Goal: Transaction & Acquisition: Purchase product/service

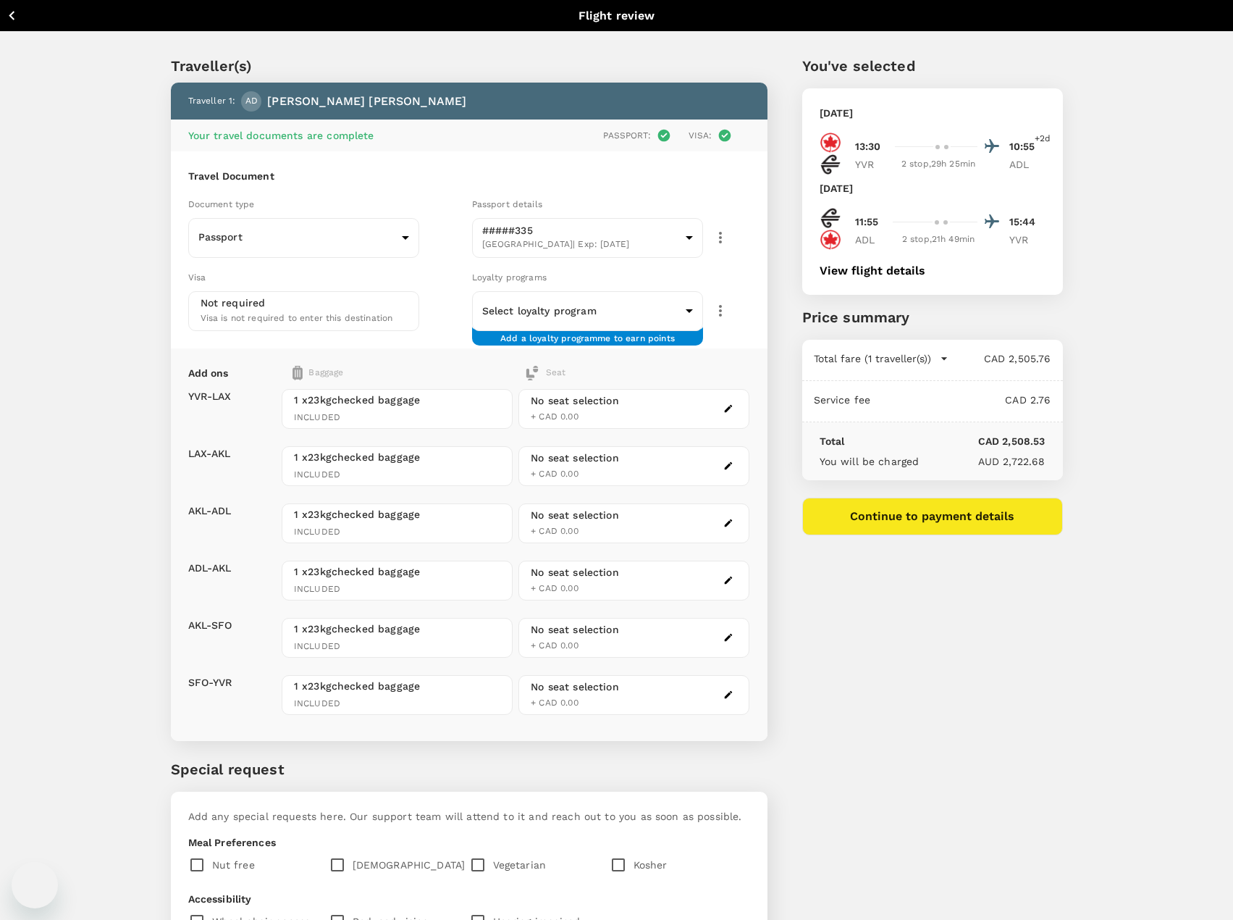
click at [71, 403] on div "Traveller(s) Traveller 1 : AD [PERSON_NAME] Your travel documents are complete …" at bounding box center [616, 575] width 1233 height 1086
click at [83, 362] on div "Traveller(s) Traveller 1 : AD [PERSON_NAME] Your travel documents are complete …" at bounding box center [616, 575] width 1233 height 1086
click at [13, 22] on icon "button" at bounding box center [12, 16] width 18 height 18
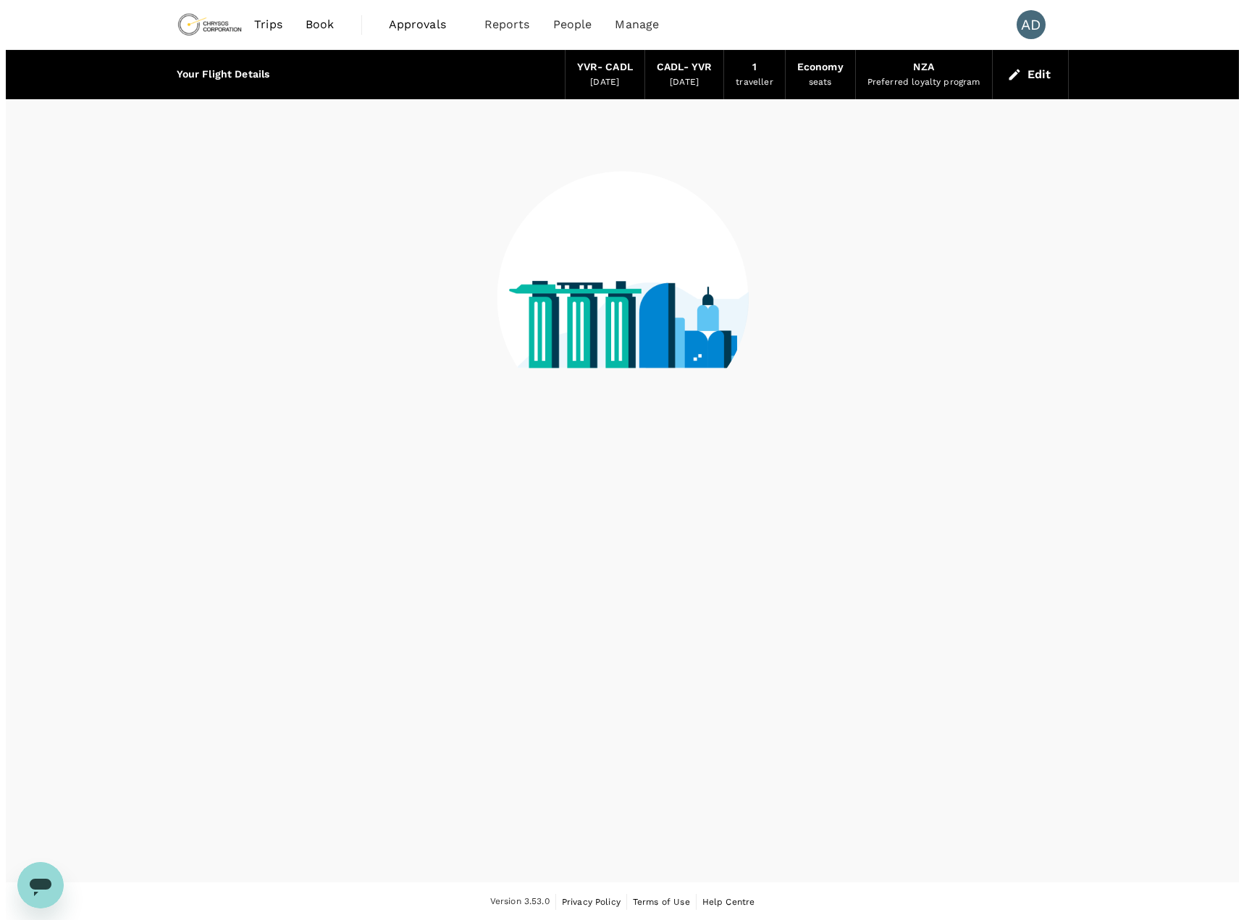
scroll to position [1, 0]
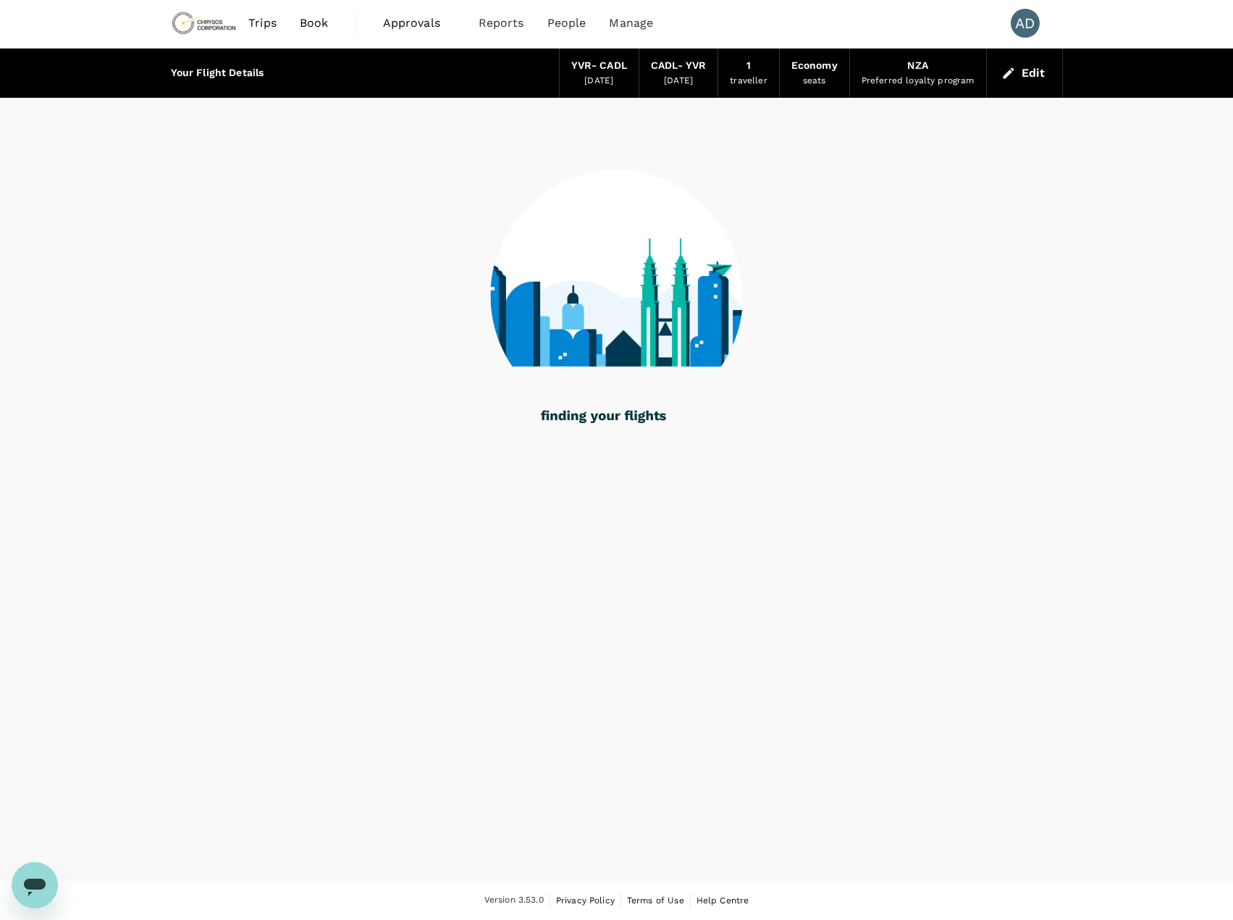
click at [1030, 72] on button "Edit" at bounding box center [1025, 73] width 52 height 23
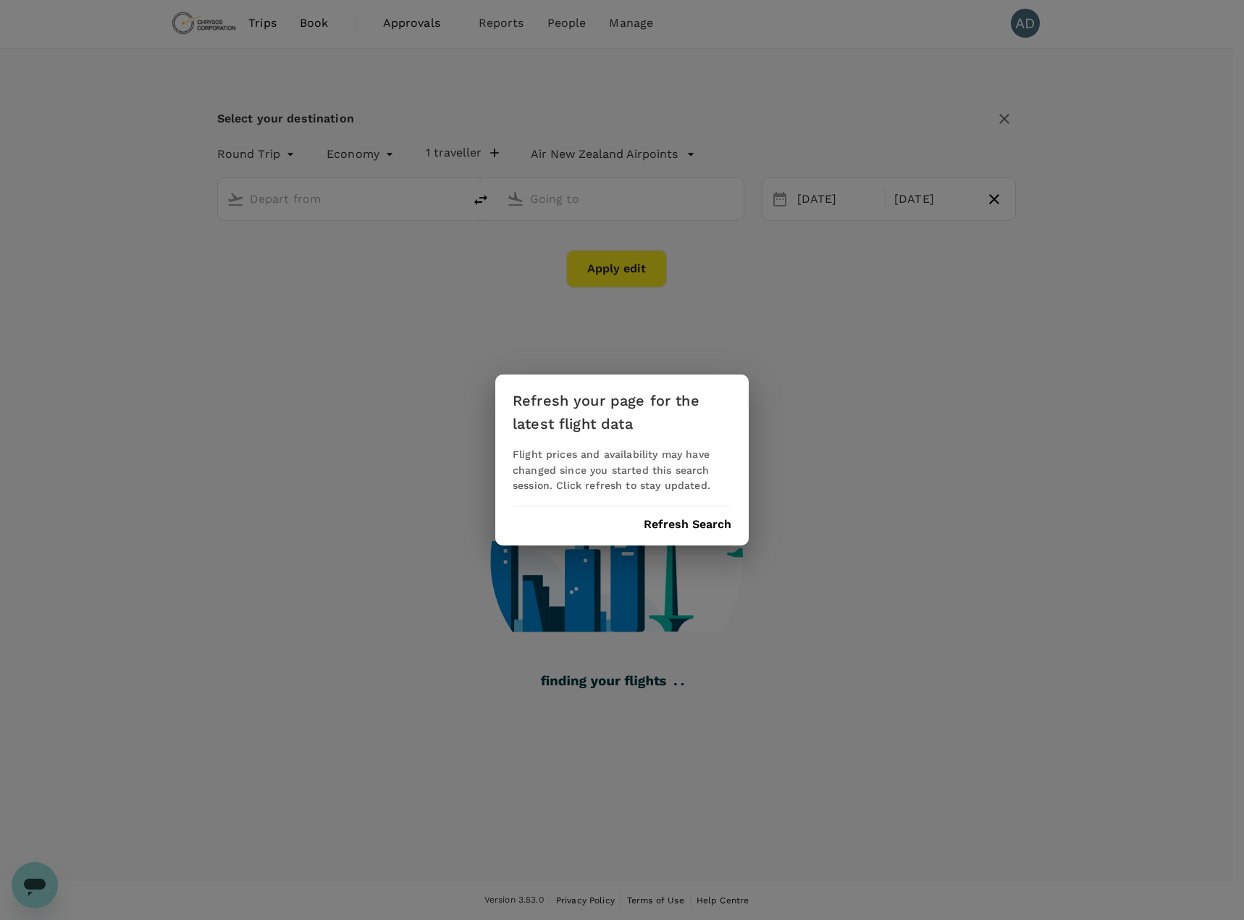
type input "Vancouver Intl (YVR)"
type input "[GEOGRAPHIC_DATA], [GEOGRAPHIC_DATA] (any)"
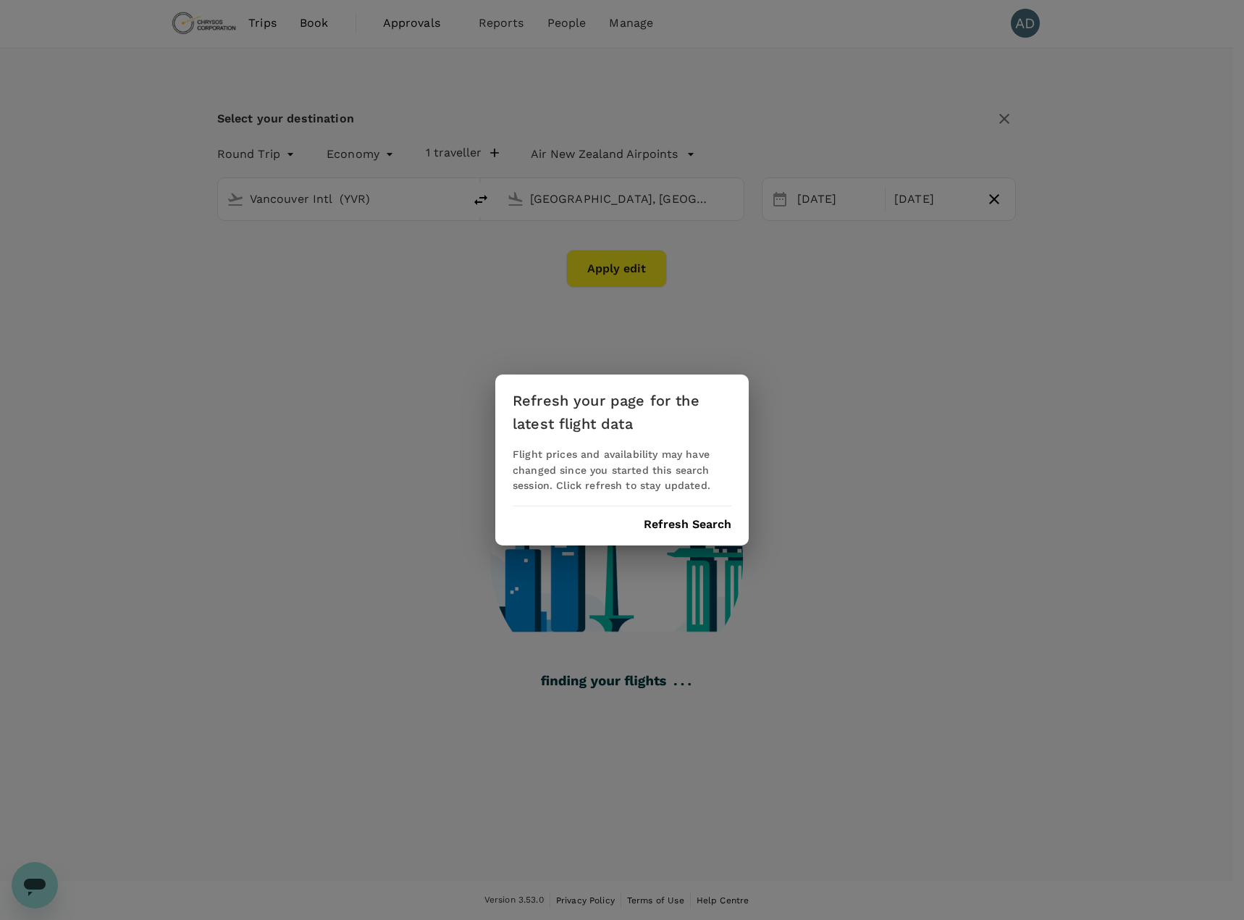
click at [703, 515] on div "Refresh your page for the latest flight data Flight prices and availability may…" at bounding box center [621, 460] width 253 height 172
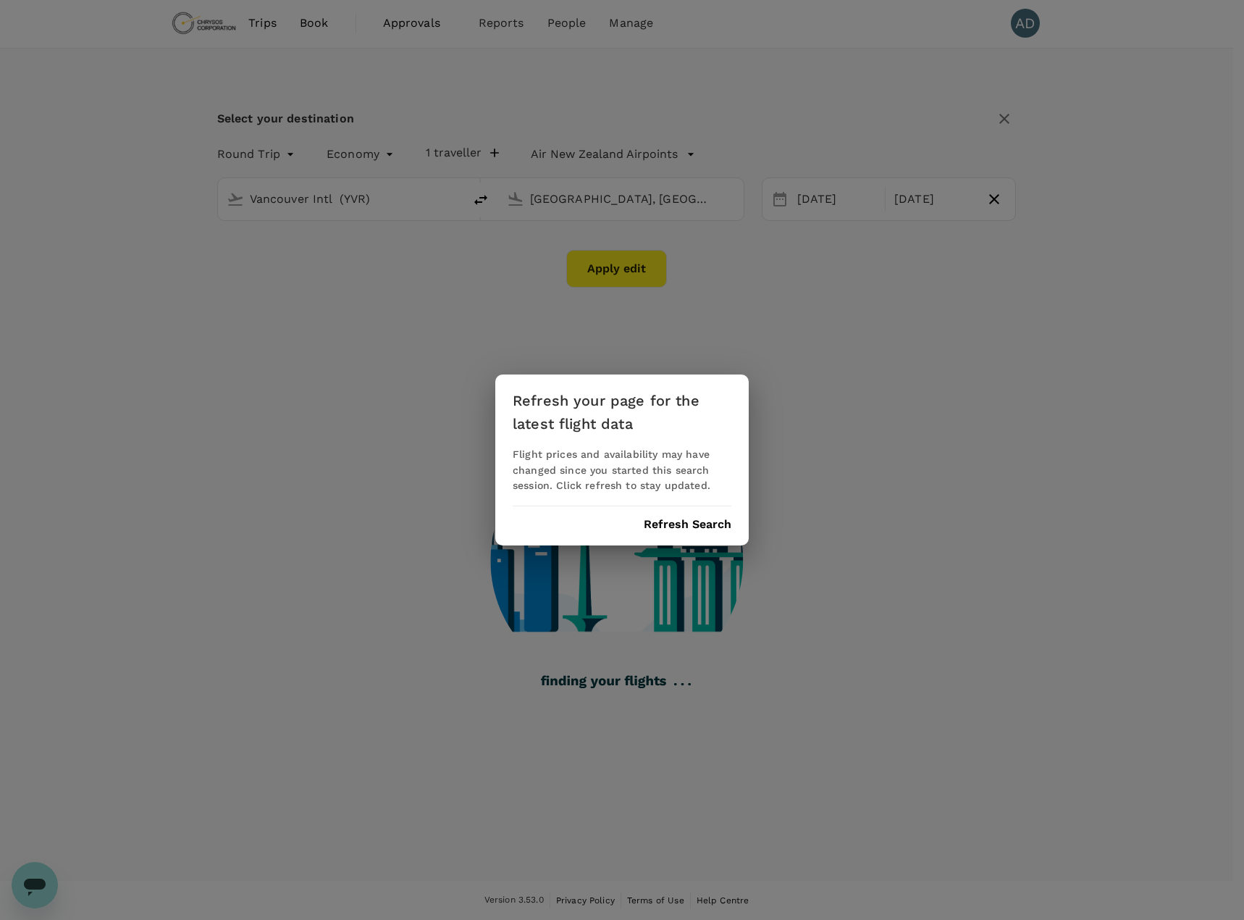
click at [699, 524] on button "Refresh Search" at bounding box center [688, 524] width 88 height 13
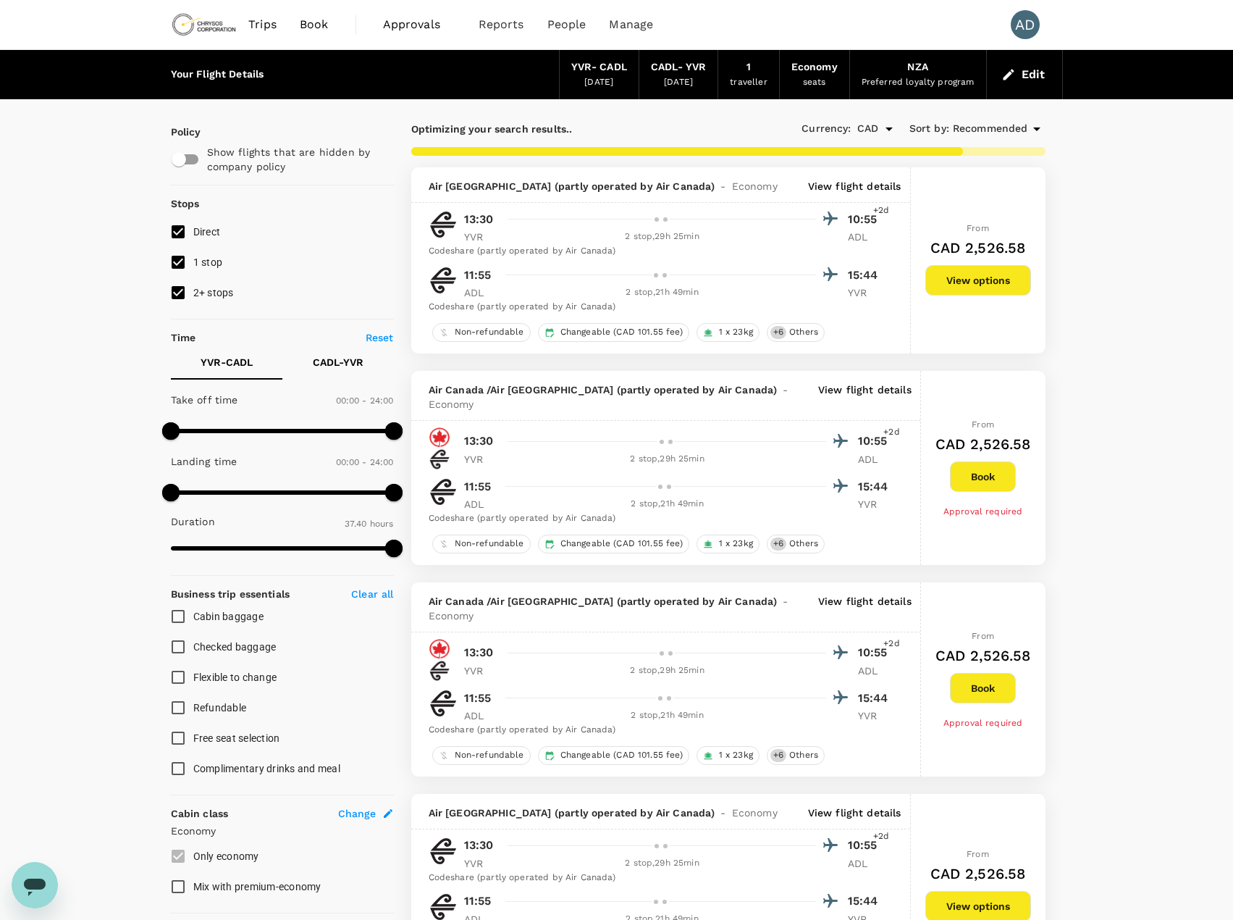
type input "2525"
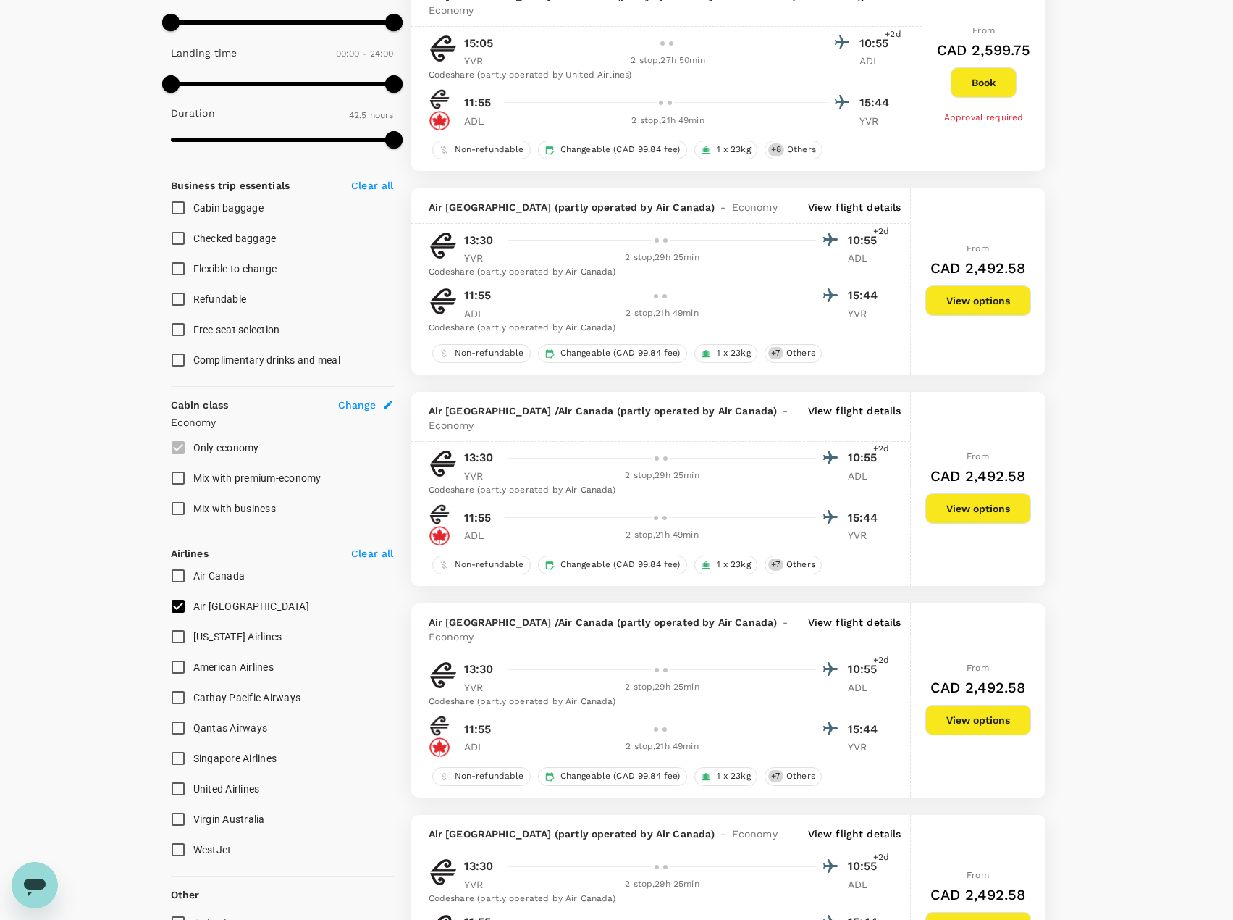
scroll to position [434, 0]
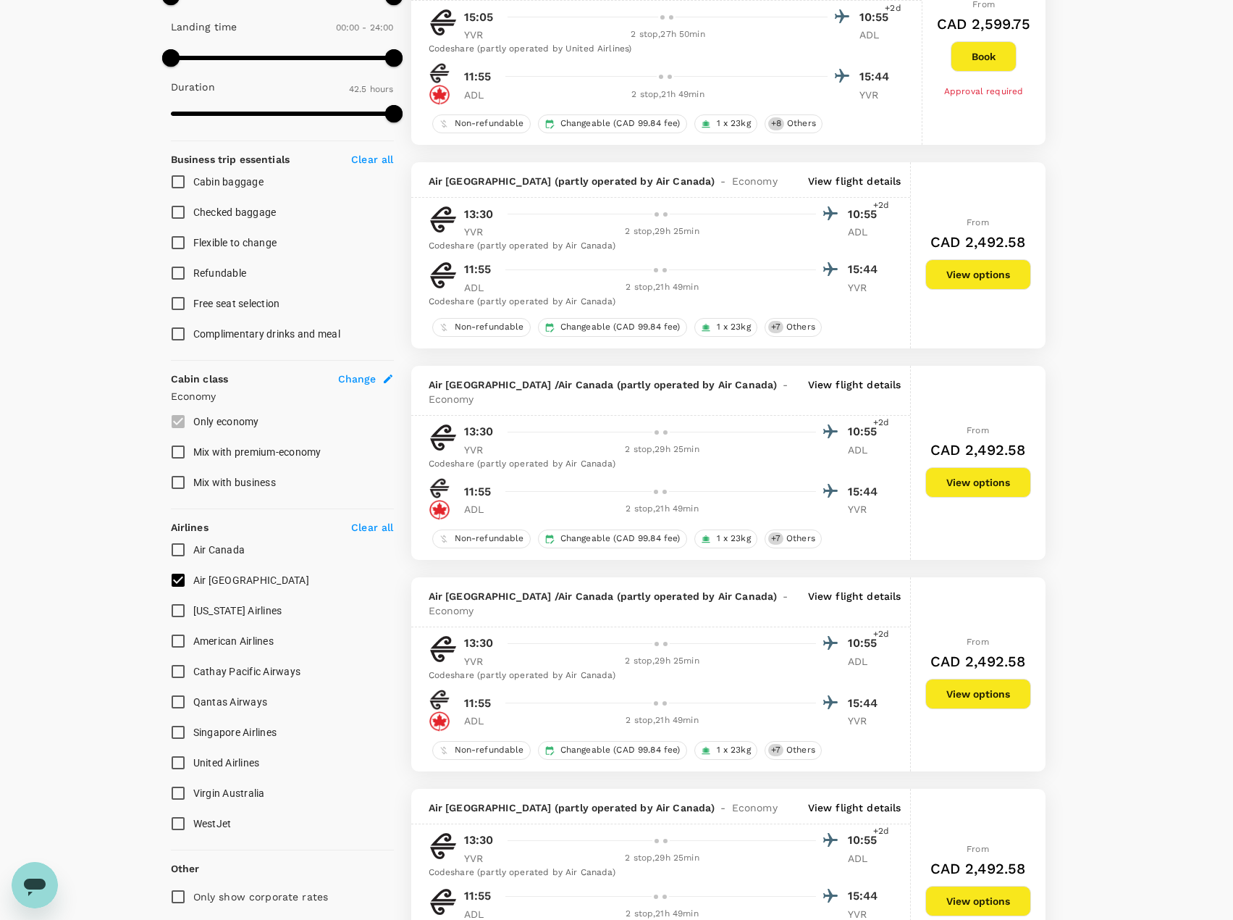
click at [179, 584] on input "Air [GEOGRAPHIC_DATA]" at bounding box center [178, 580] width 30 height 30
checkbox input "false"
click at [177, 554] on input "Air Canada" at bounding box center [178, 549] width 30 height 30
checkbox input "true"
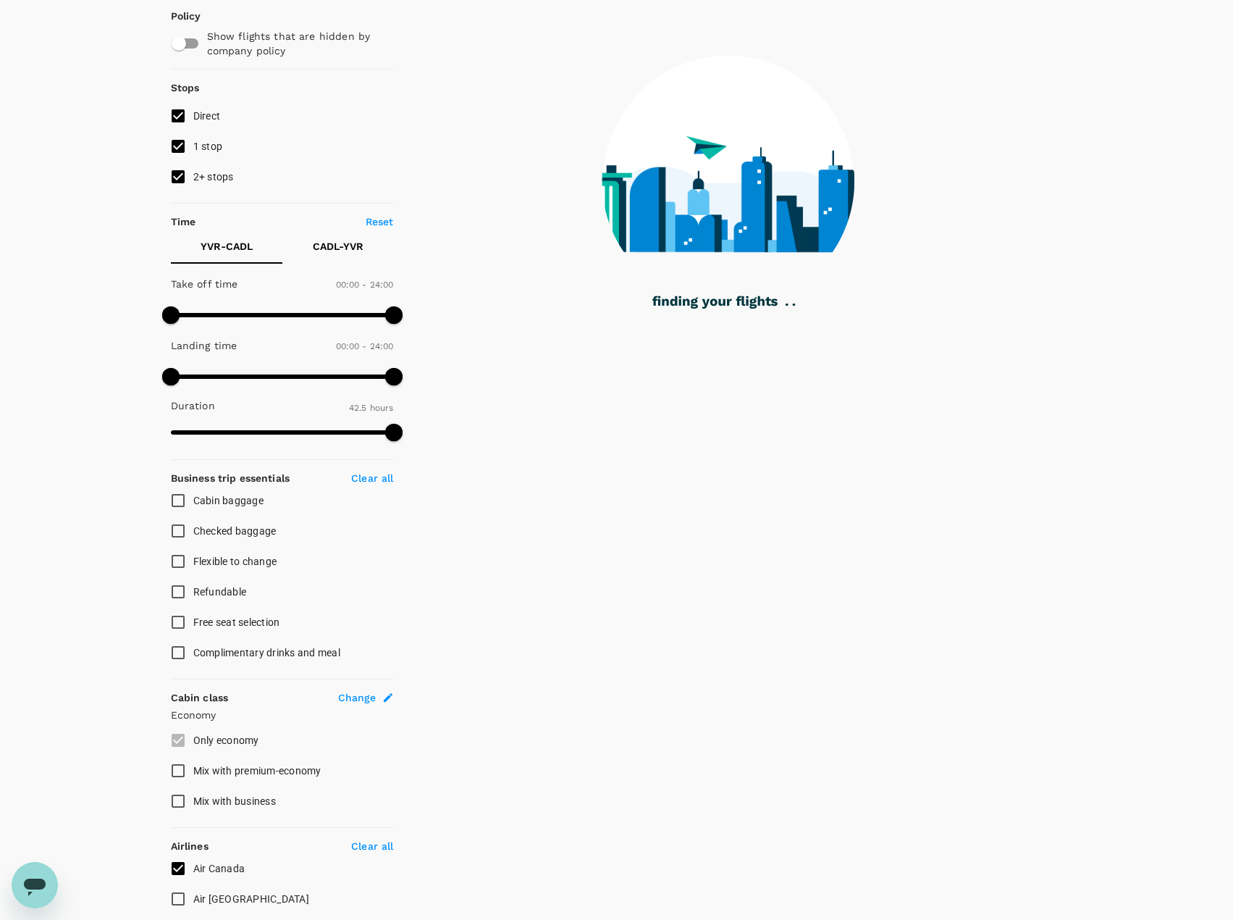
scroll to position [0, 0]
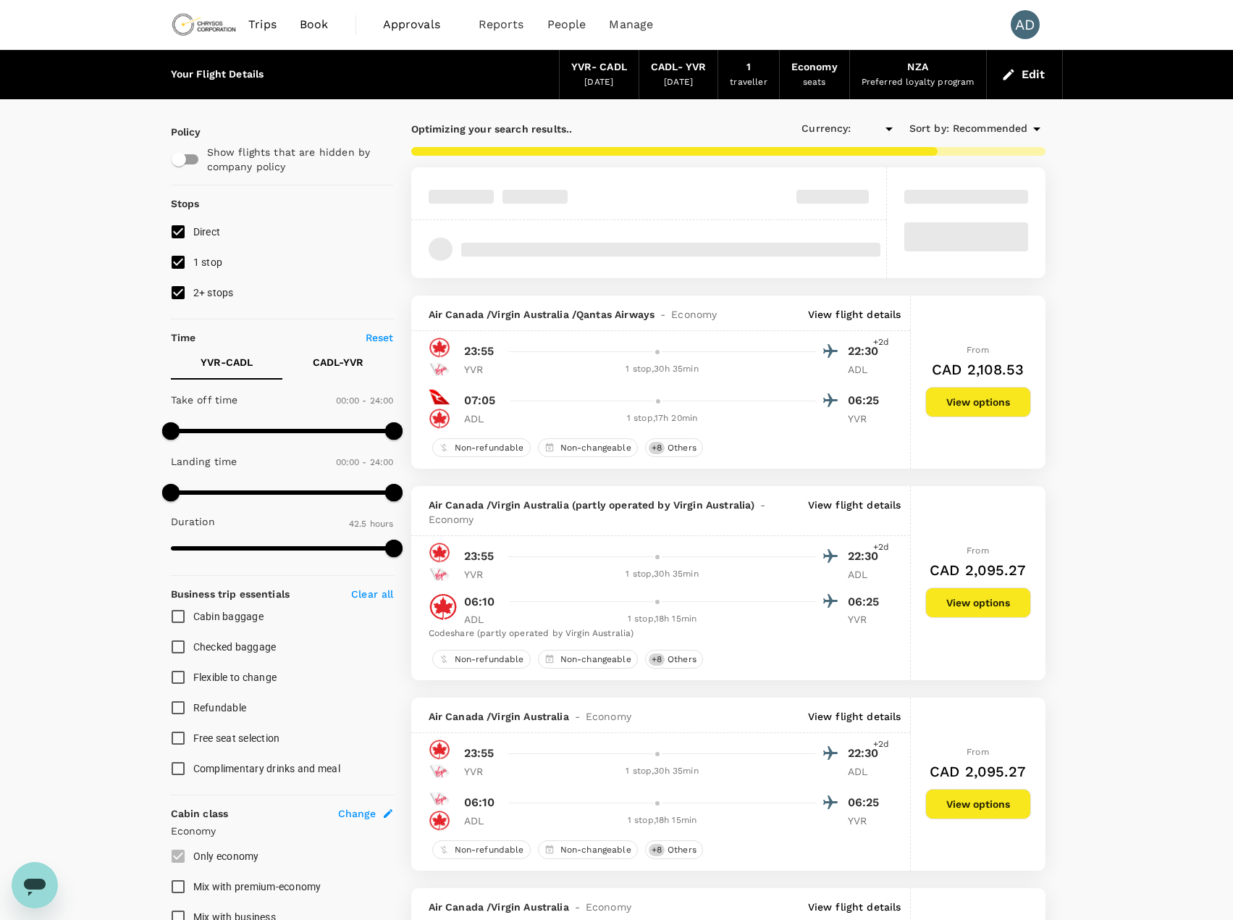
type input "CAD"
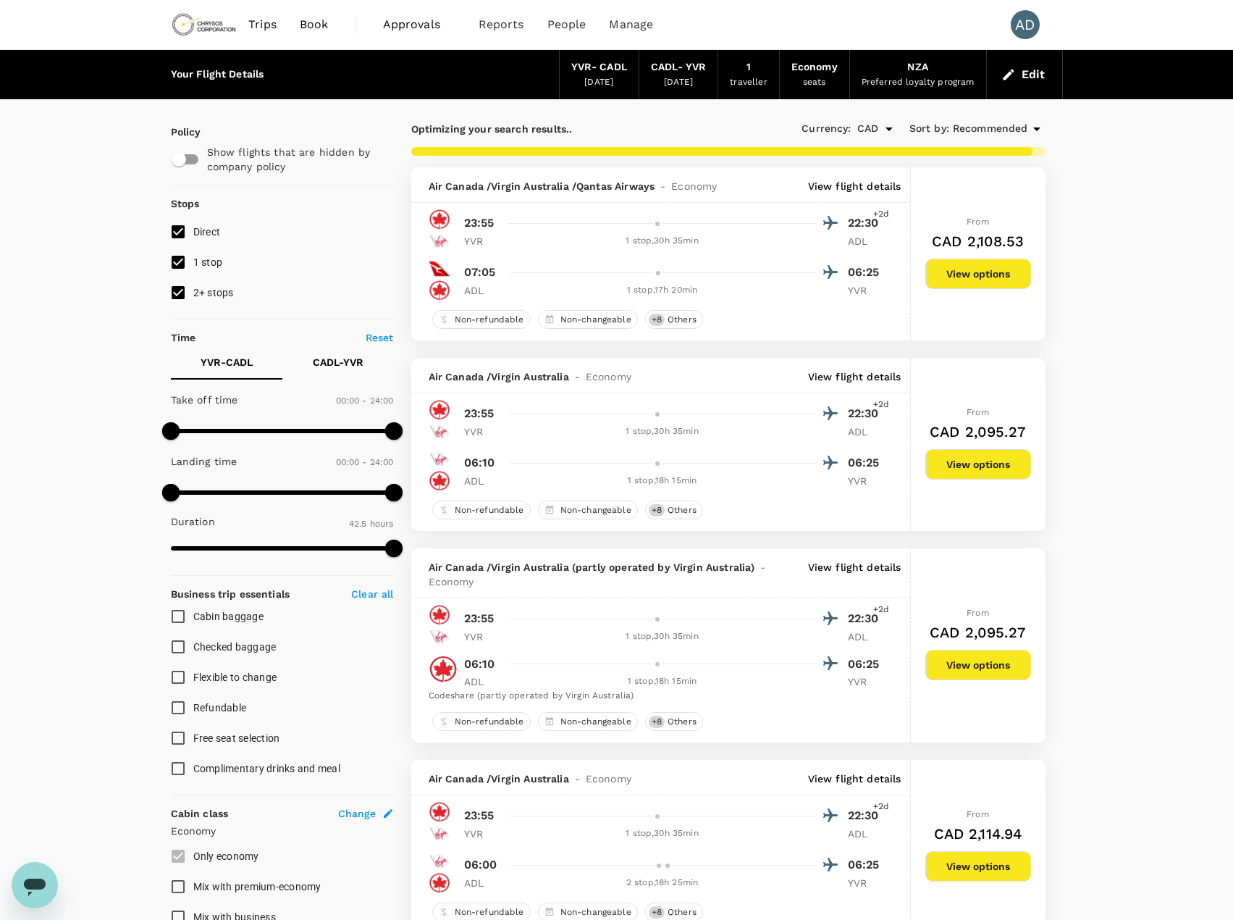
click at [842, 185] on p "View flight details" at bounding box center [854, 186] width 93 height 14
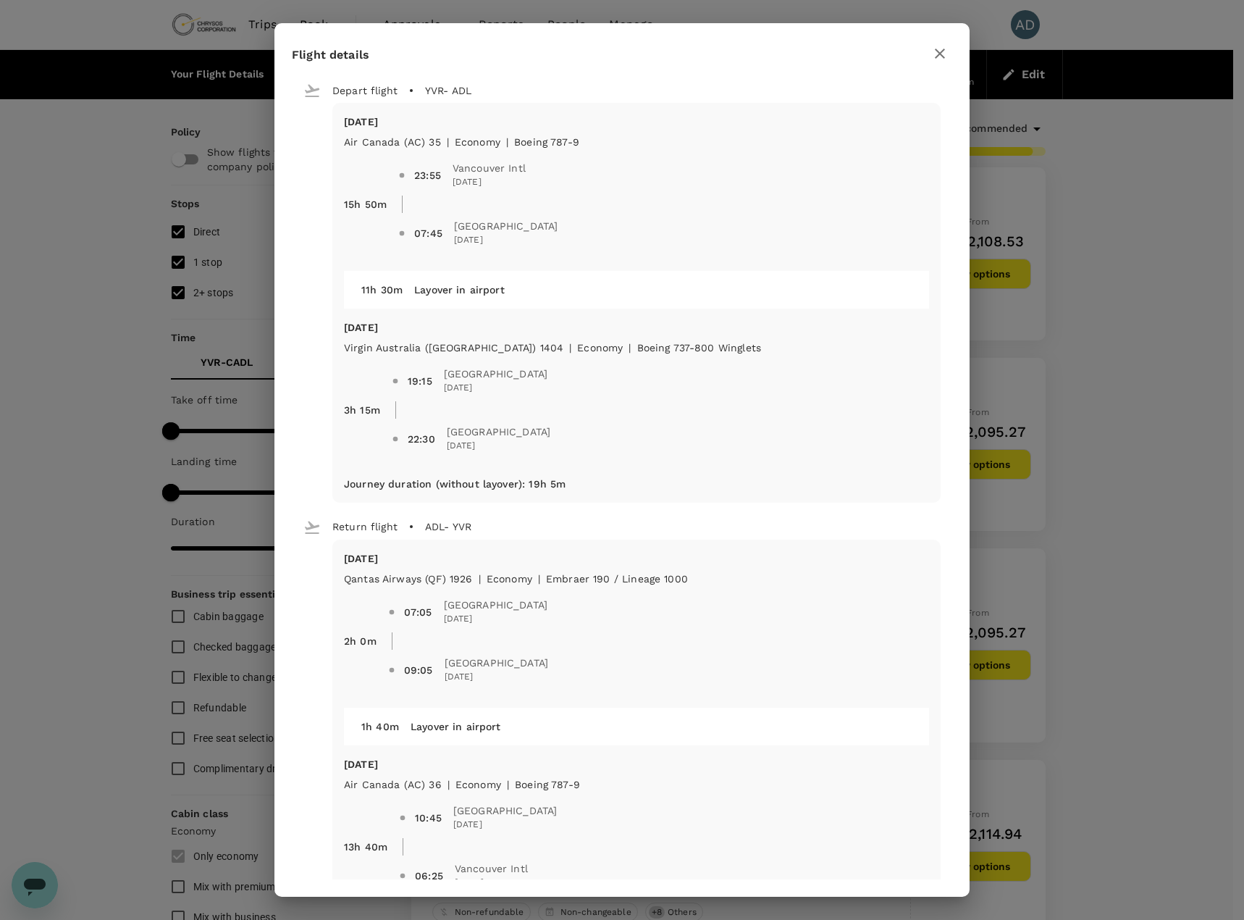
click at [937, 52] on icon "button" at bounding box center [939, 53] width 17 height 17
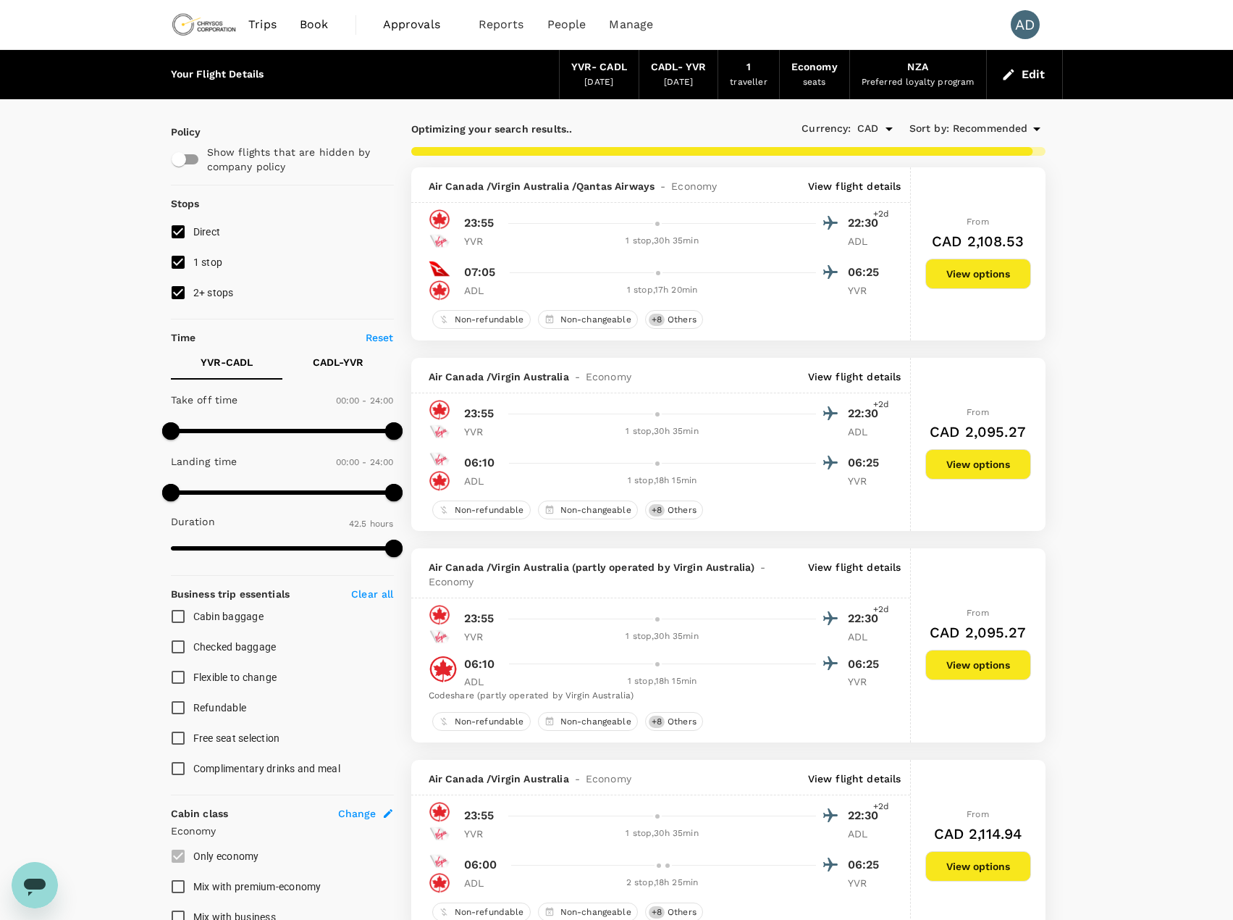
click at [837, 378] on p "View flight details" at bounding box center [854, 376] width 93 height 14
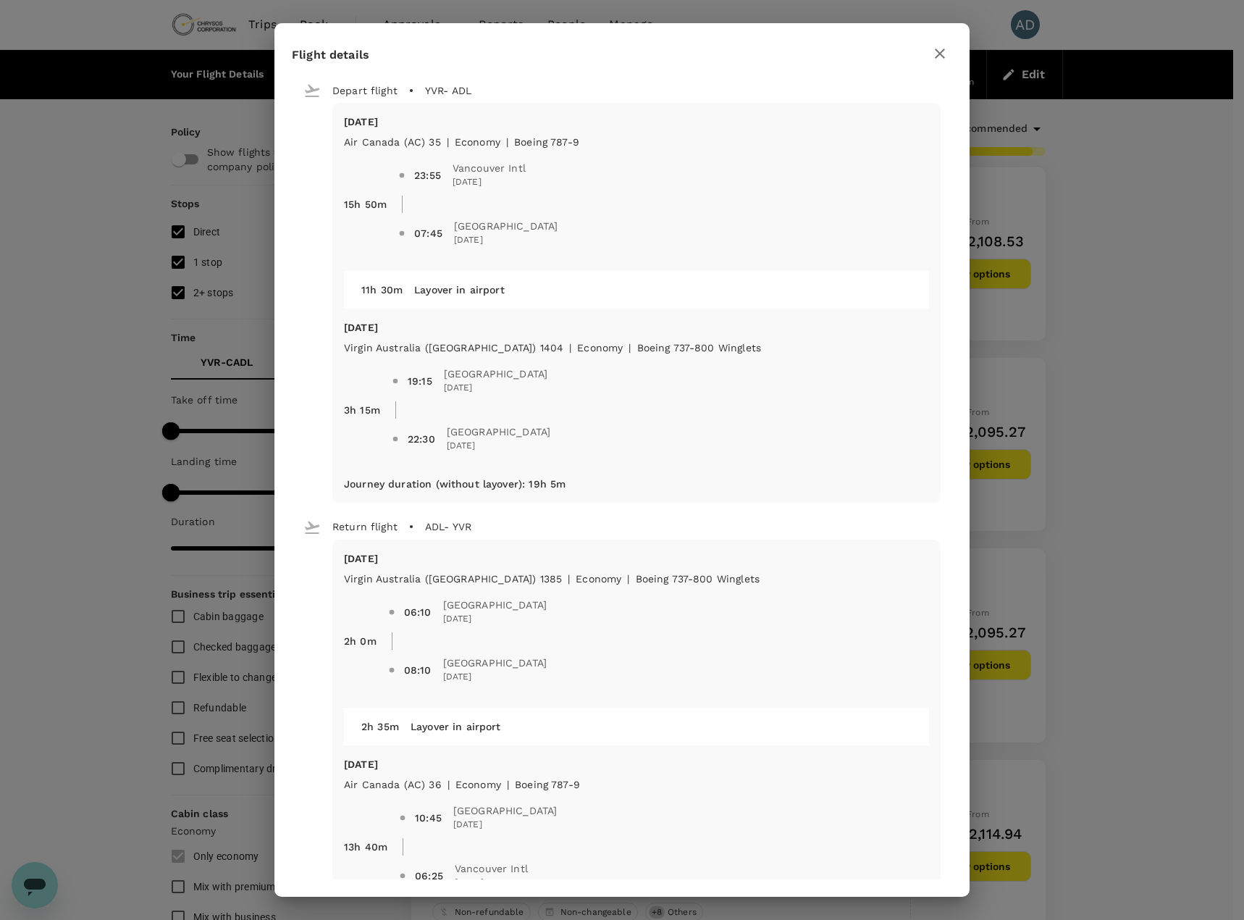
click at [941, 51] on icon "button" at bounding box center [939, 53] width 17 height 17
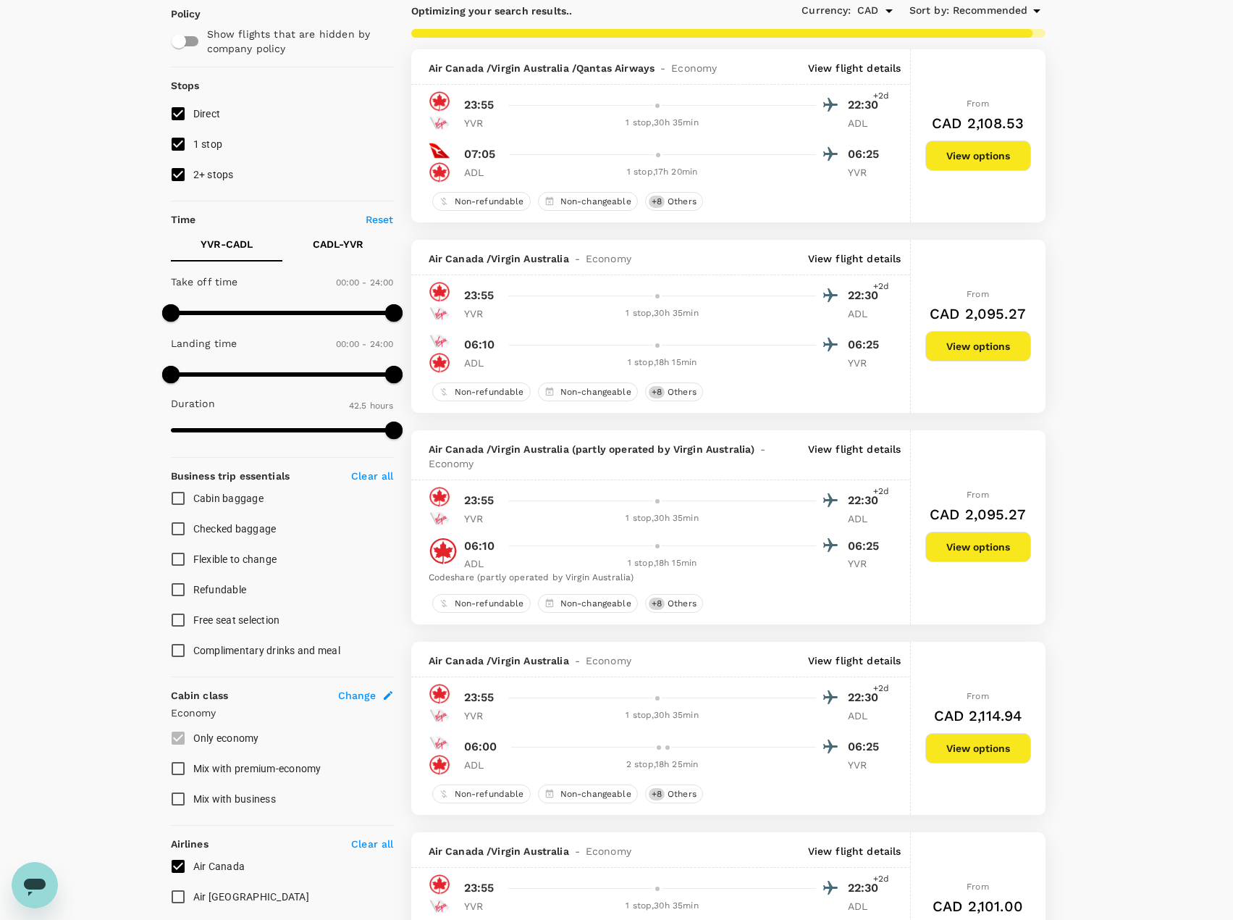
scroll to position [217, 0]
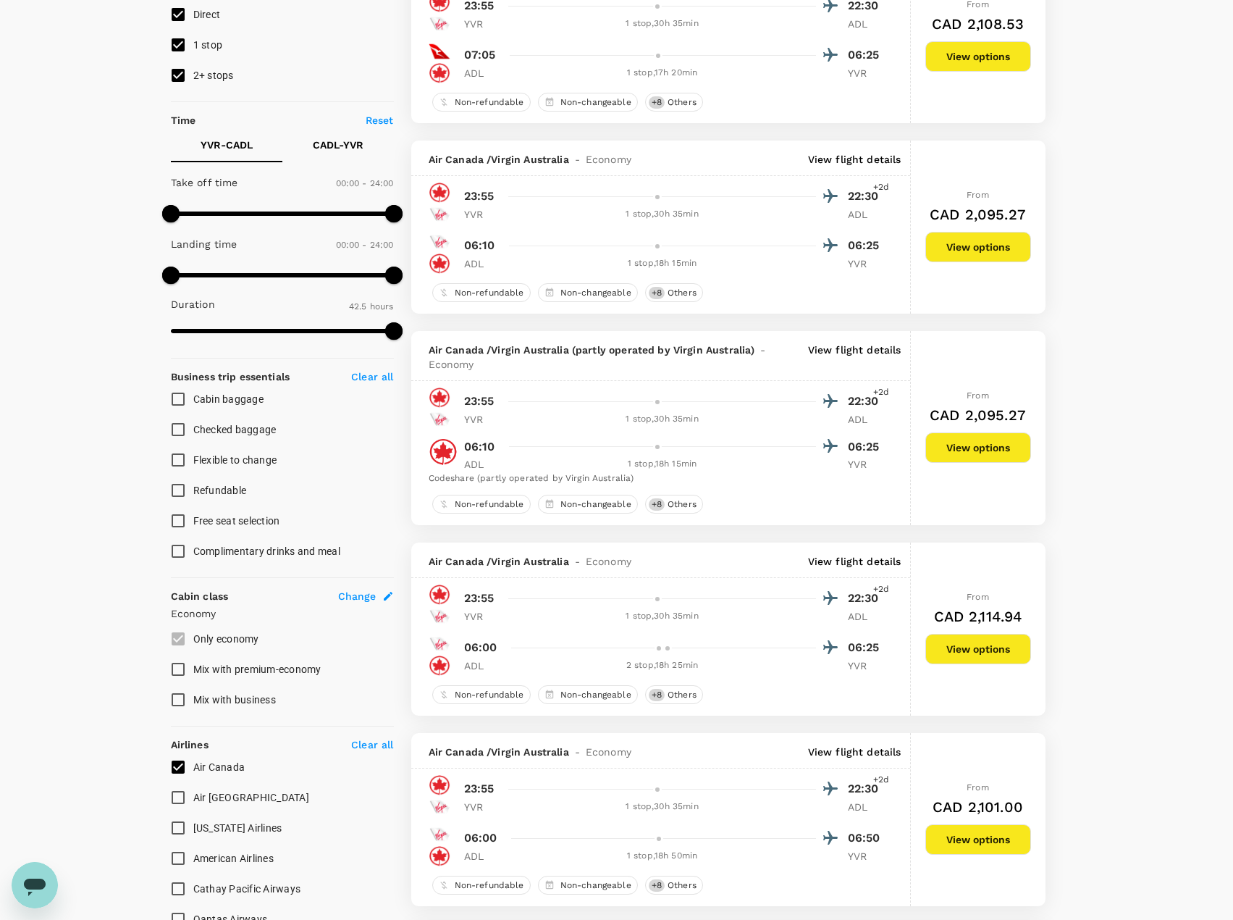
click at [830, 345] on p "View flight details" at bounding box center [854, 356] width 93 height 29
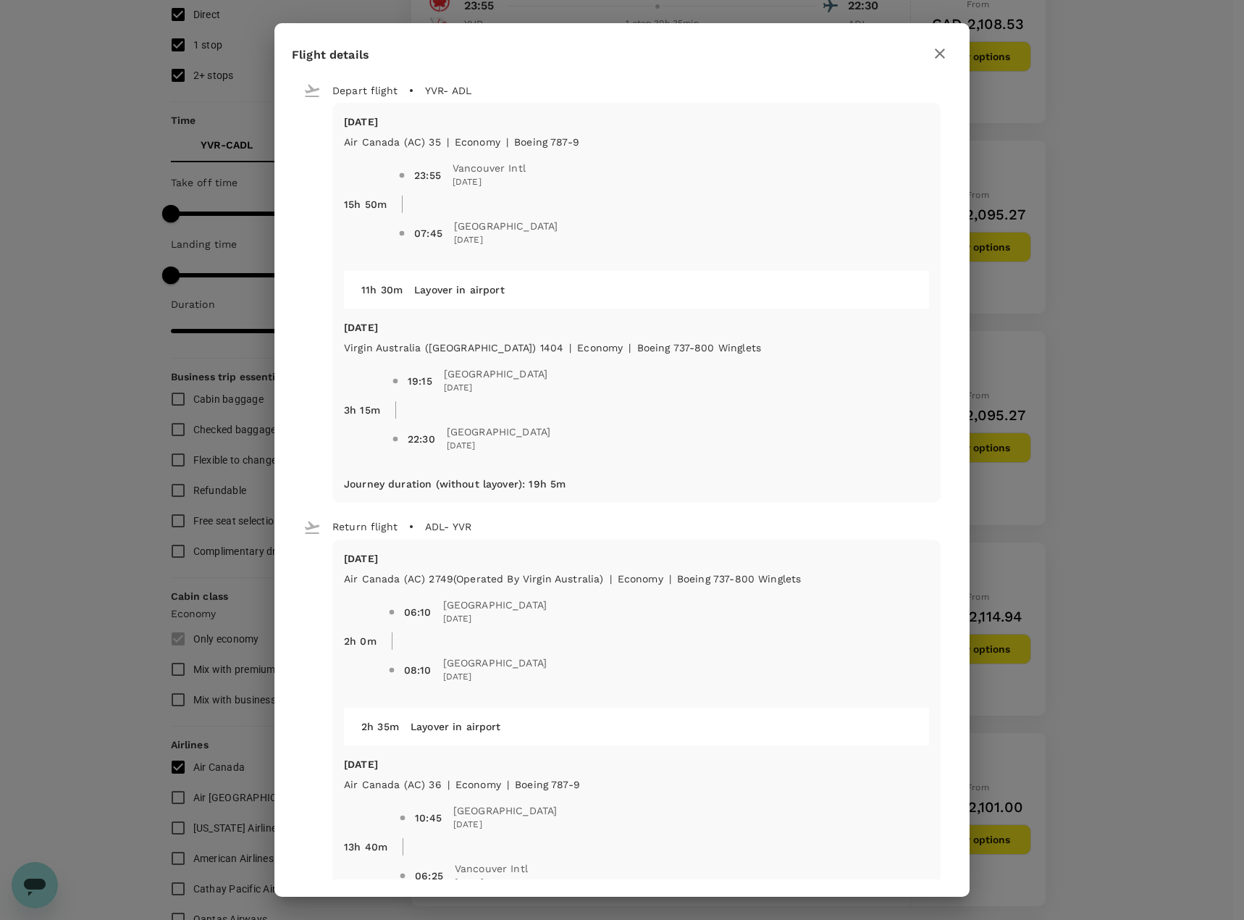
click at [943, 55] on icon "button" at bounding box center [939, 53] width 17 height 17
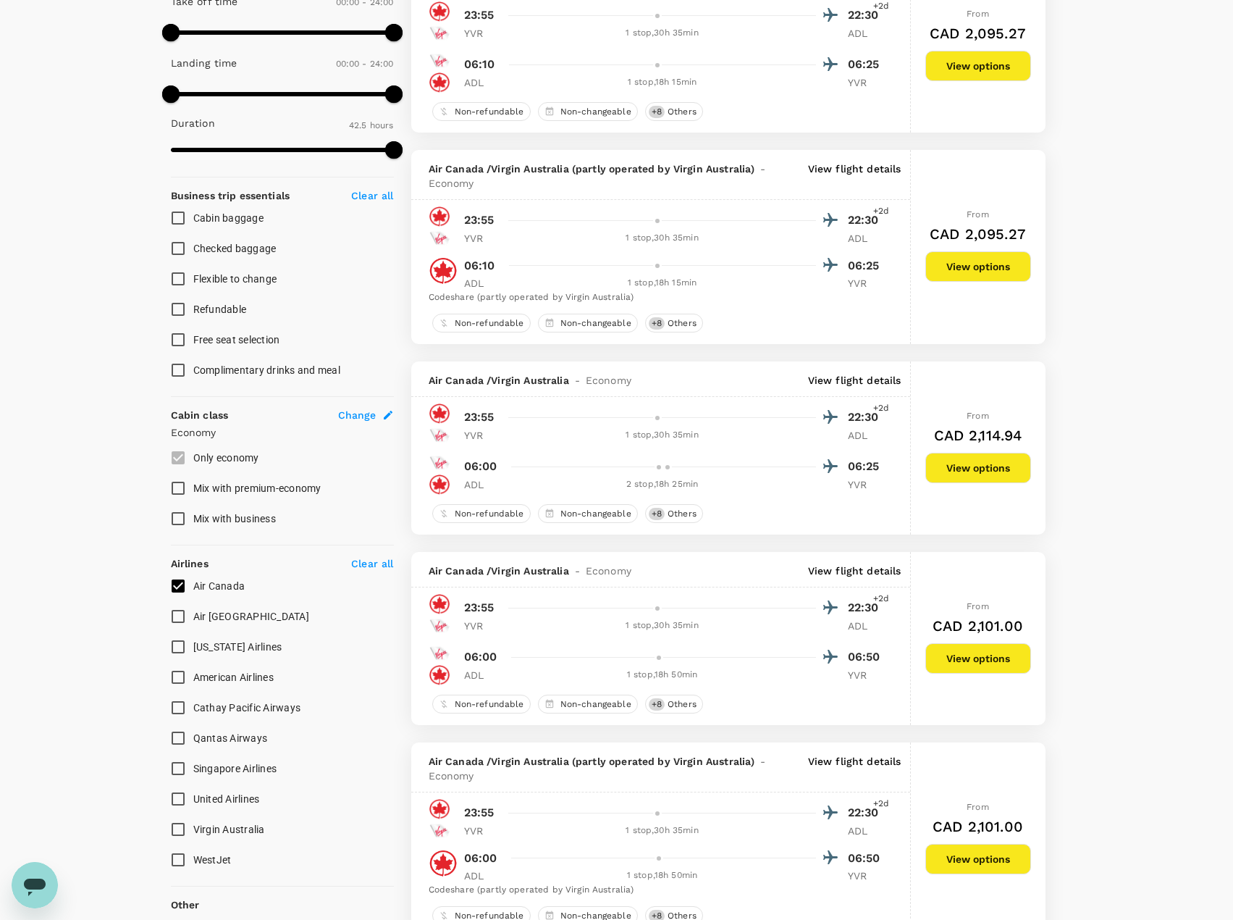
scroll to position [434, 0]
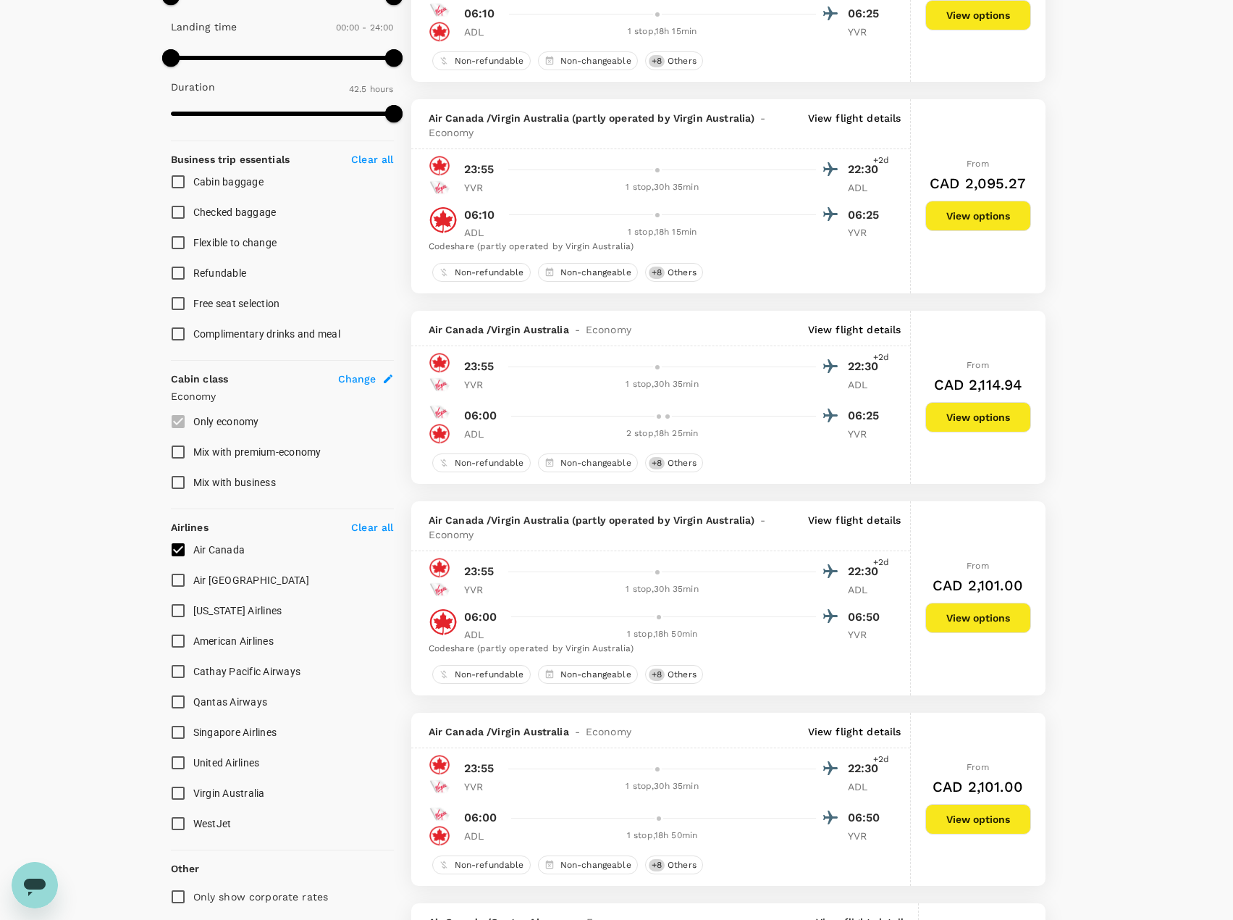
click at [863, 327] on p "View flight details" at bounding box center [854, 329] width 93 height 14
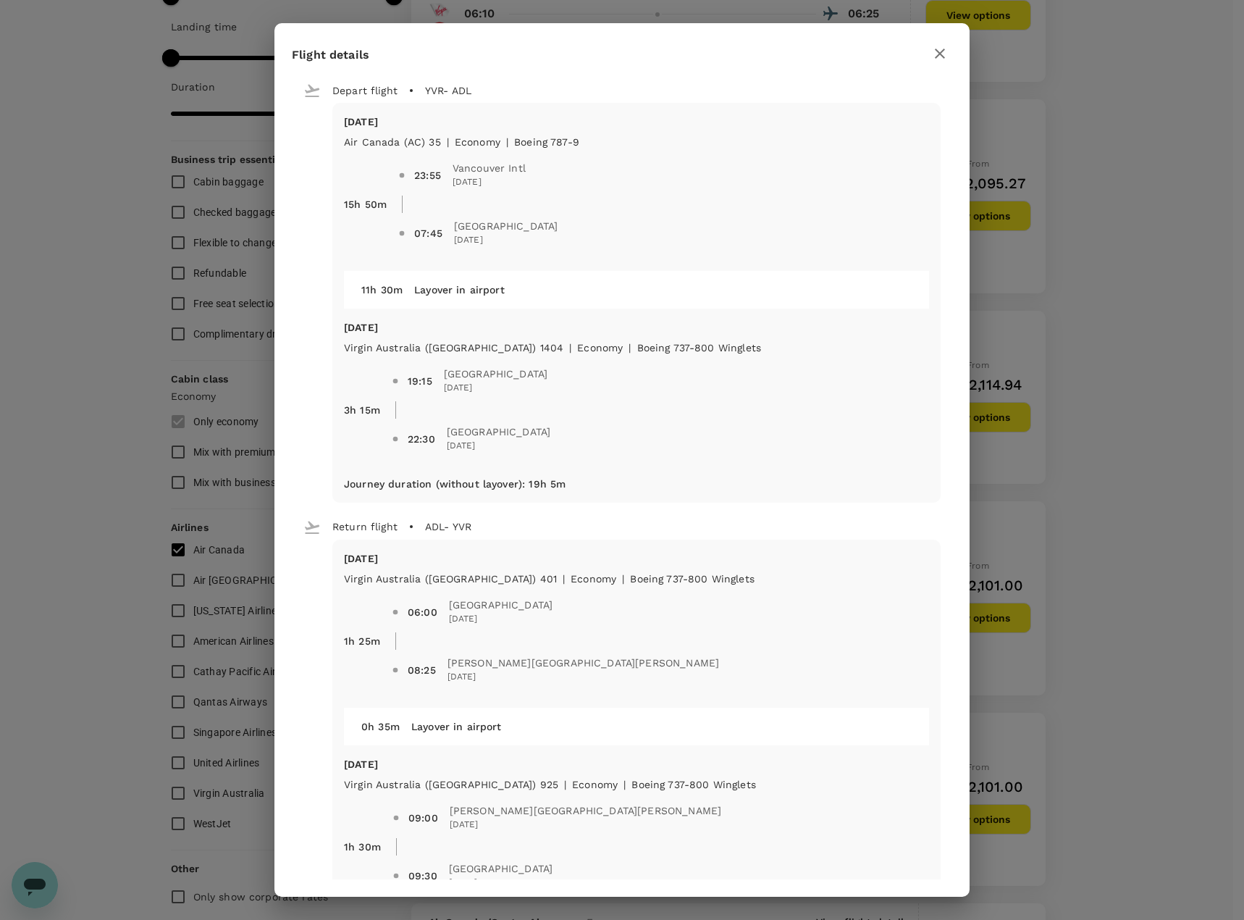
click at [947, 57] on icon "button" at bounding box center [939, 53] width 17 height 17
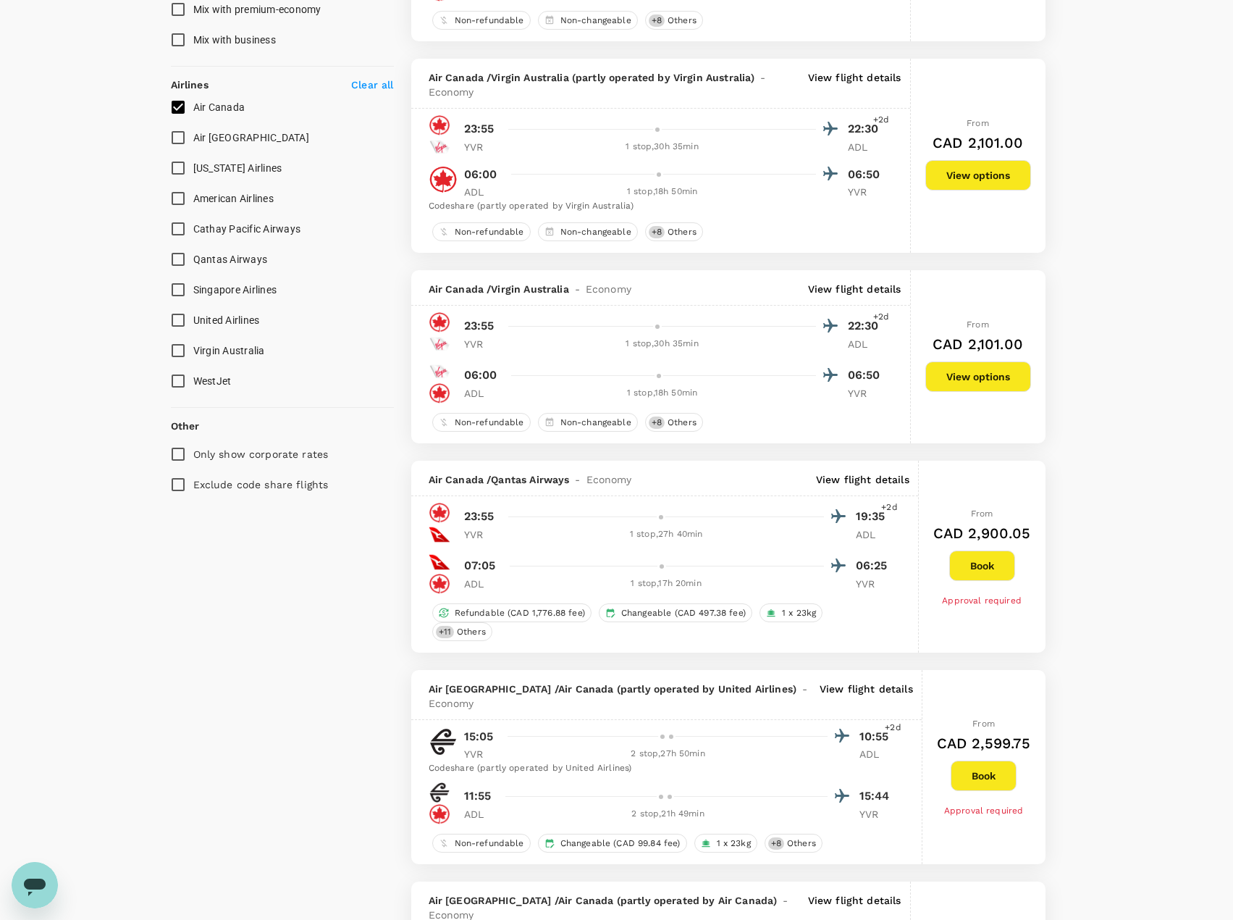
scroll to position [1086, 0]
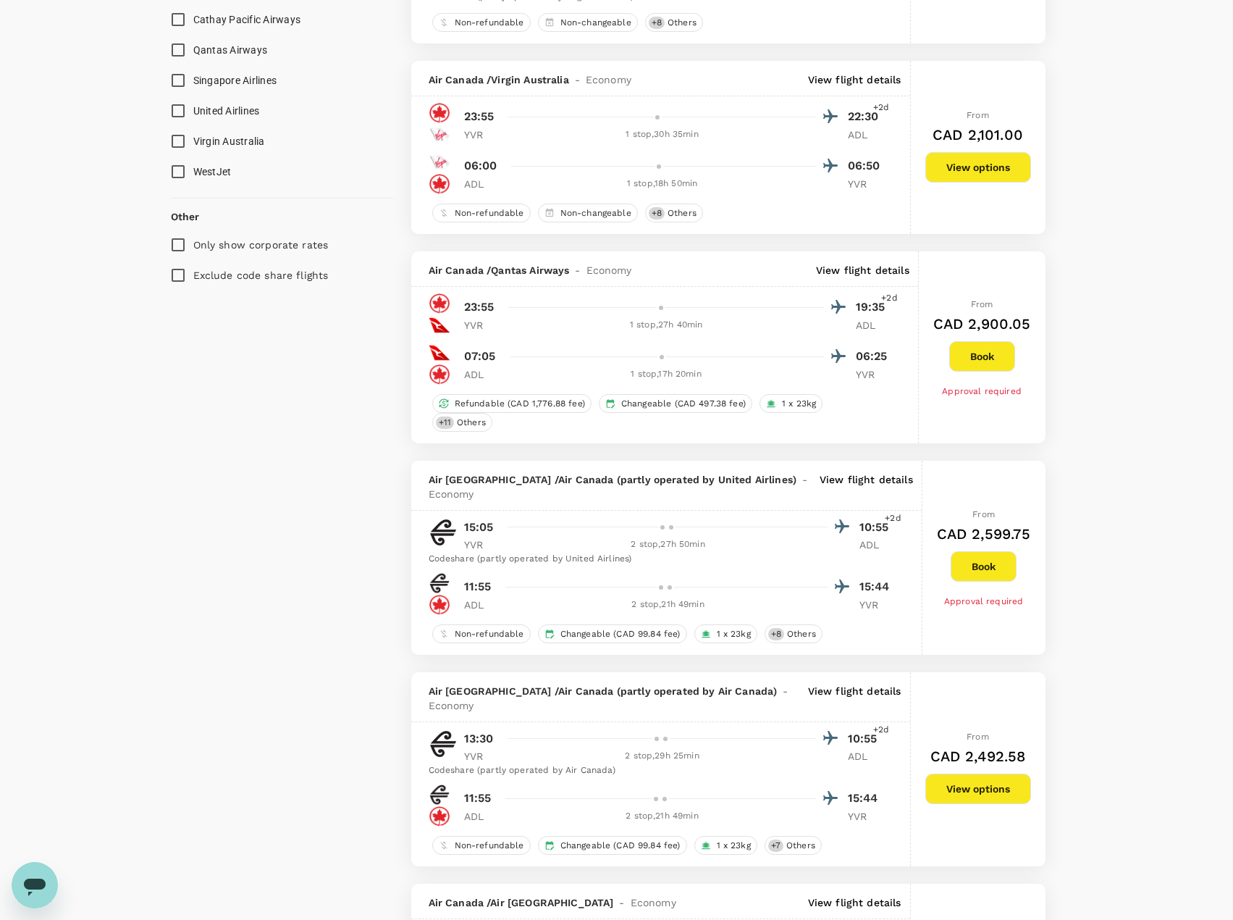
click at [836, 472] on p "View flight details" at bounding box center [866, 486] width 93 height 29
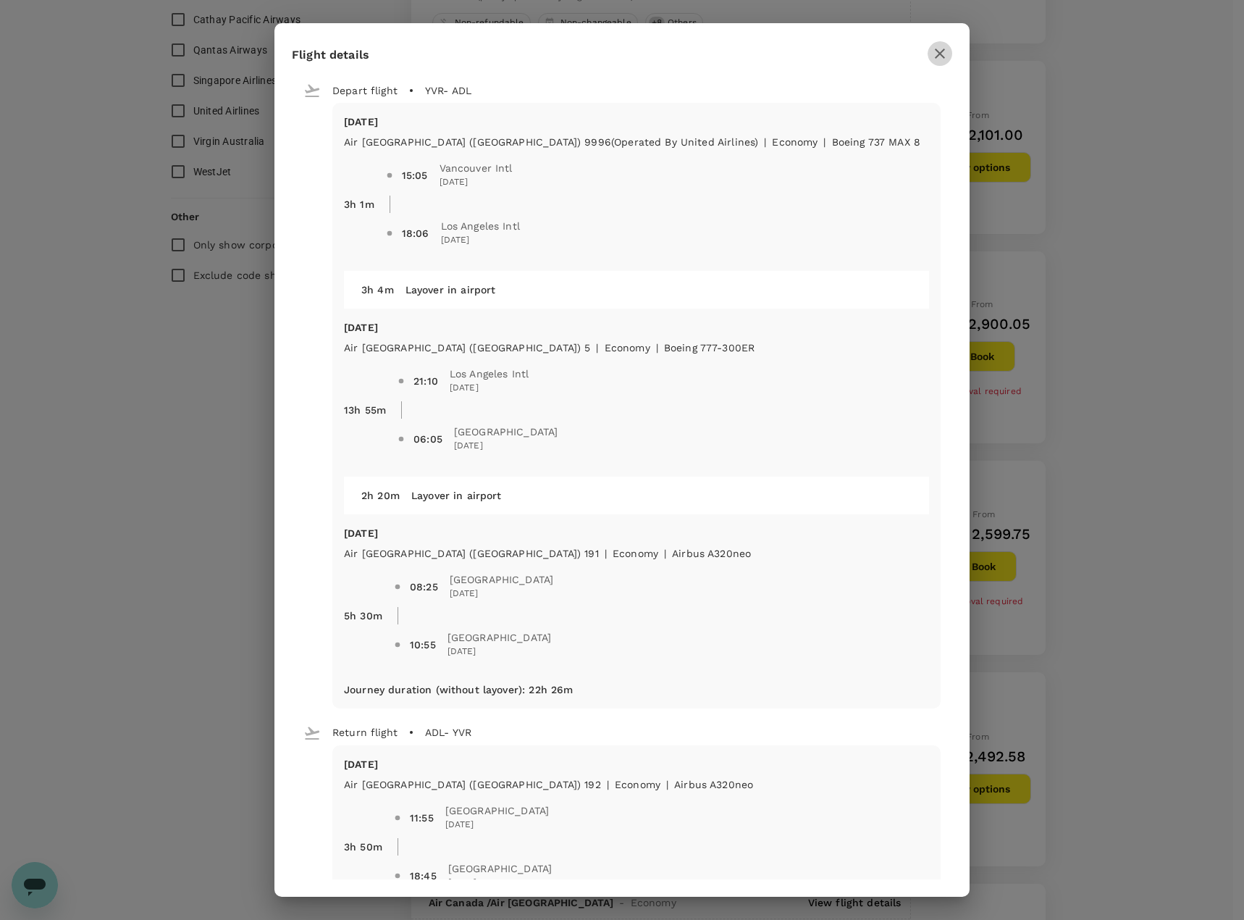
click at [946, 52] on icon "button" at bounding box center [939, 53] width 17 height 17
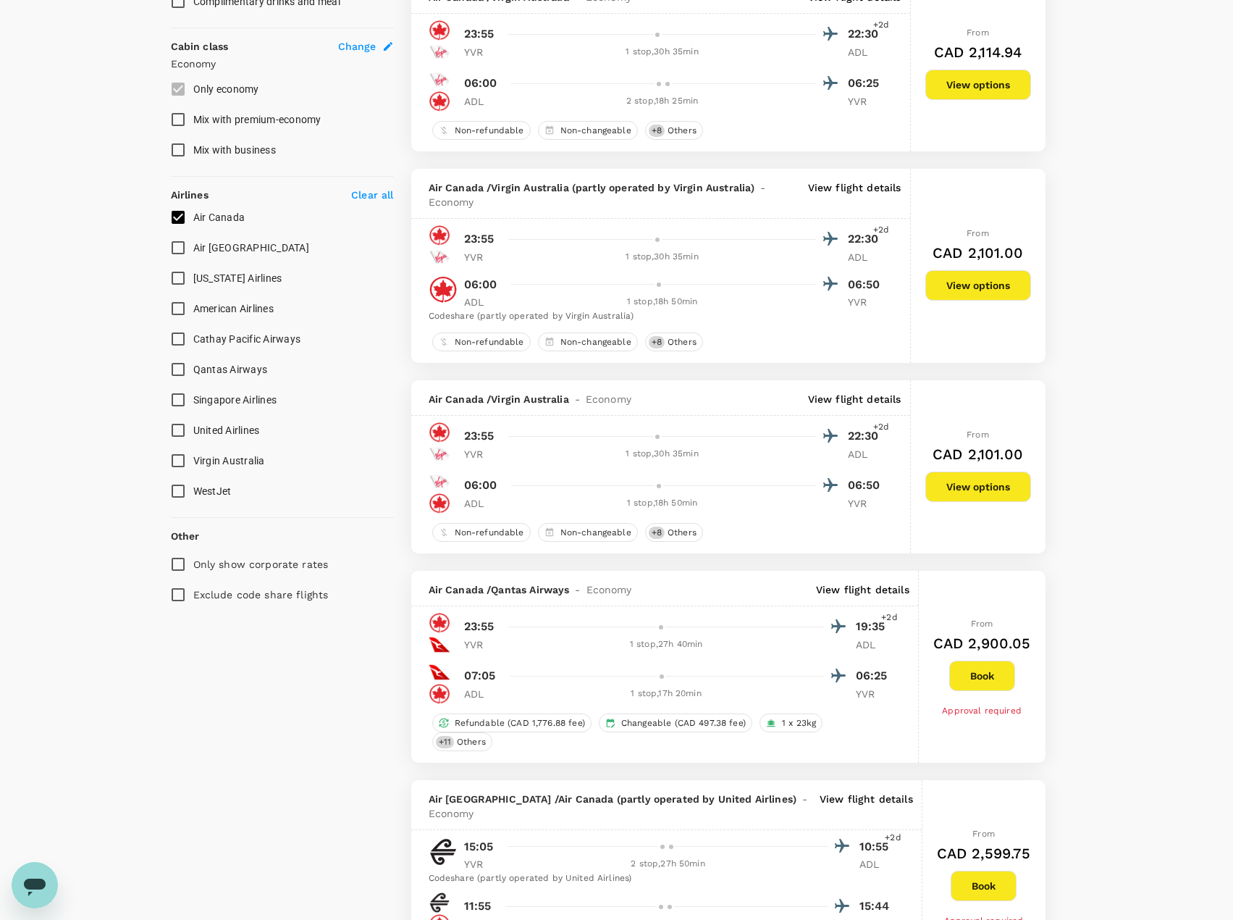
scroll to position [507, 0]
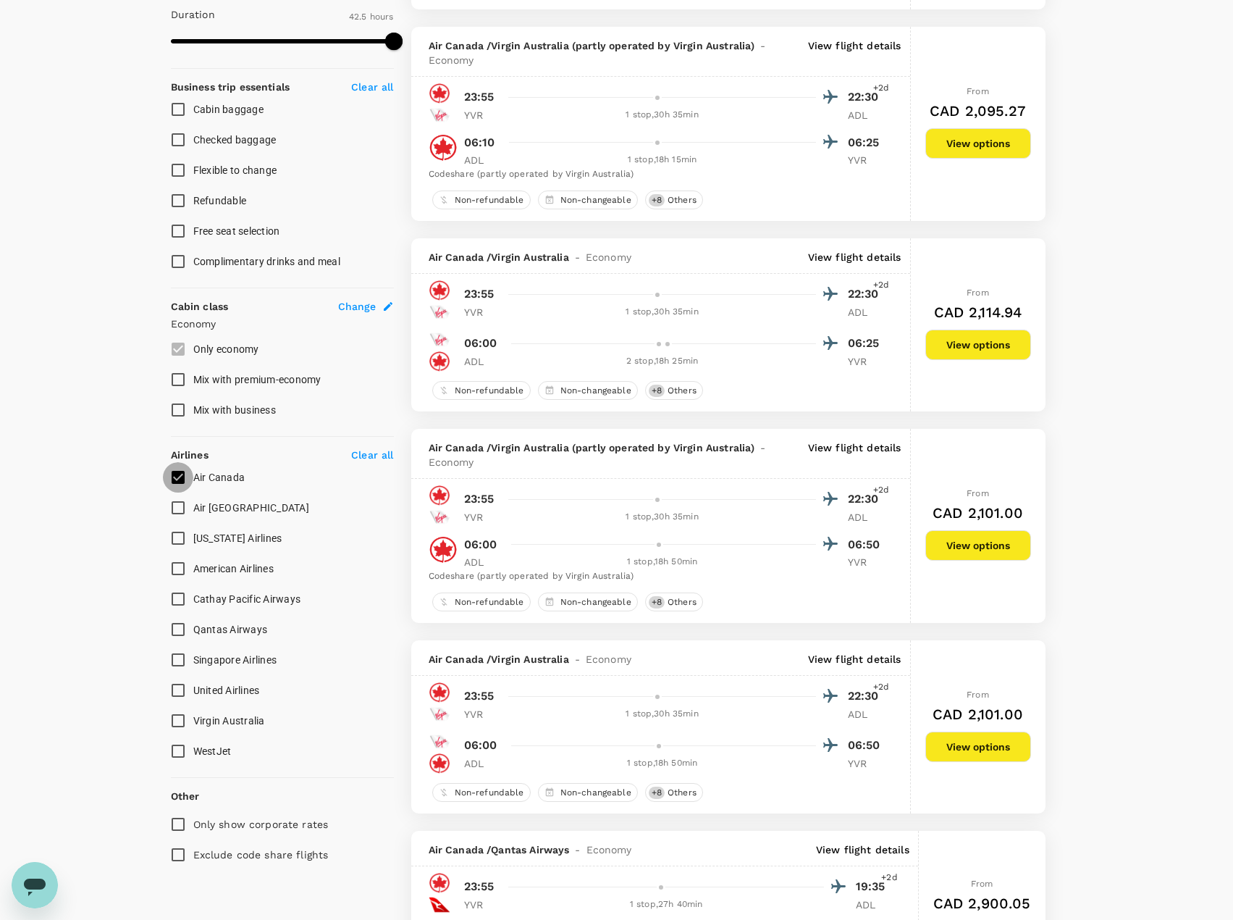
click at [175, 474] on input "Air Canada" at bounding box center [178, 477] width 30 height 30
checkbox input "false"
click at [179, 509] on input "Air [GEOGRAPHIC_DATA]" at bounding box center [178, 507] width 30 height 30
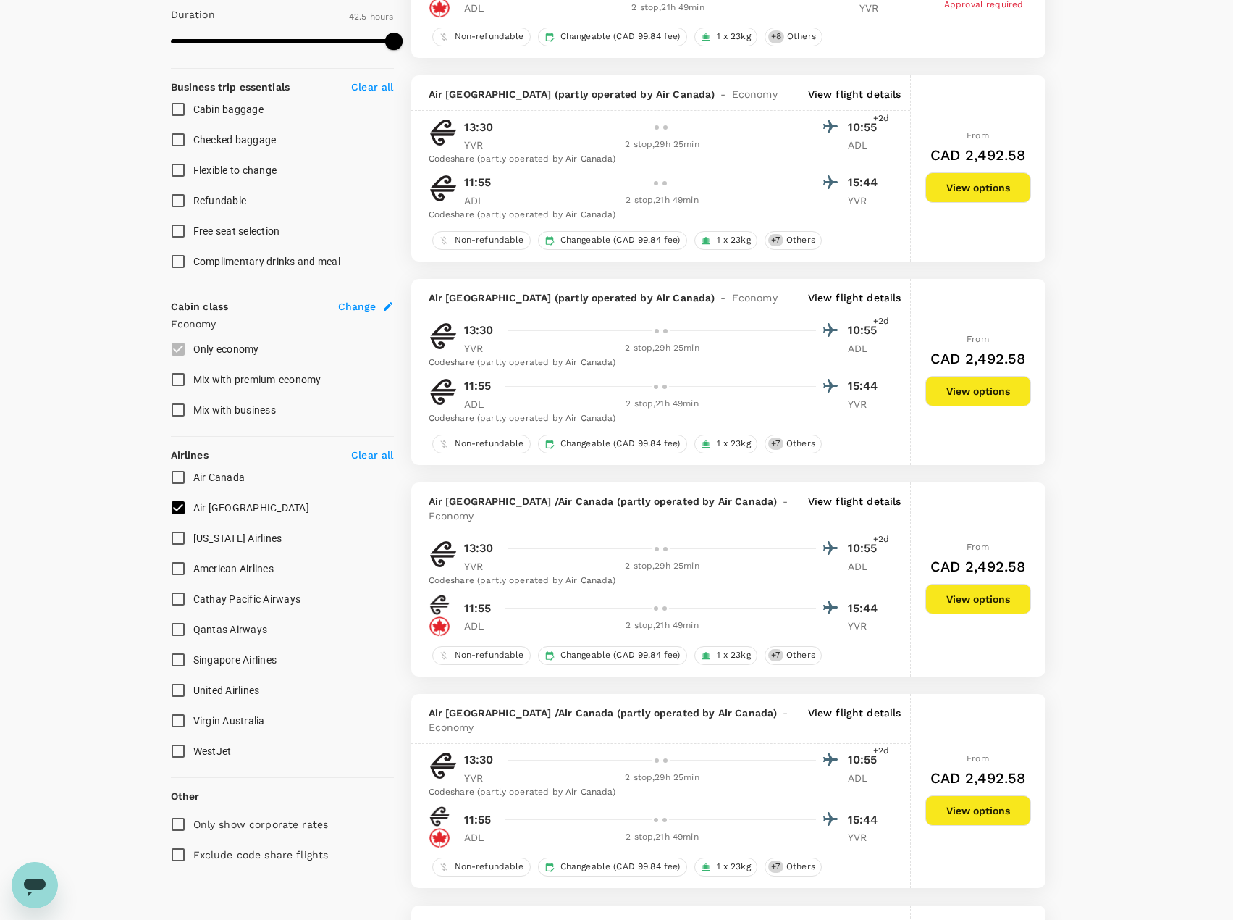
click at [182, 511] on input "Air [GEOGRAPHIC_DATA]" at bounding box center [178, 507] width 30 height 30
checkbox input "false"
click at [179, 479] on input "Air Canada" at bounding box center [178, 477] width 30 height 30
checkbox input "true"
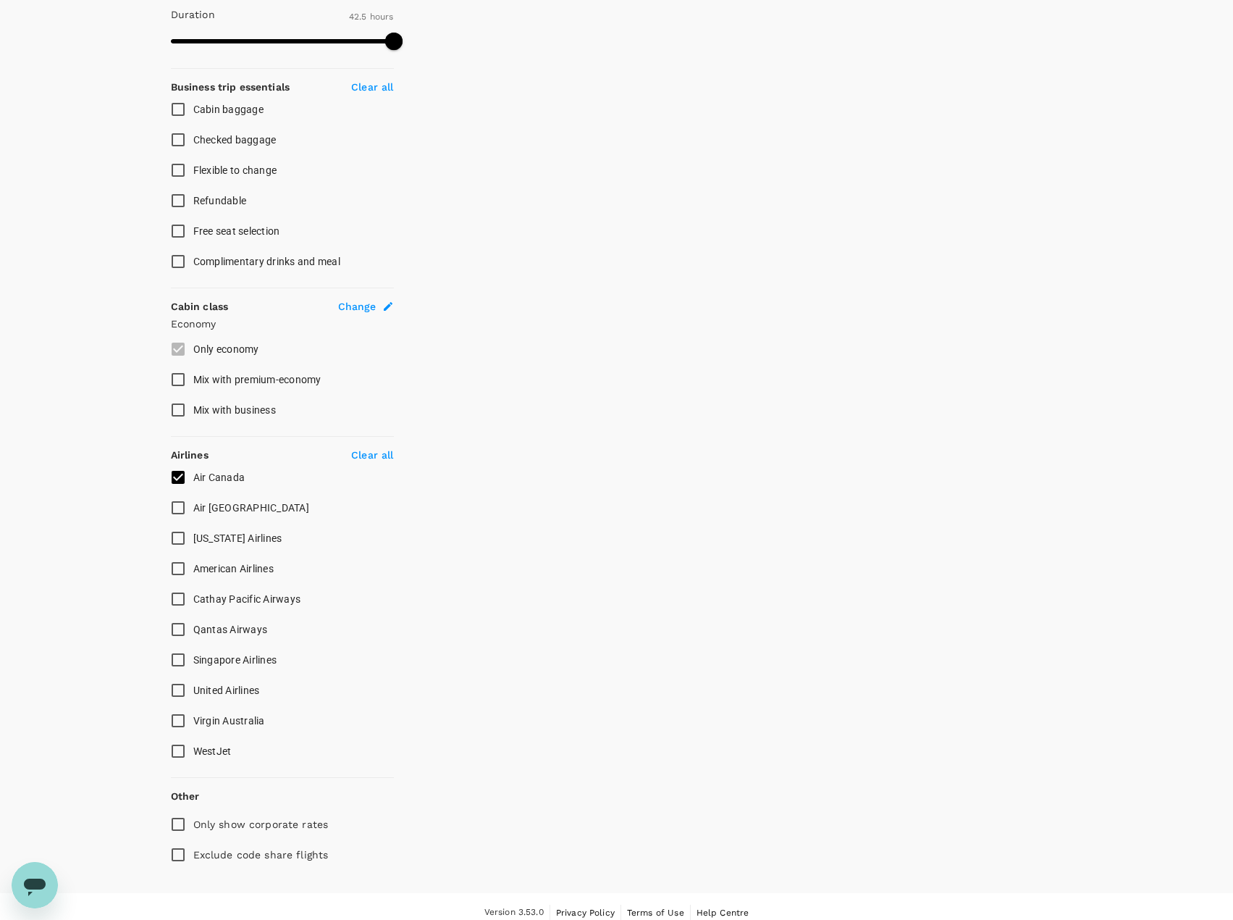
click at [59, 496] on div "Your Flight Details YVR - CADL [DATE] CADL - YVR [DATE] 1 traveller Economy sea…" at bounding box center [616, 218] width 1233 height 1350
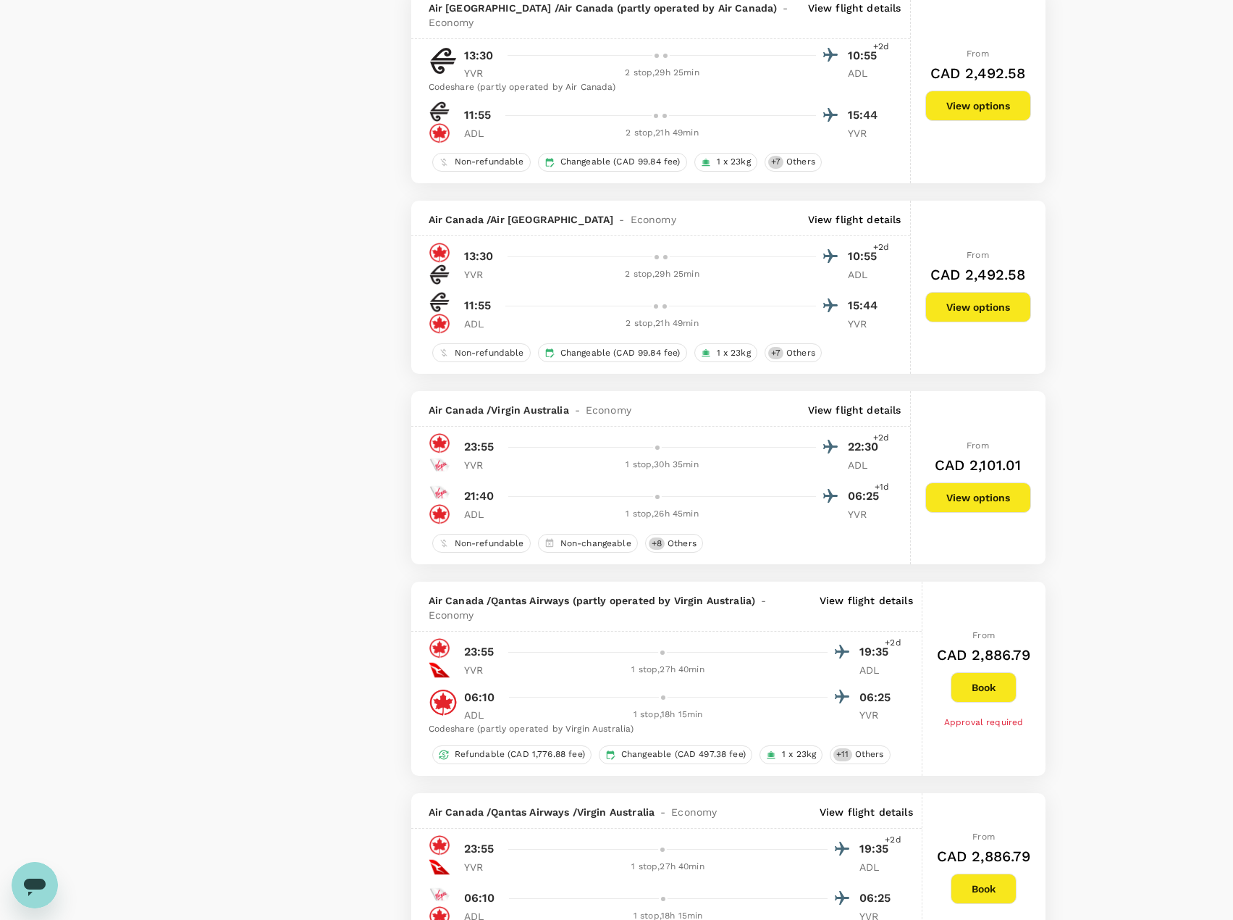
scroll to position [2172, 0]
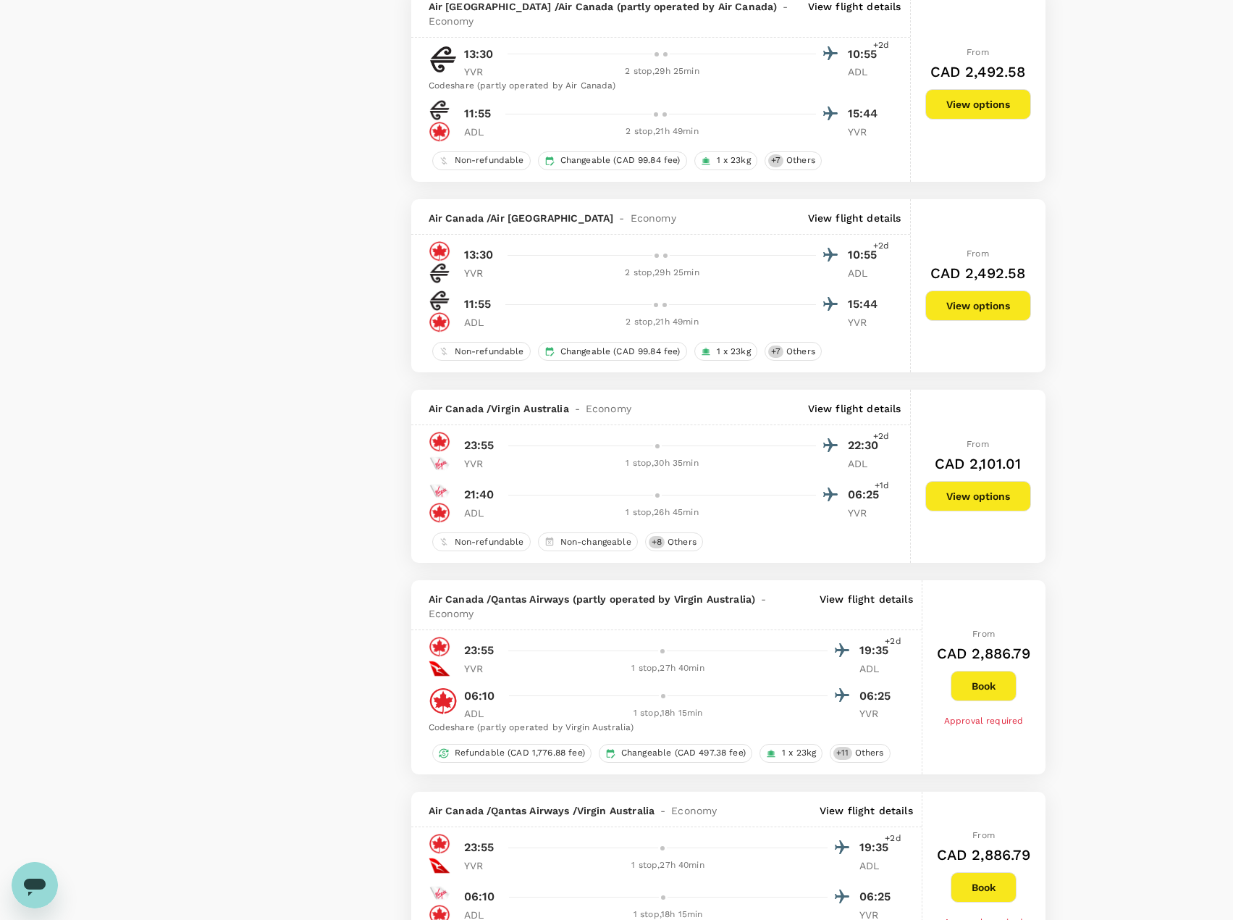
click at [834, 592] on p "View flight details" at bounding box center [866, 606] width 93 height 29
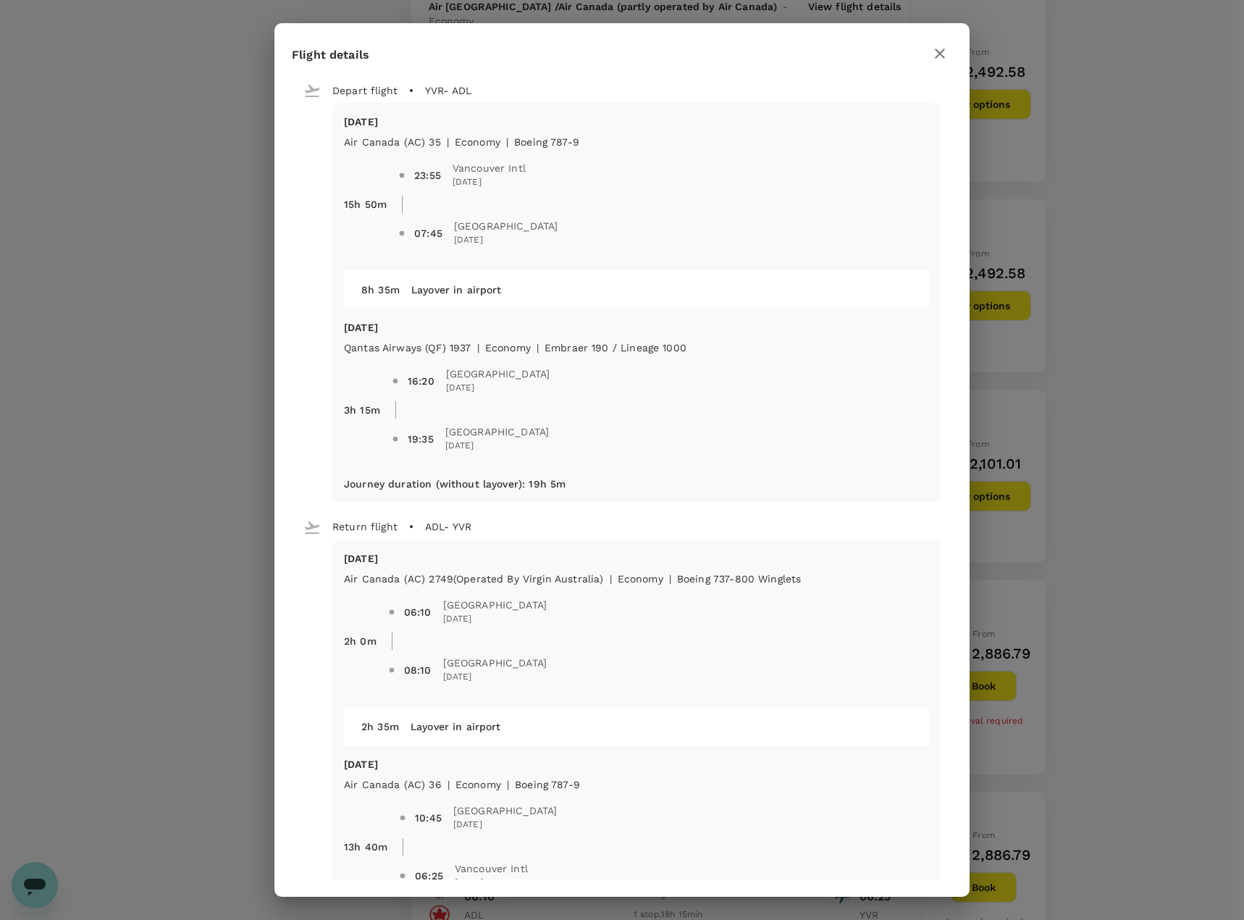
click at [937, 56] on icon "button" at bounding box center [940, 54] width 10 height 10
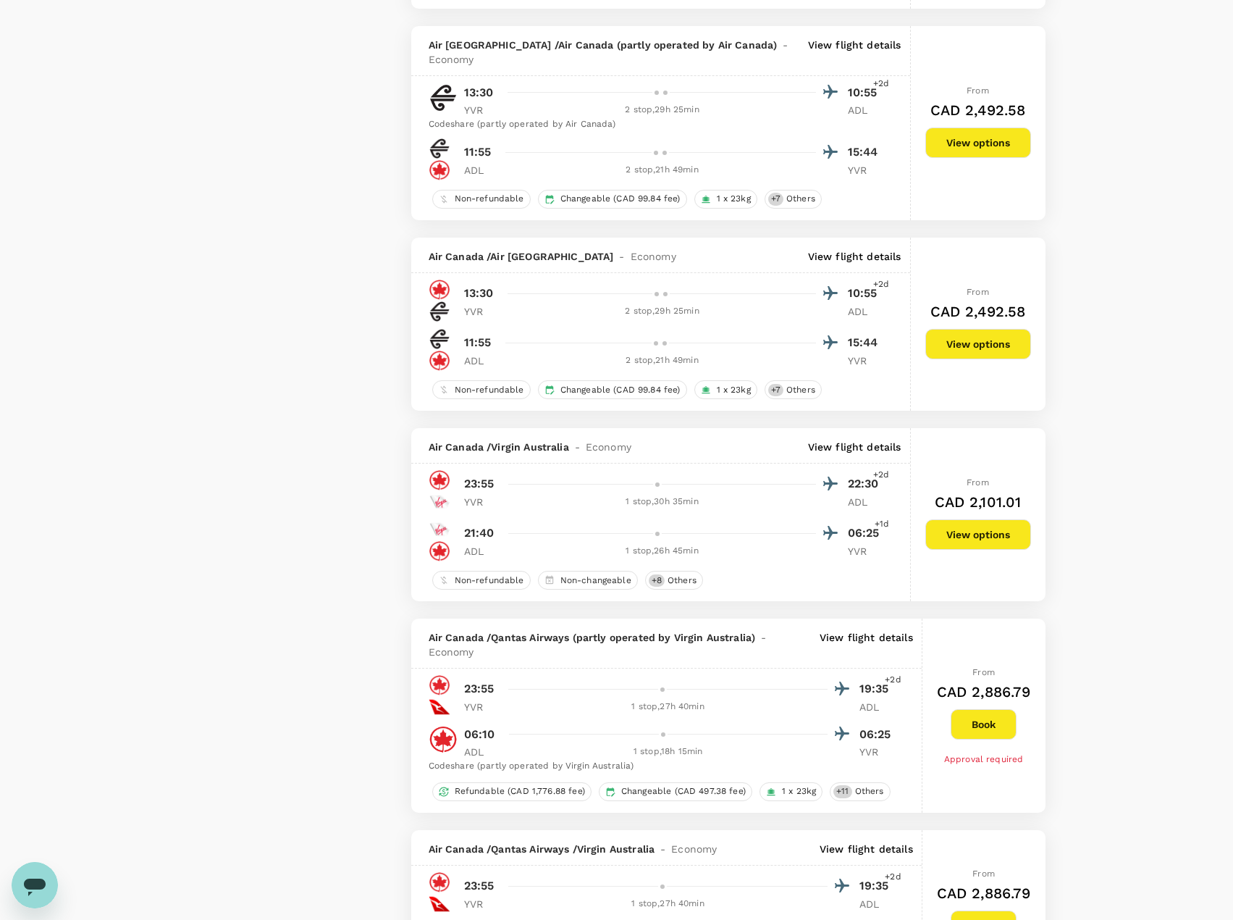
scroll to position [2100, 0]
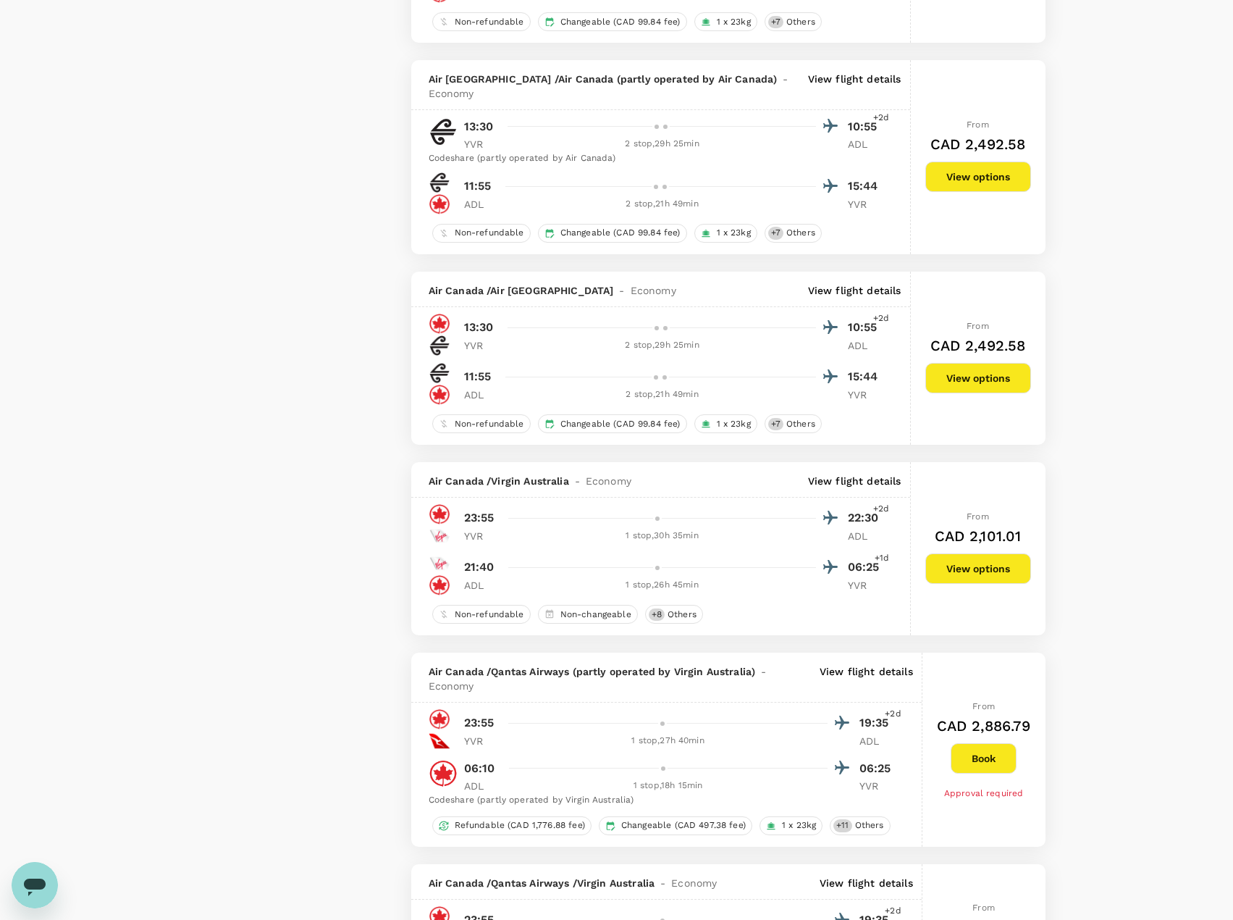
click at [851, 474] on p "View flight details" at bounding box center [854, 481] width 93 height 14
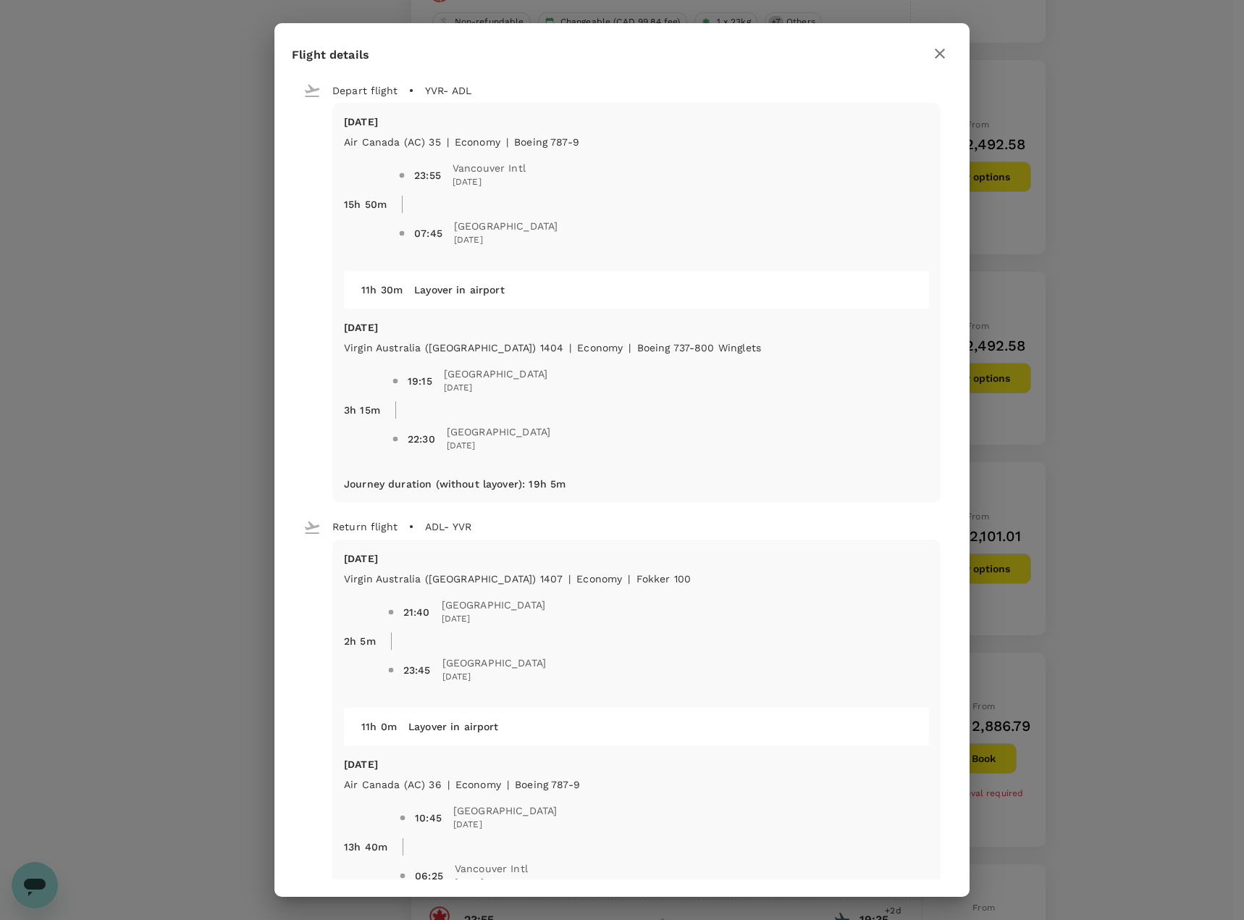
click at [941, 50] on icon "button" at bounding box center [939, 53] width 17 height 17
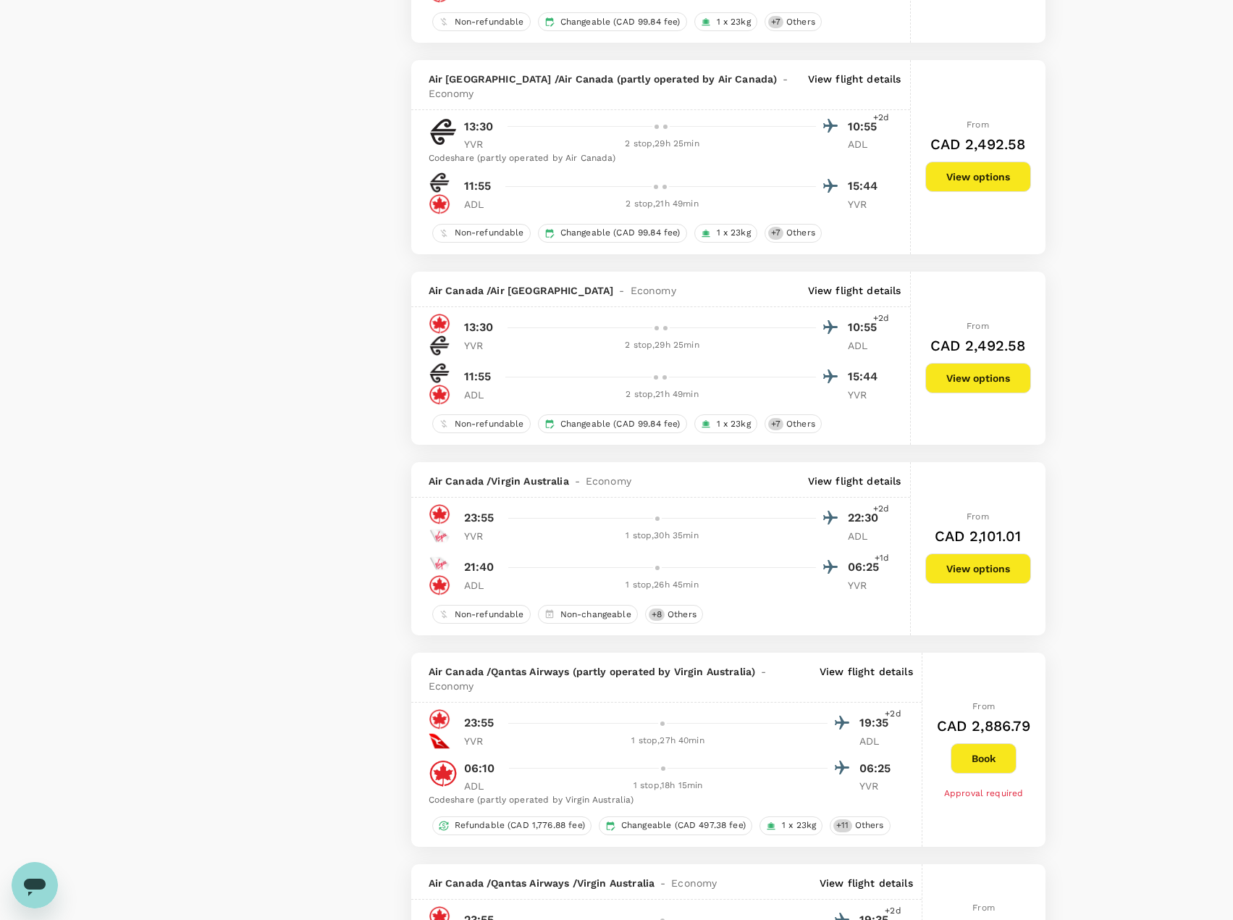
click at [859, 283] on p "View flight details" at bounding box center [854, 290] width 93 height 14
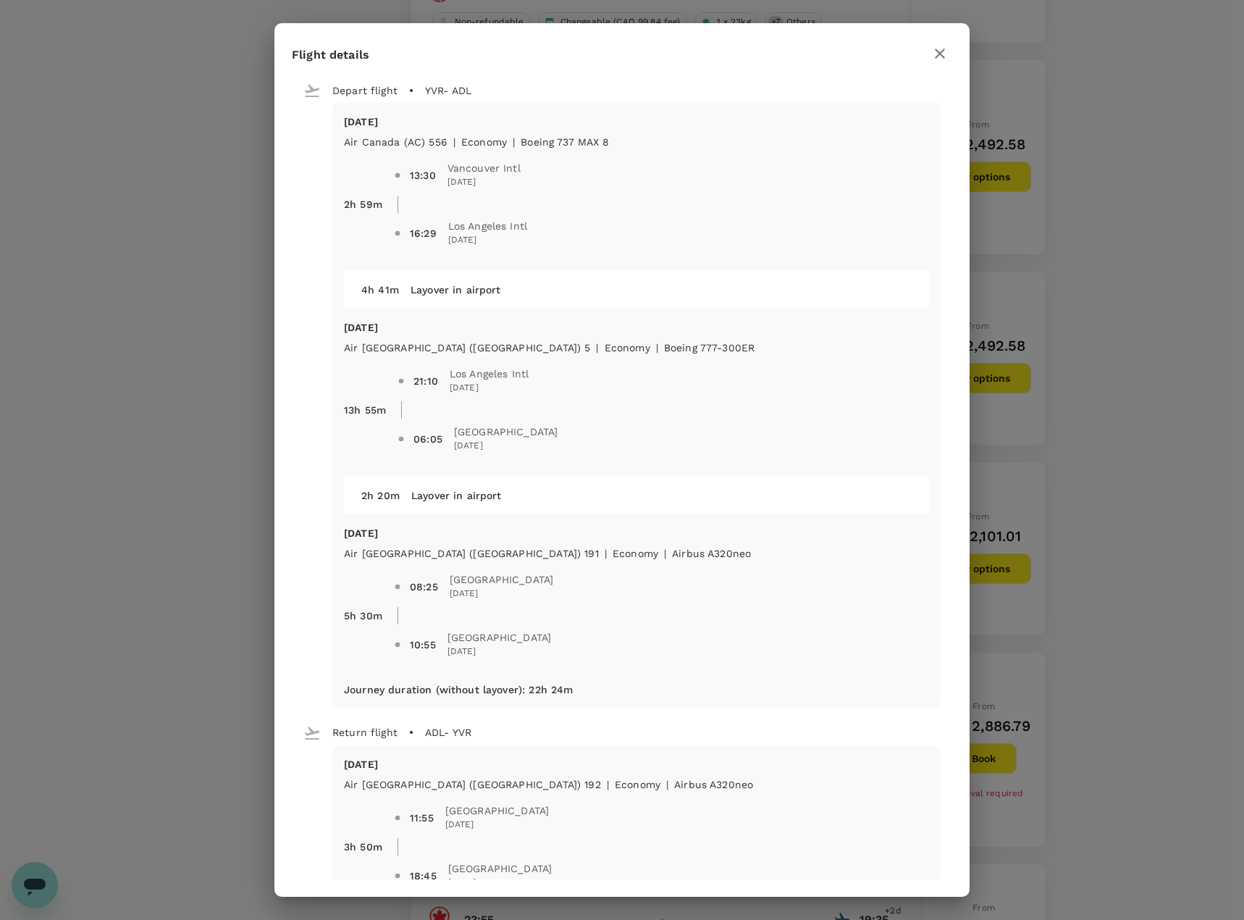
click at [935, 57] on icon "button" at bounding box center [939, 53] width 17 height 17
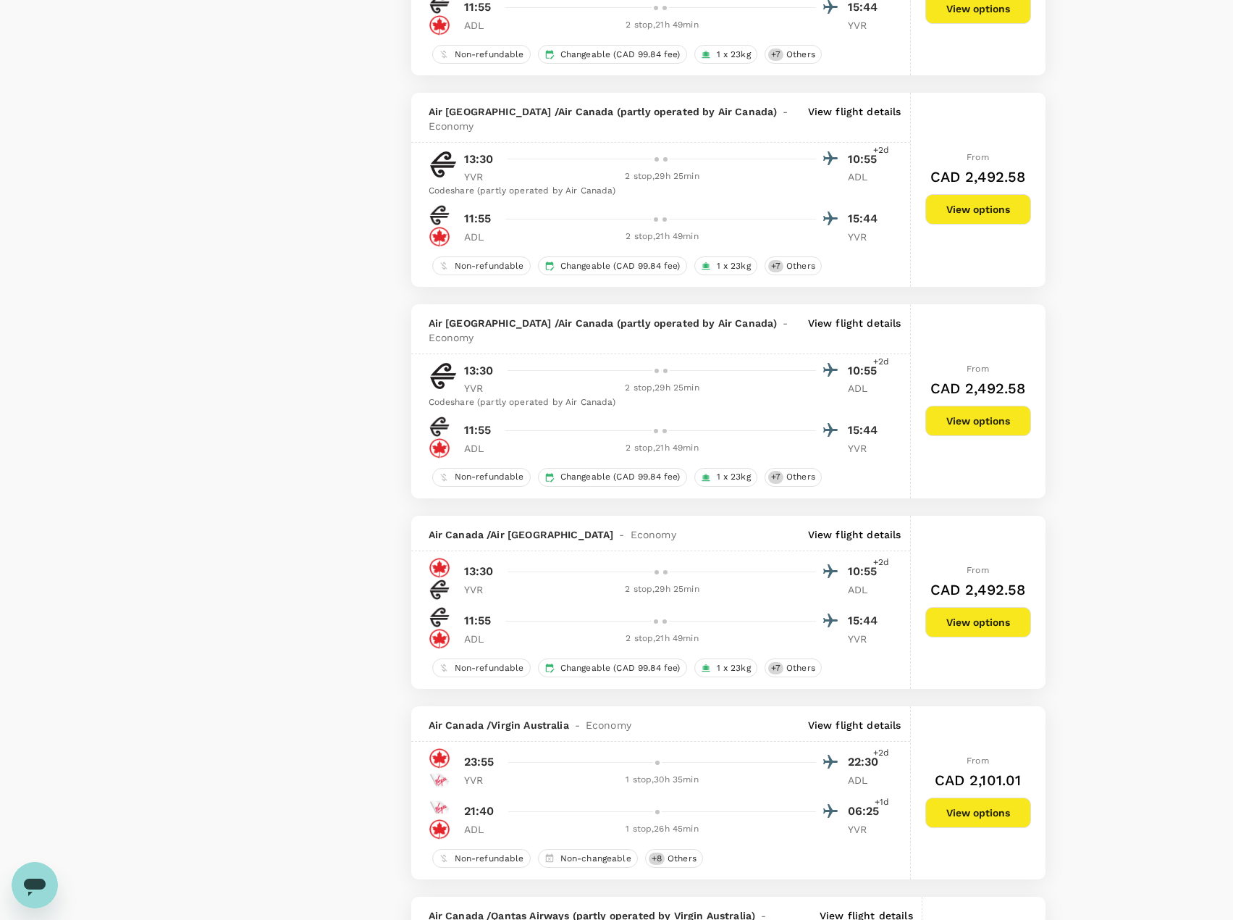
scroll to position [1810, 0]
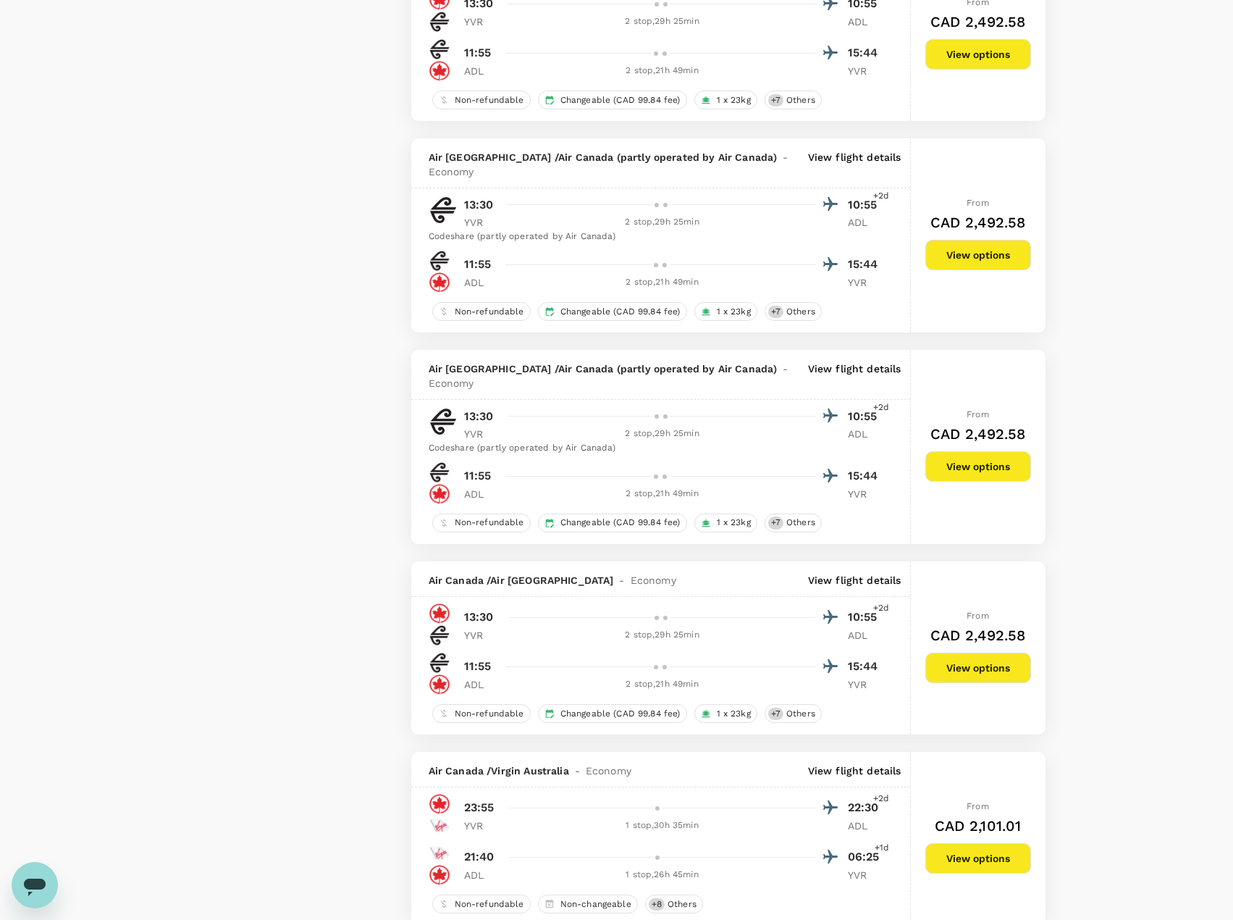
click at [855, 361] on p "View flight details" at bounding box center [854, 375] width 93 height 29
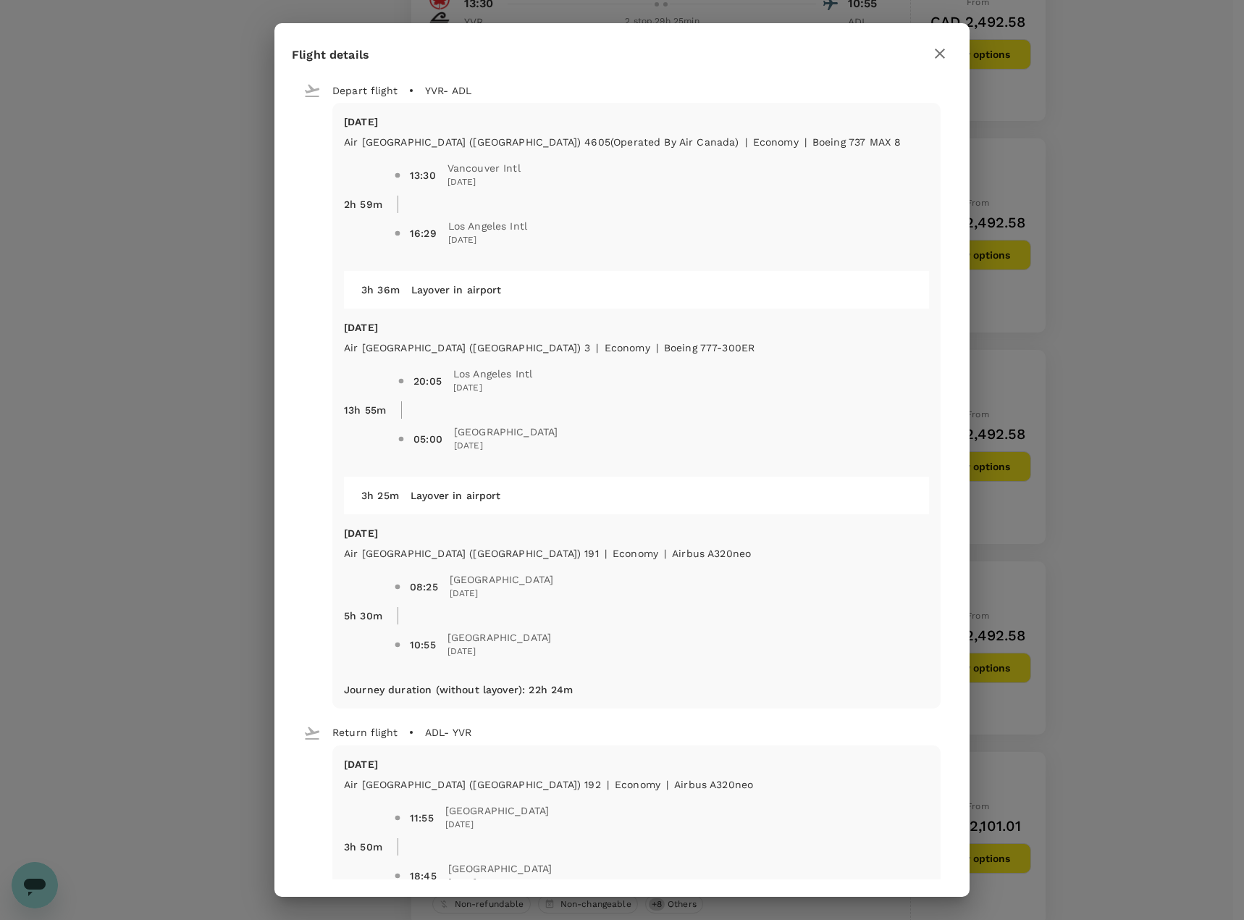
click at [933, 49] on icon "button" at bounding box center [939, 53] width 17 height 17
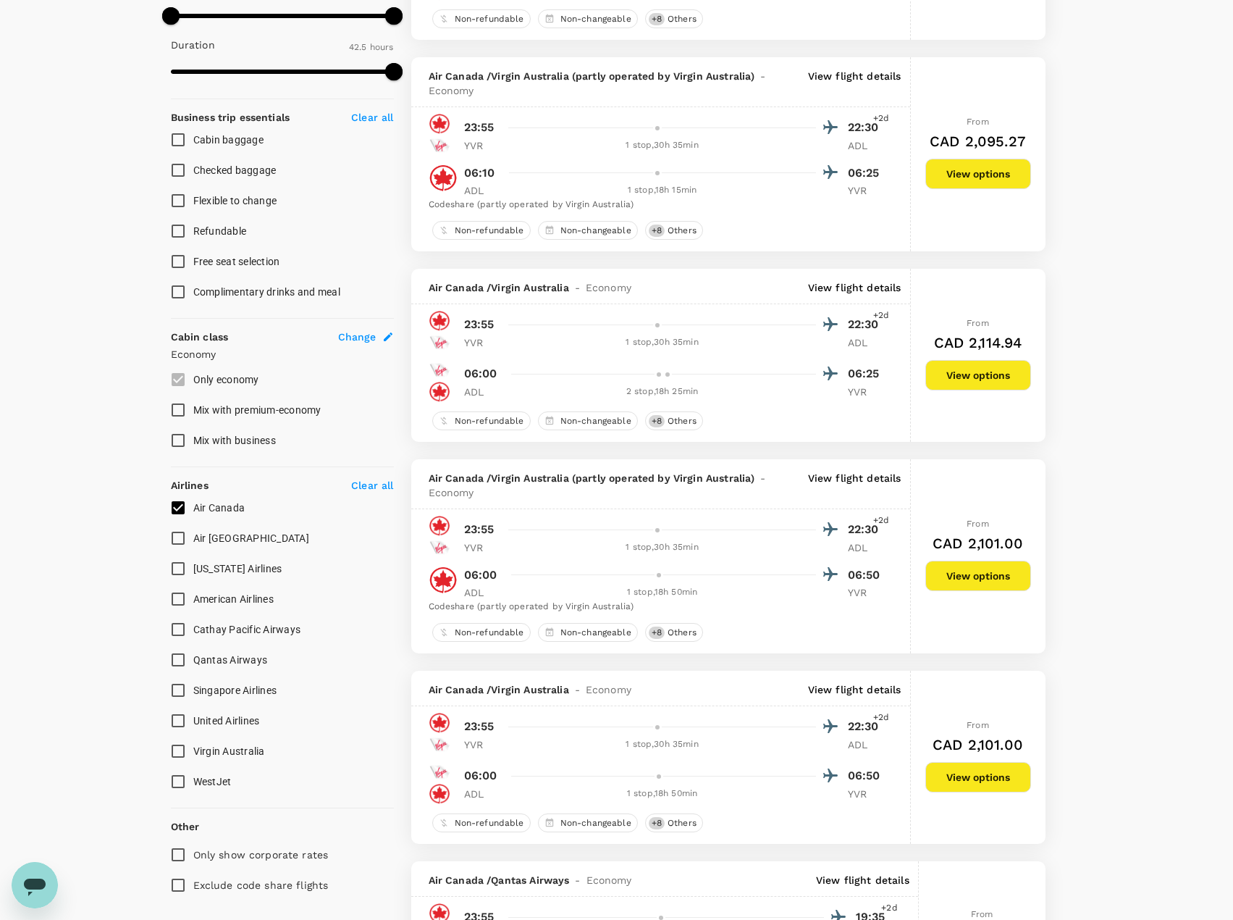
scroll to position [434, 0]
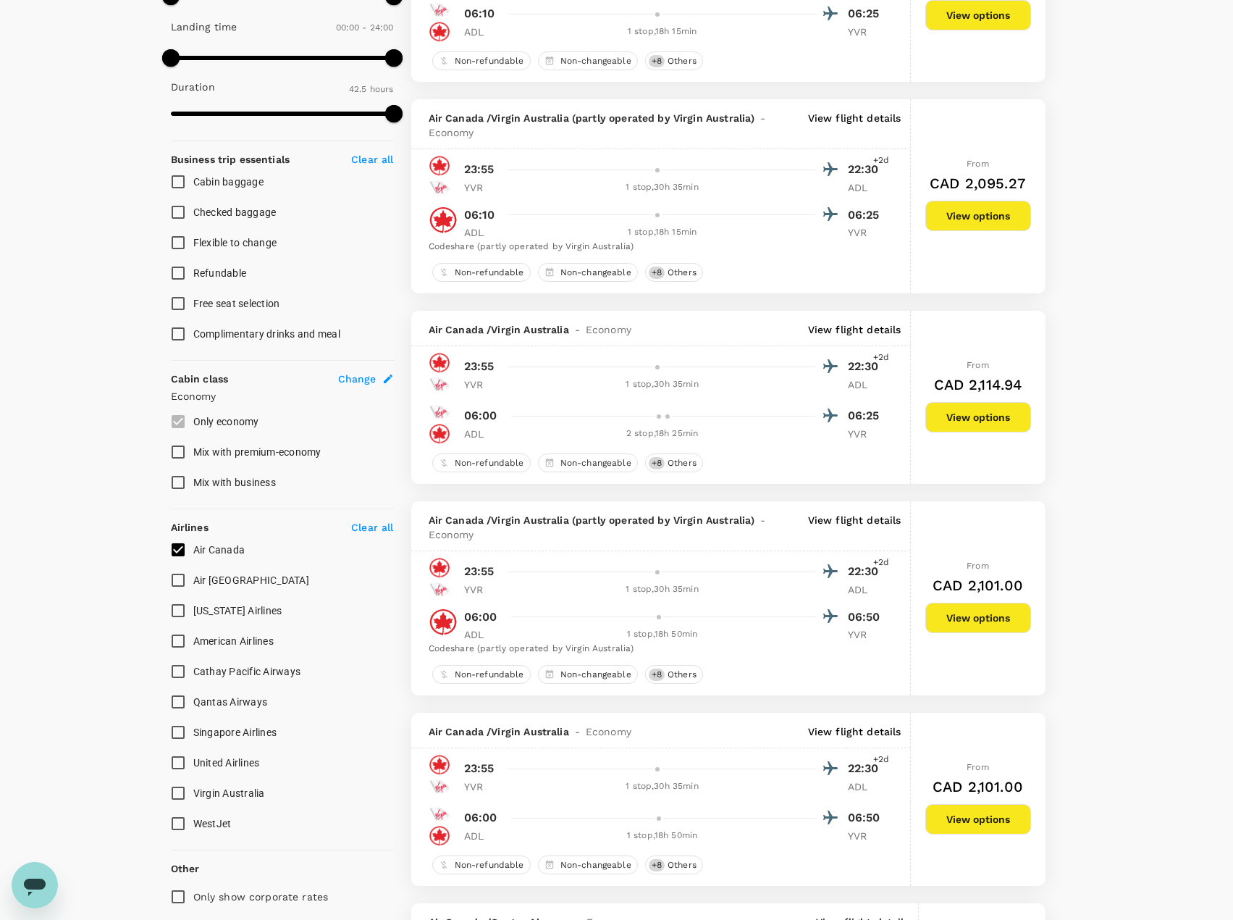
click at [180, 762] on input "United Airlines" at bounding box center [178, 762] width 30 height 30
checkbox input "true"
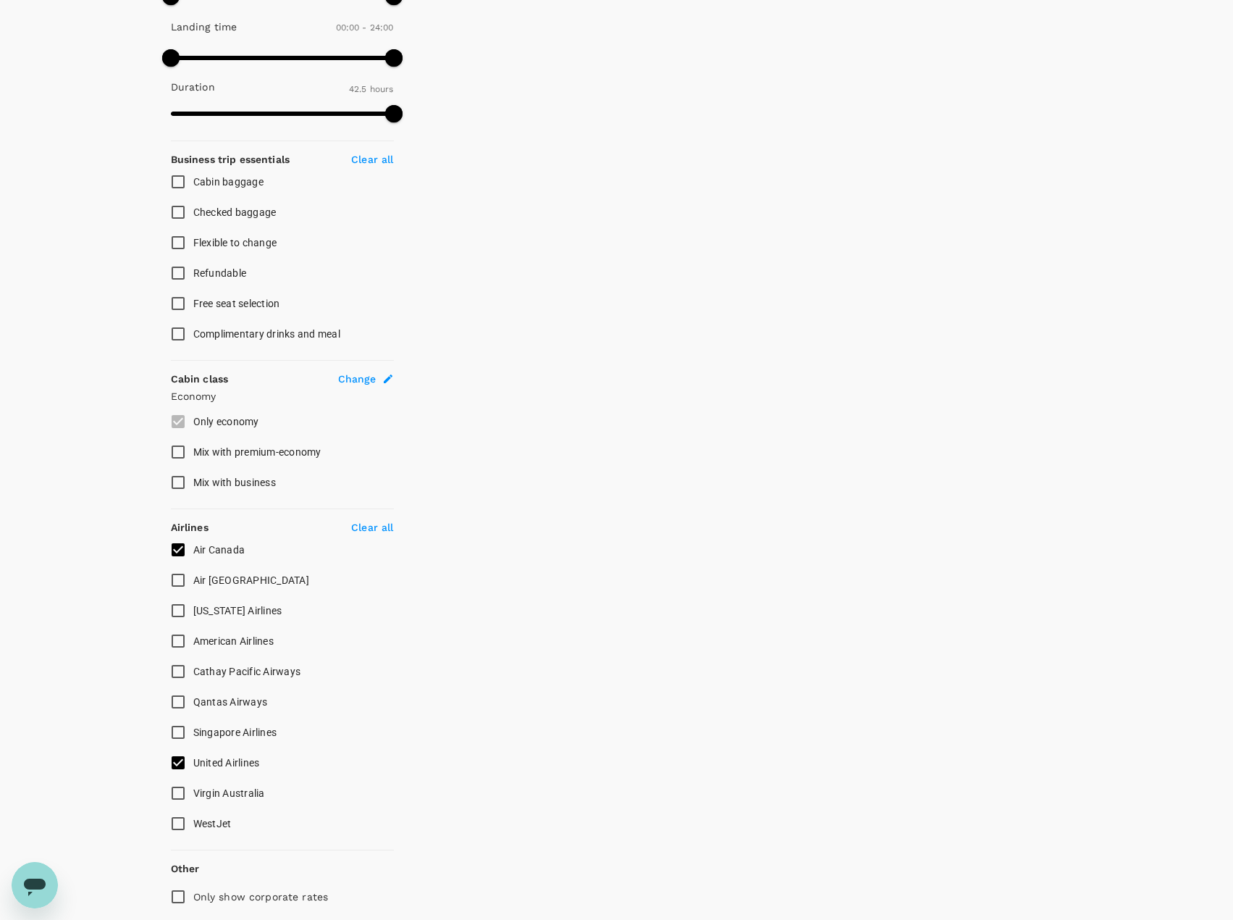
click at [176, 550] on input "Air Canada" at bounding box center [178, 549] width 30 height 30
checkbox input "false"
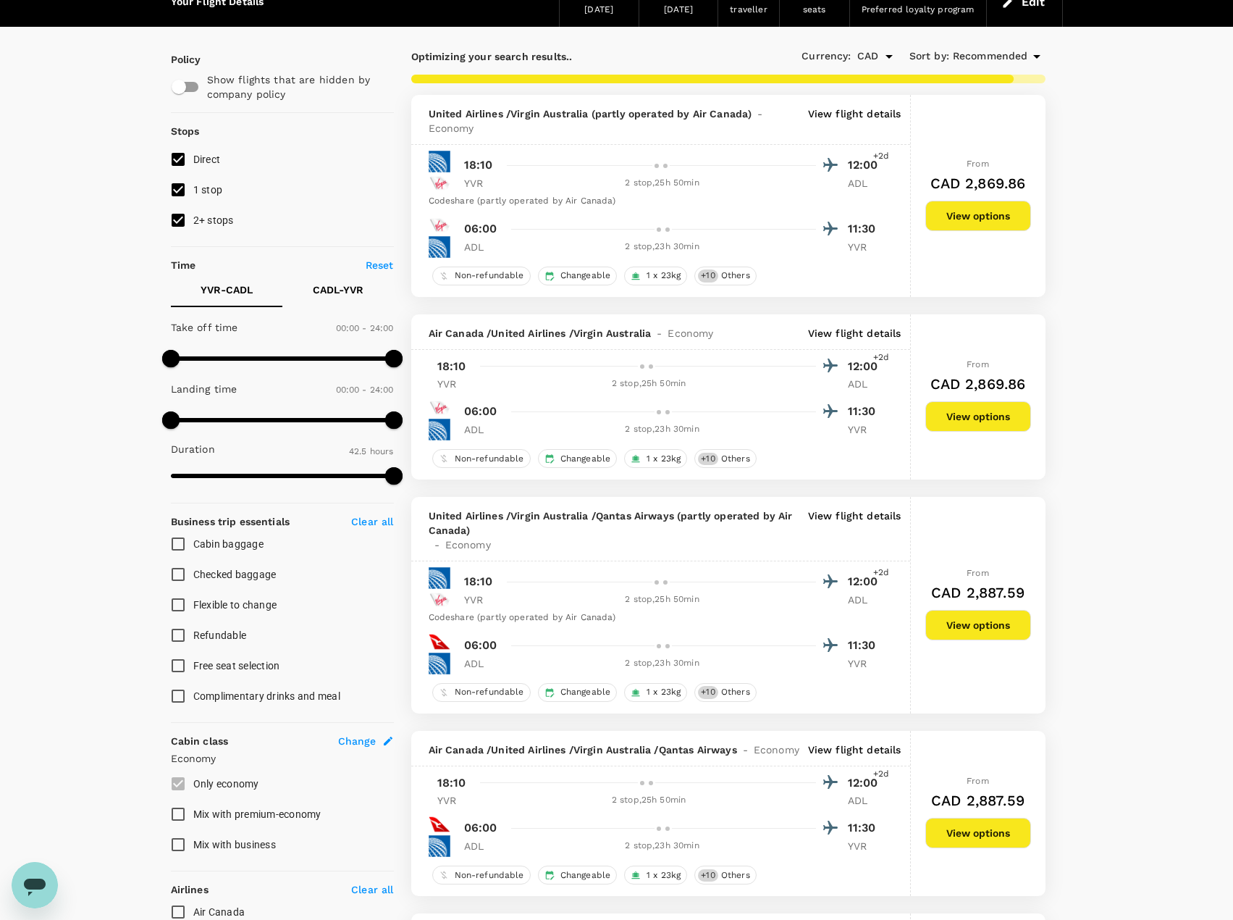
scroll to position [0, 0]
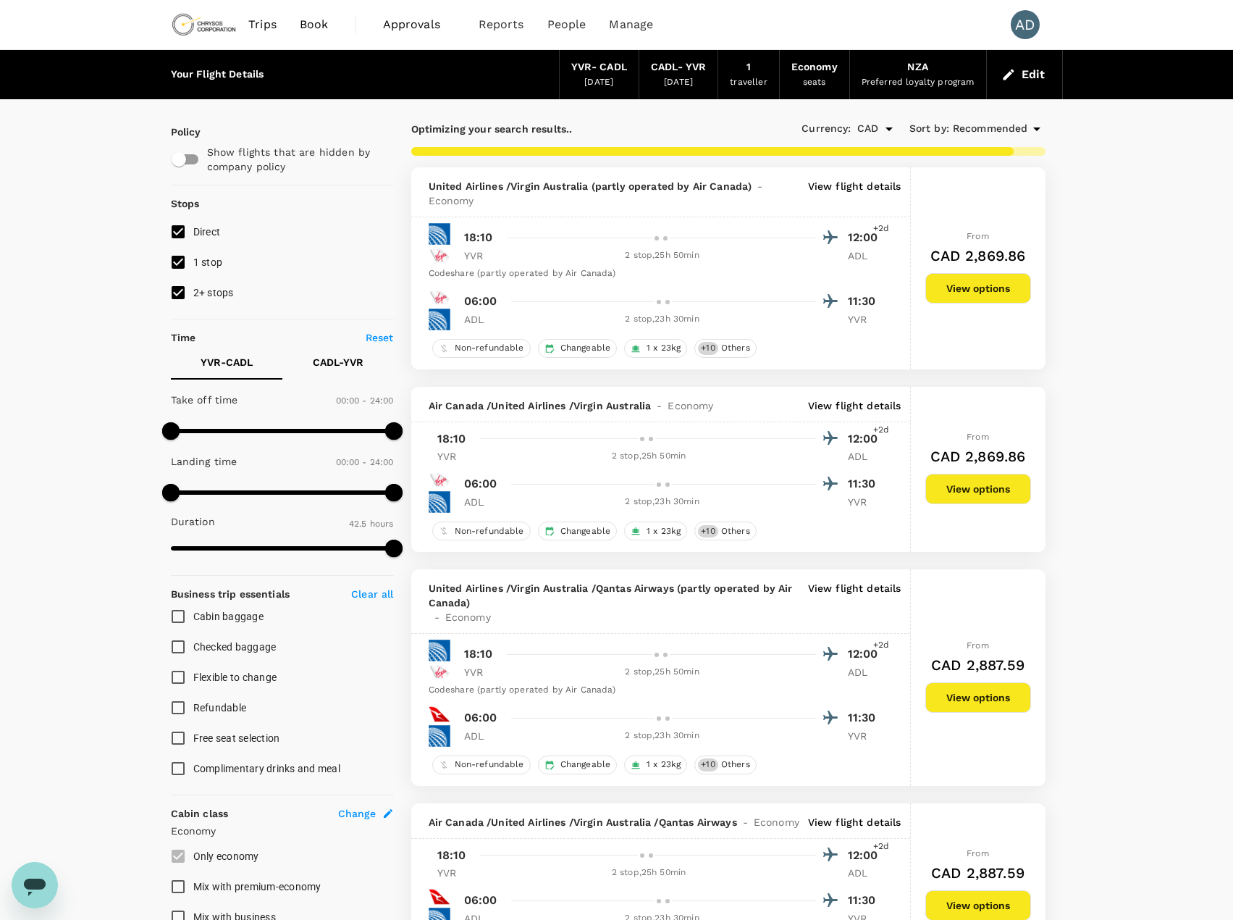
click at [838, 188] on p "View flight details" at bounding box center [854, 193] width 93 height 29
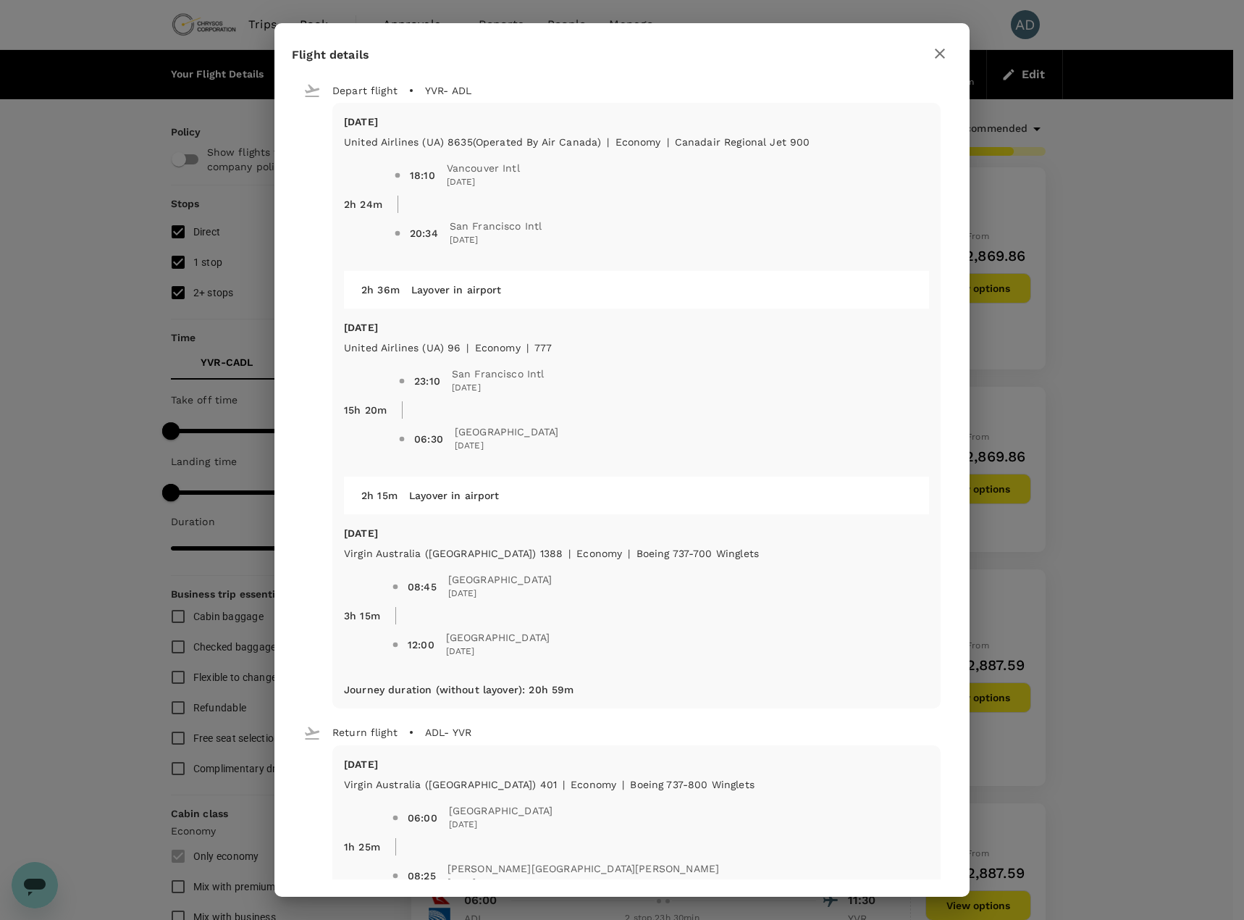
click at [946, 52] on icon "button" at bounding box center [939, 53] width 17 height 17
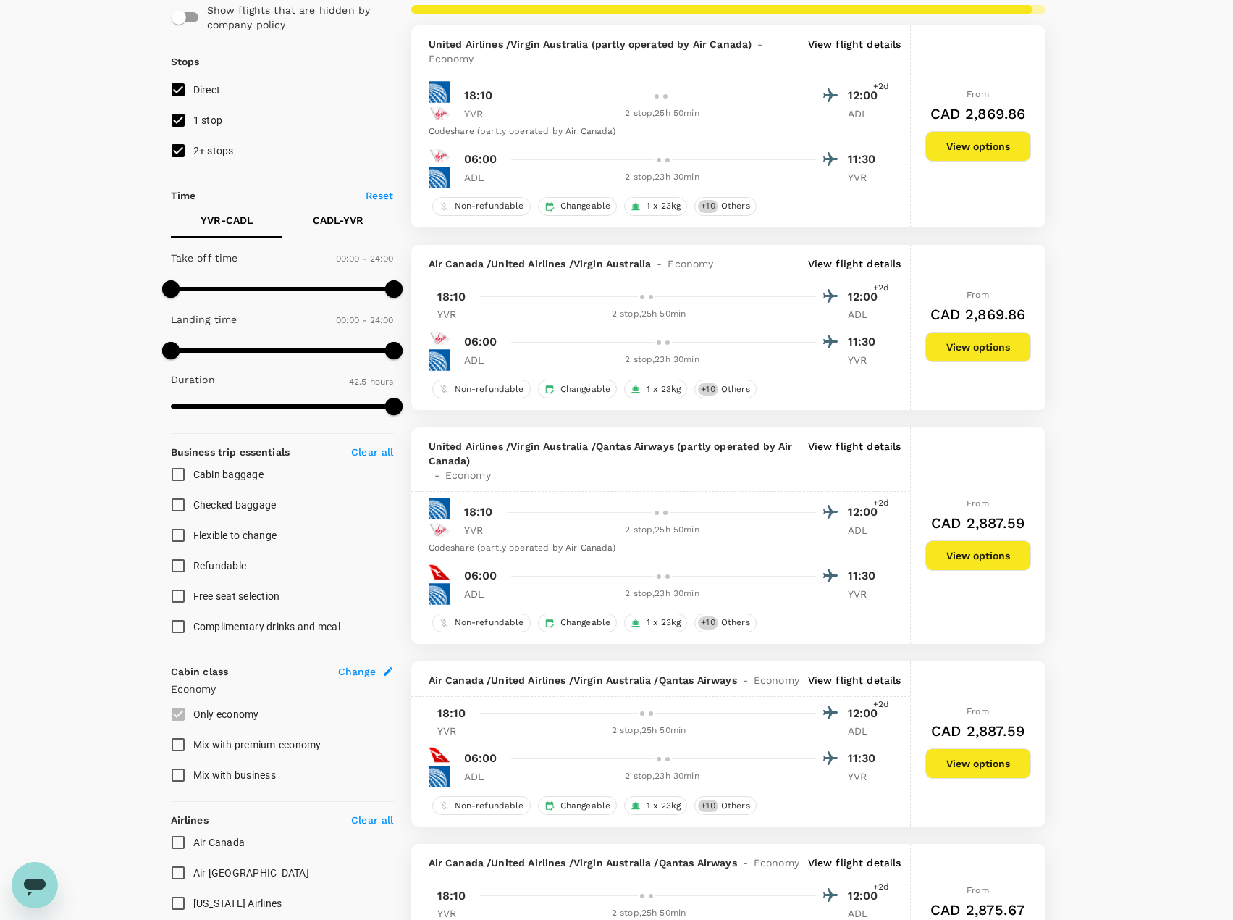
scroll to position [362, 0]
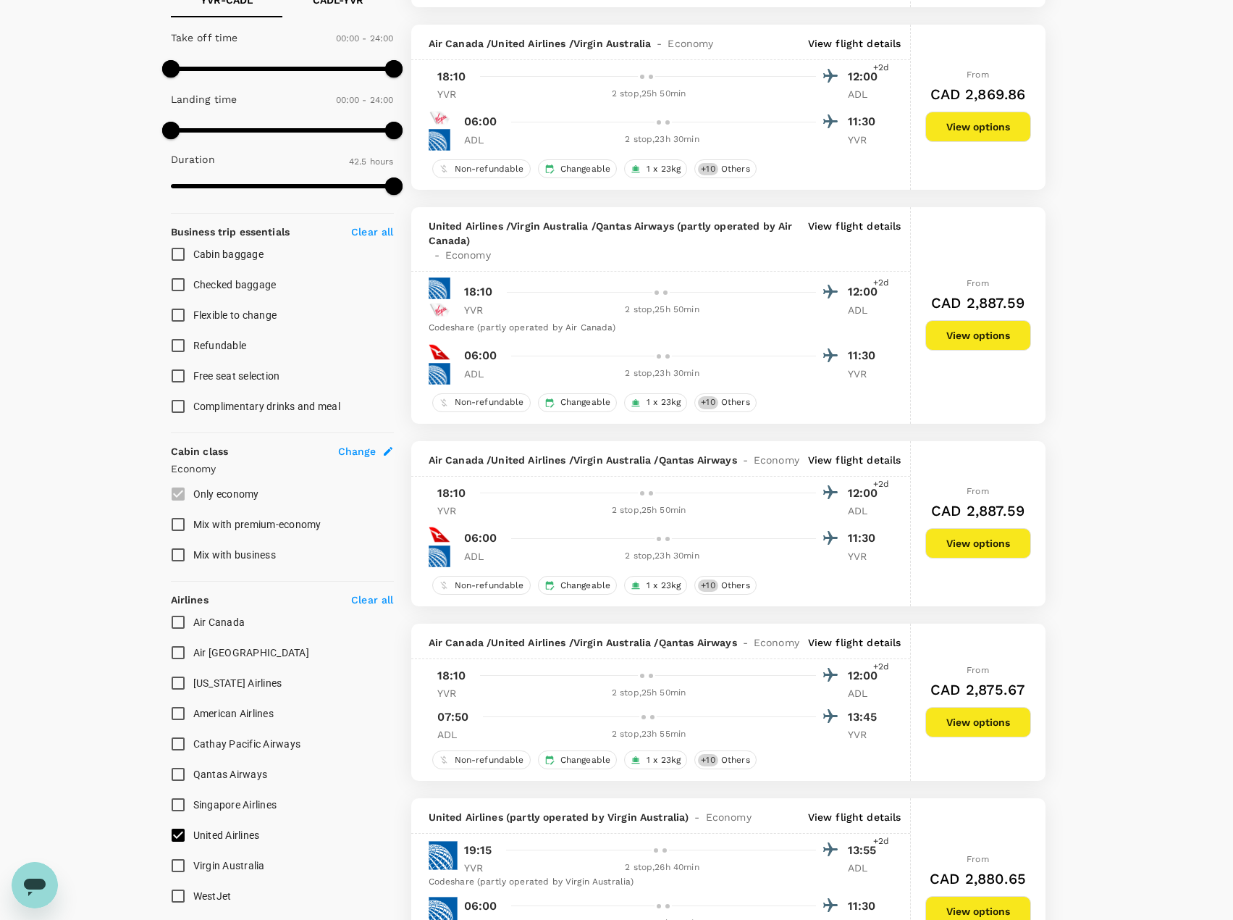
click at [175, 838] on input "United Airlines" at bounding box center [178, 835] width 30 height 30
checkbox input "false"
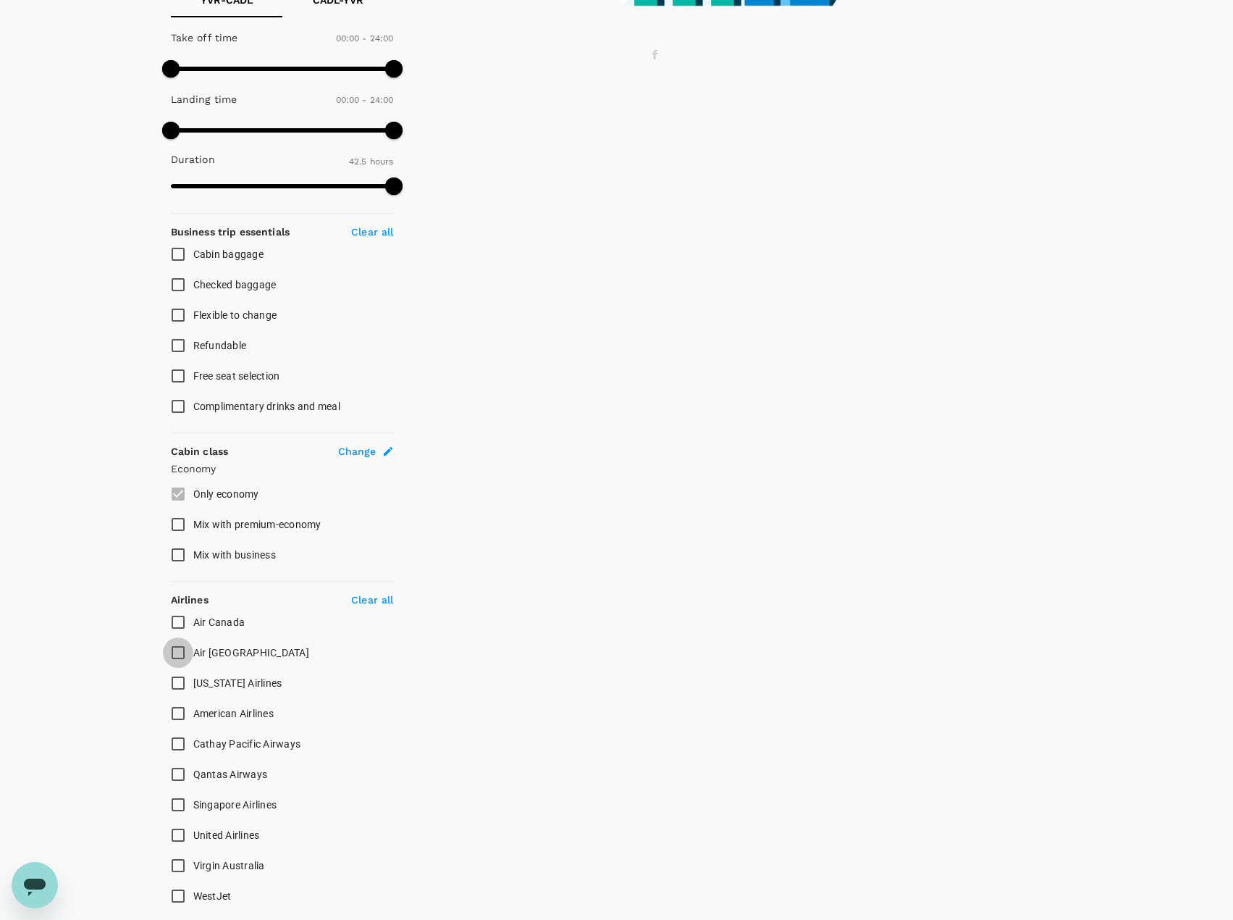
click at [176, 647] on input "Air [GEOGRAPHIC_DATA]" at bounding box center [178, 652] width 30 height 30
checkbox input "true"
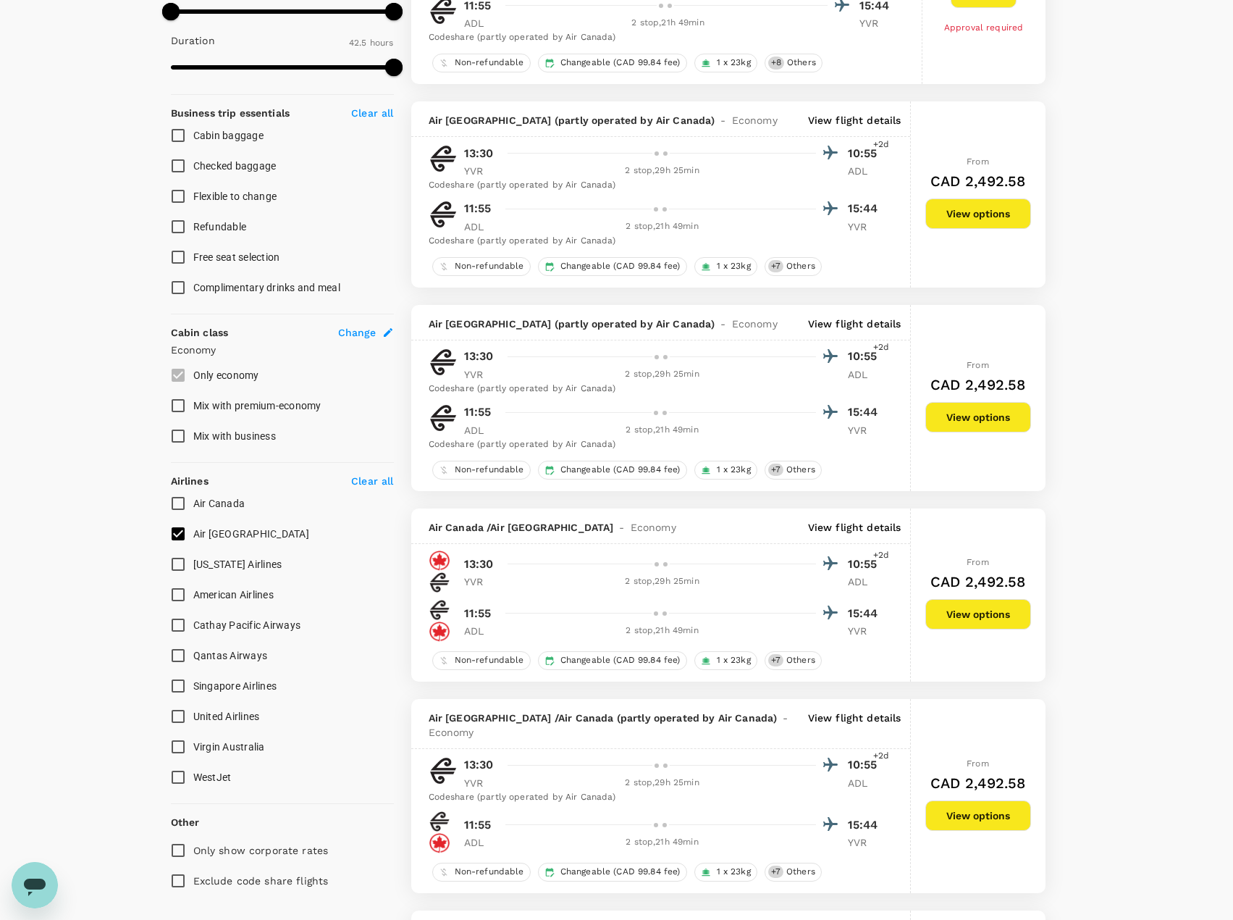
scroll to position [507, 0]
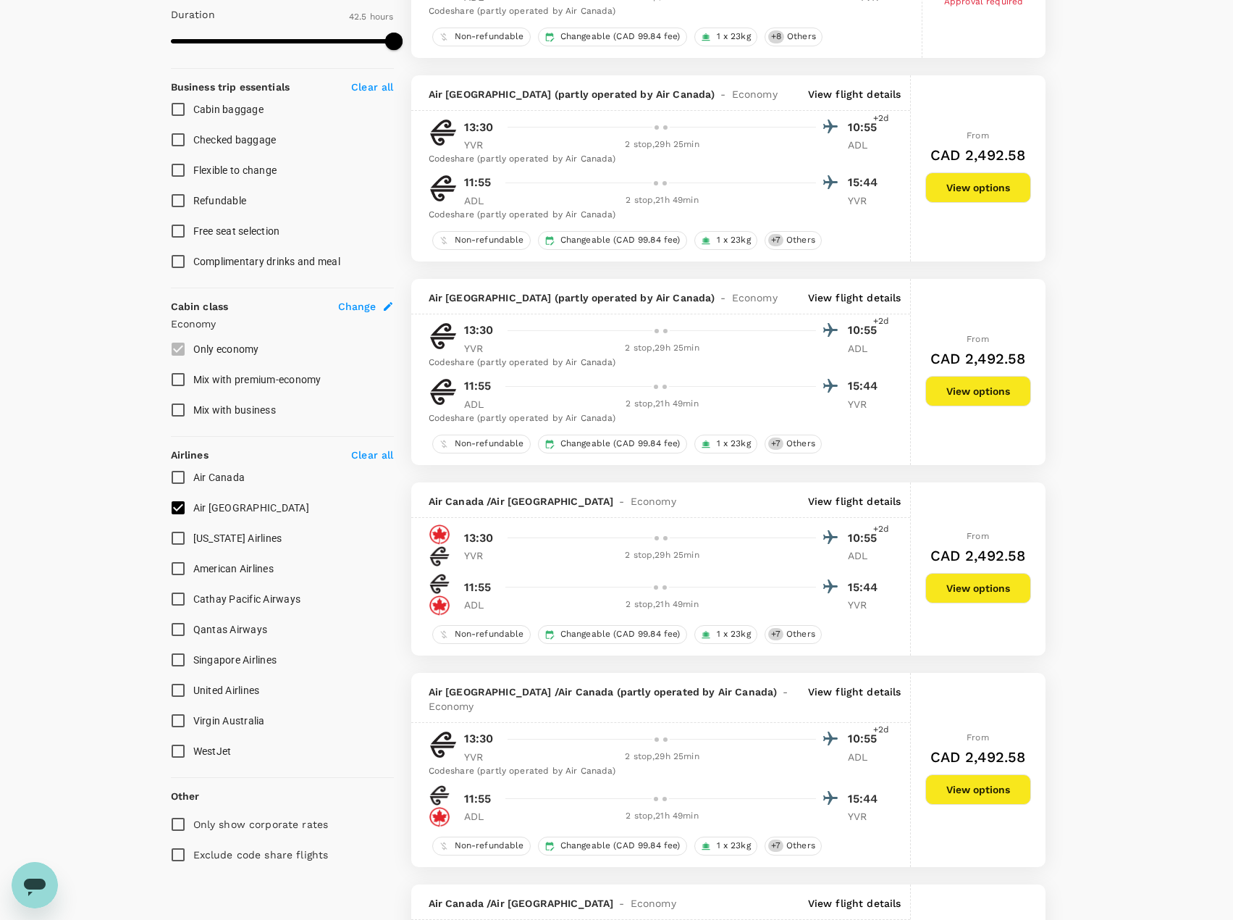
click at [836, 498] on p "View flight details" at bounding box center [854, 501] width 93 height 14
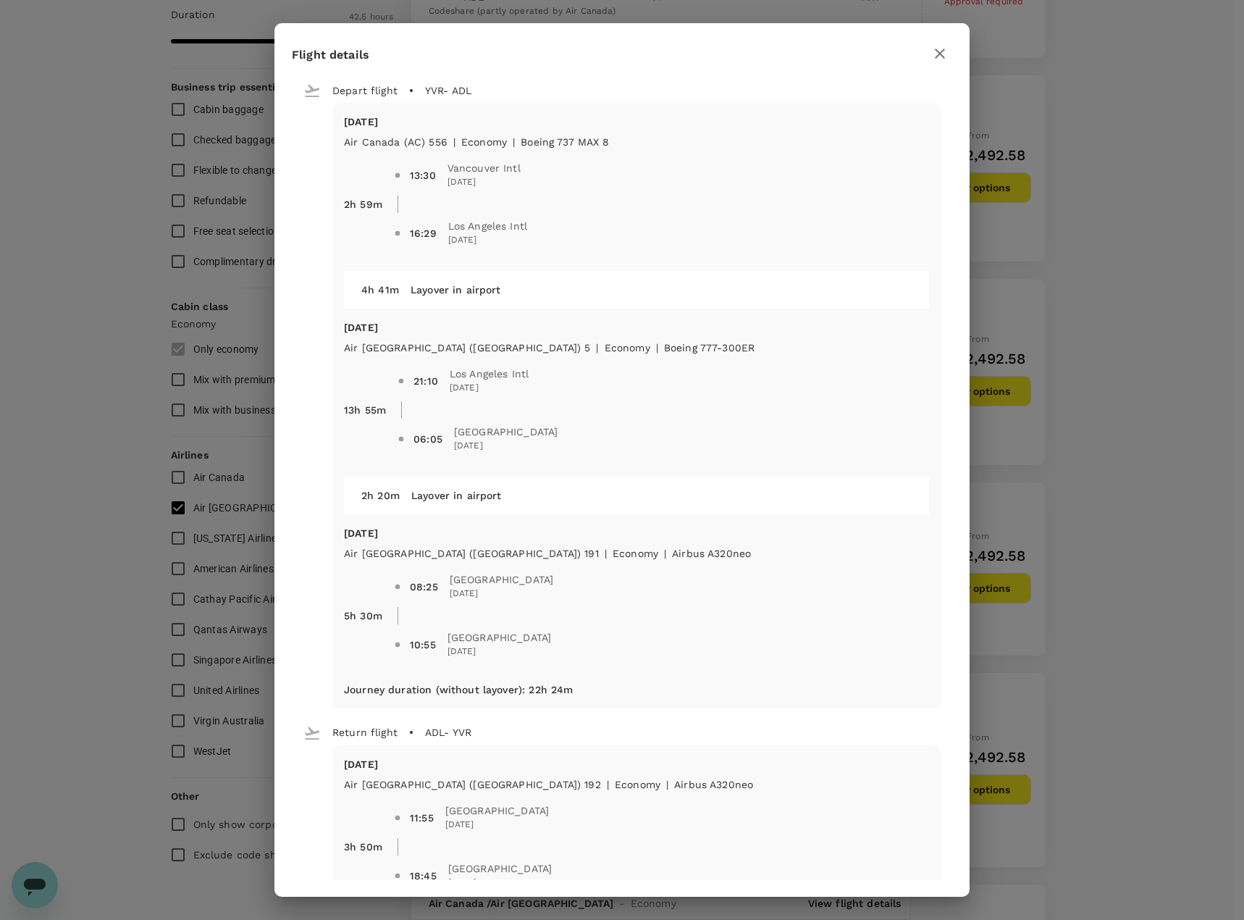
click at [937, 50] on icon "button" at bounding box center [940, 54] width 10 height 10
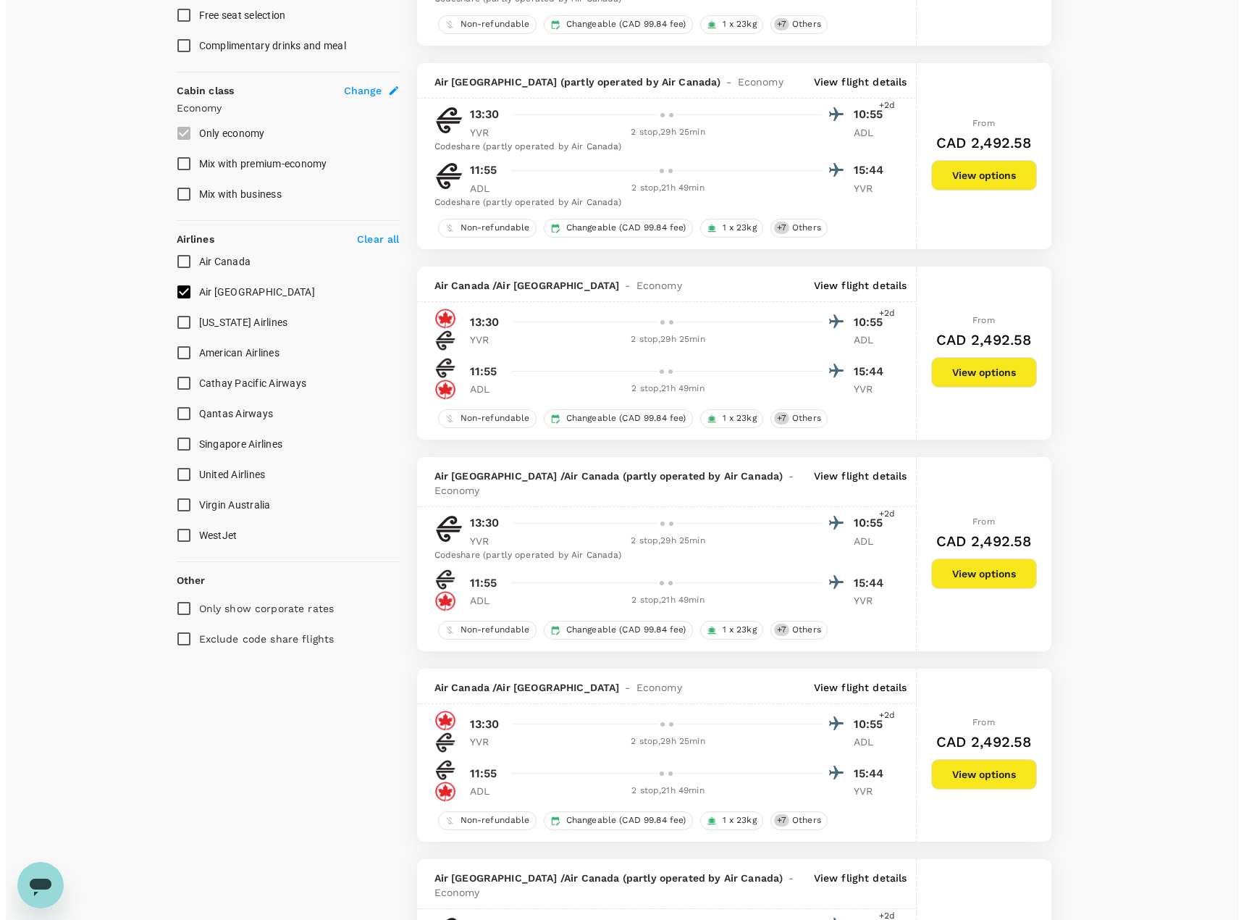
scroll to position [796, 0]
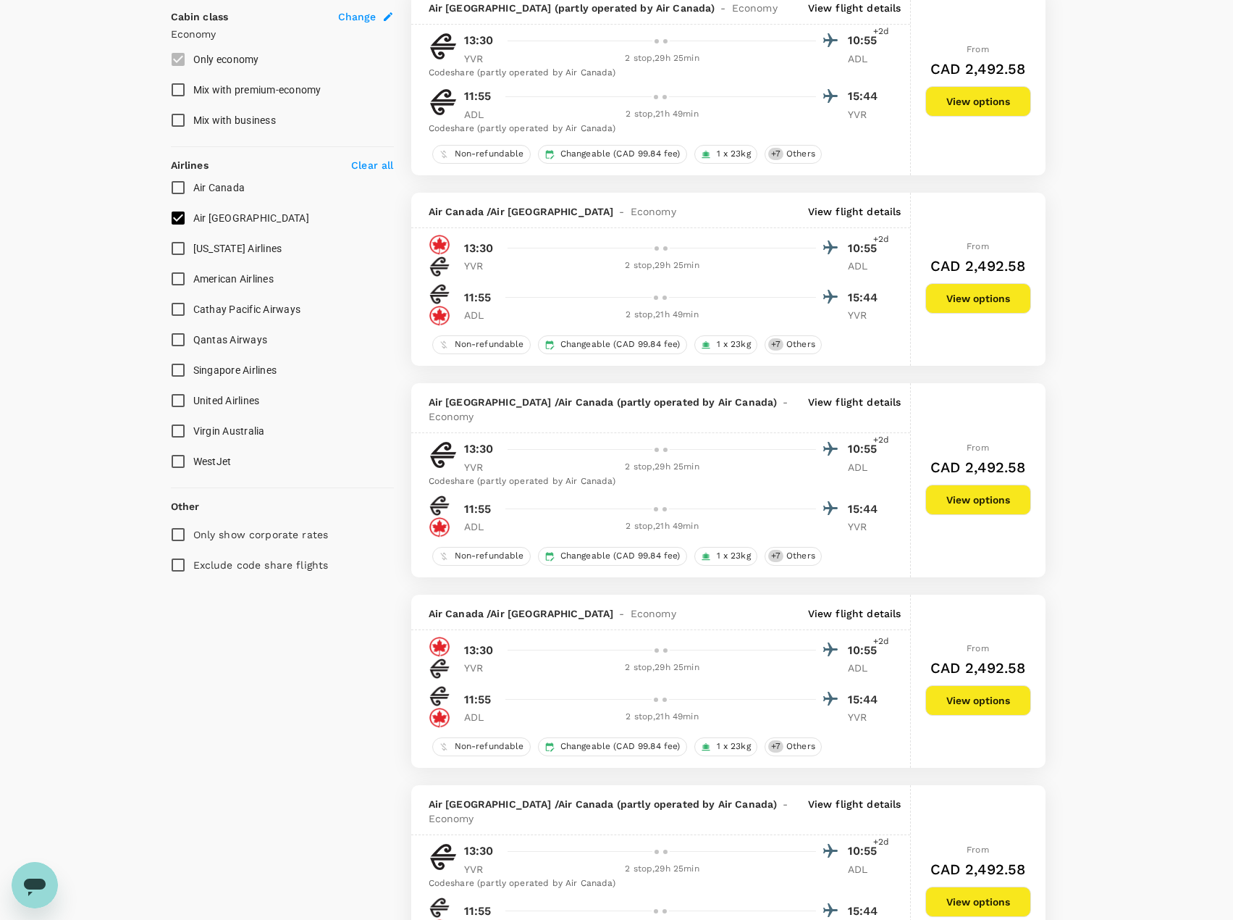
click at [839, 606] on p "View flight details" at bounding box center [854, 613] width 93 height 14
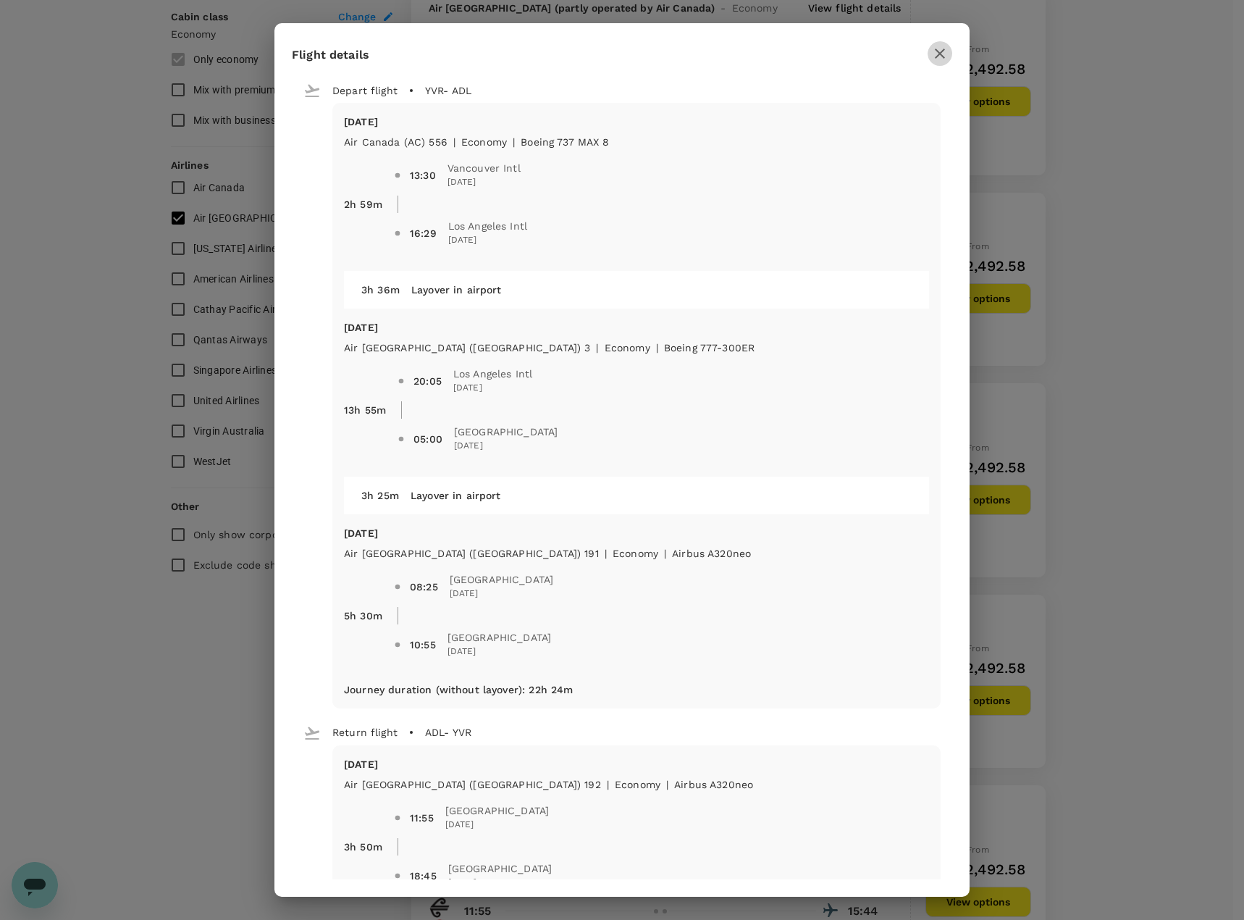
click at [946, 46] on icon "button" at bounding box center [939, 53] width 17 height 17
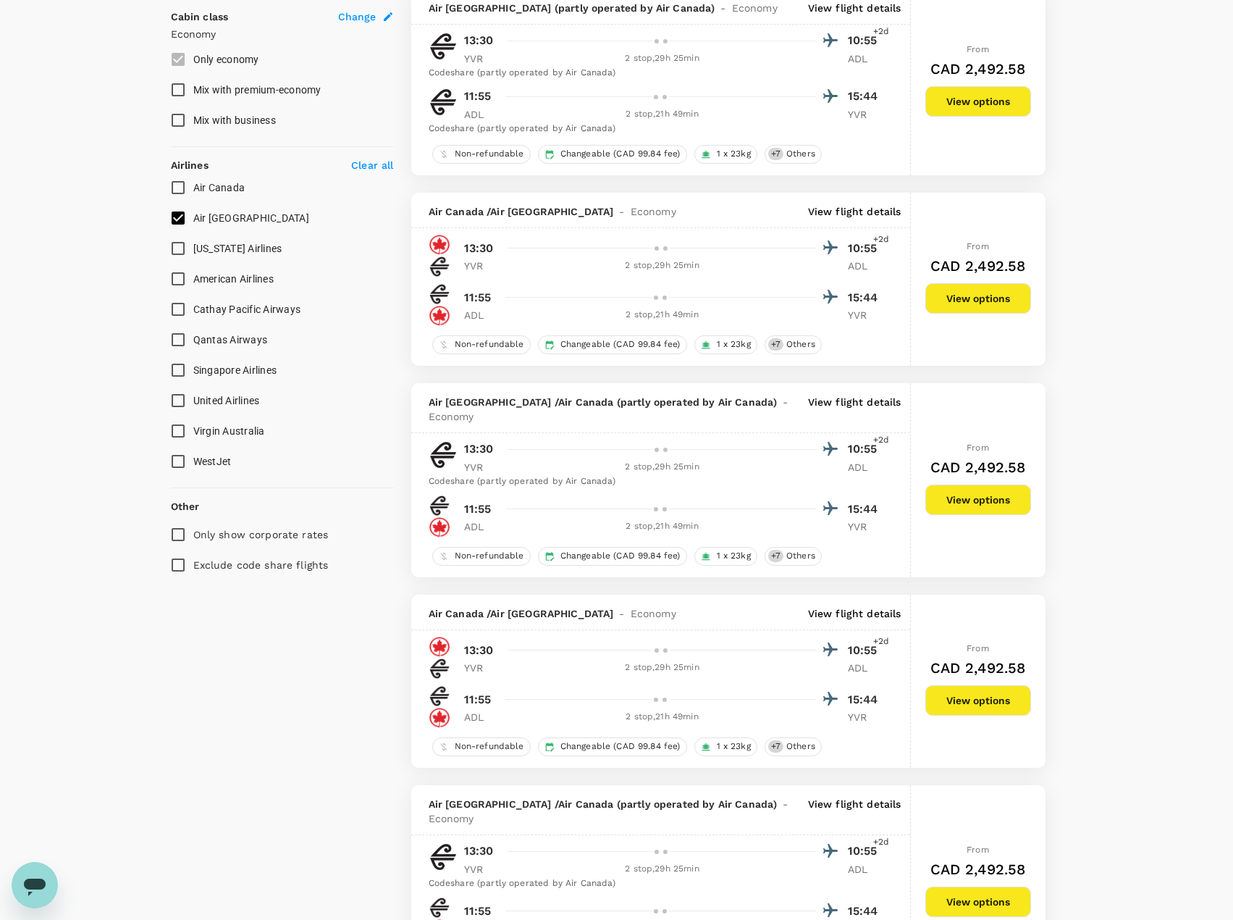
click at [843, 206] on p "View flight details" at bounding box center [854, 211] width 93 height 14
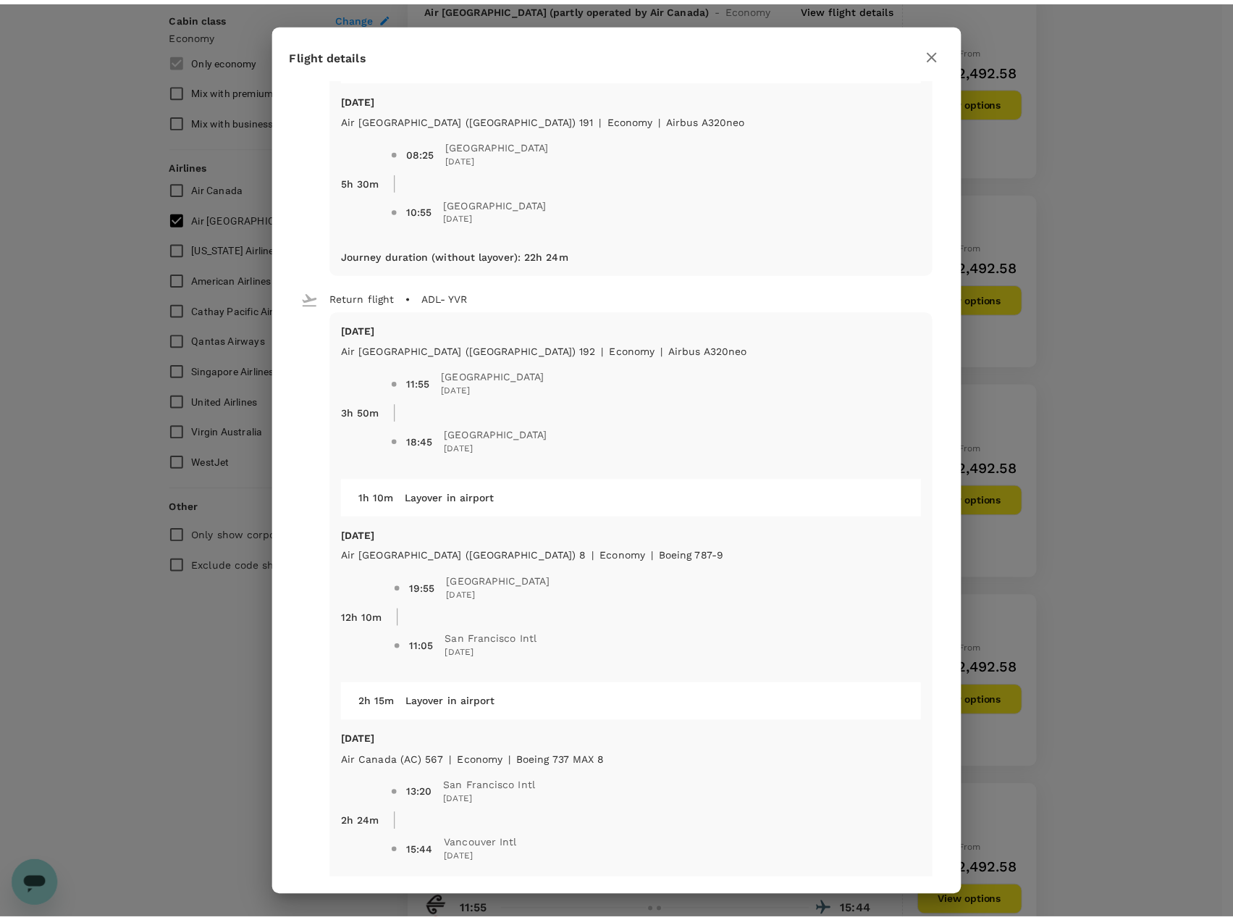
scroll to position [482, 0]
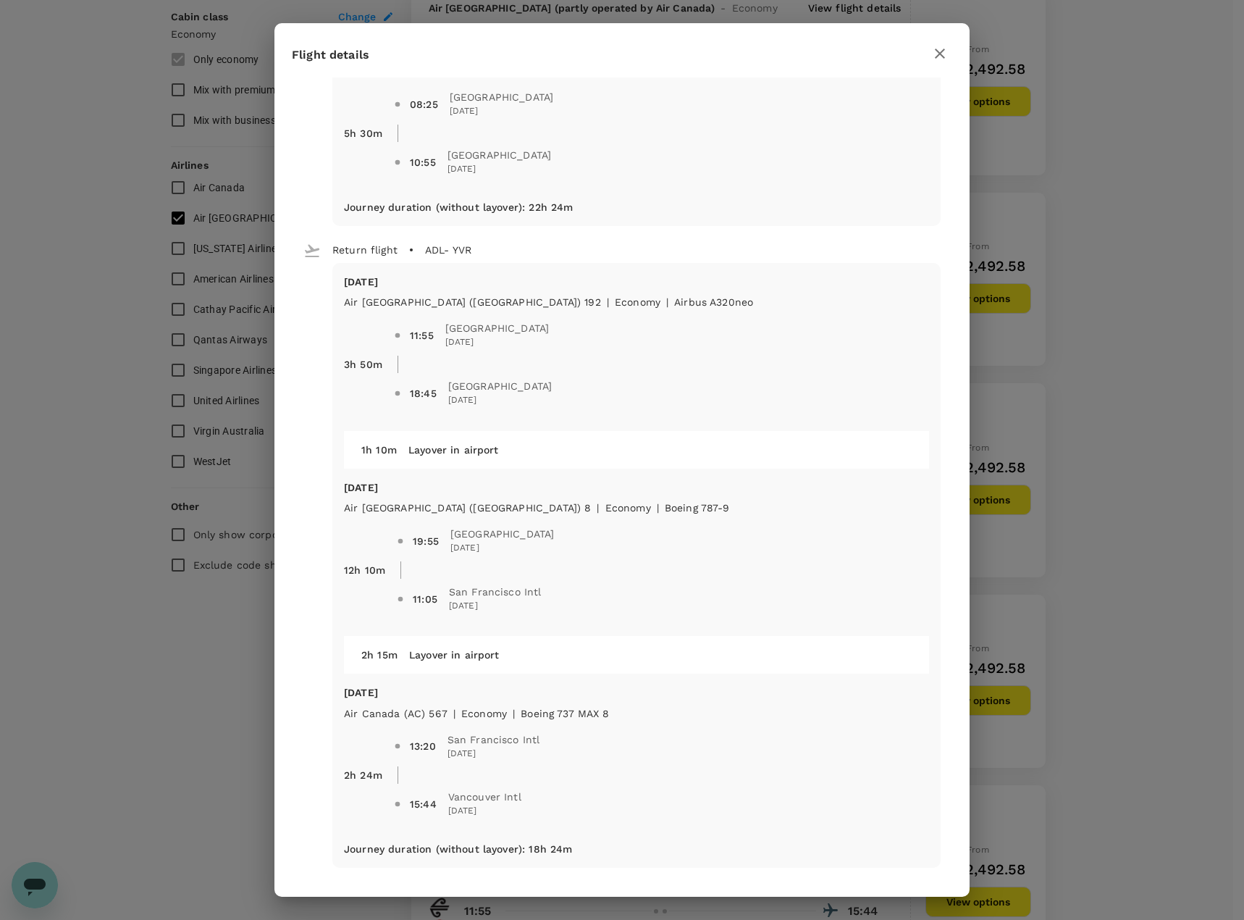
click at [939, 56] on icon "button" at bounding box center [939, 53] width 17 height 17
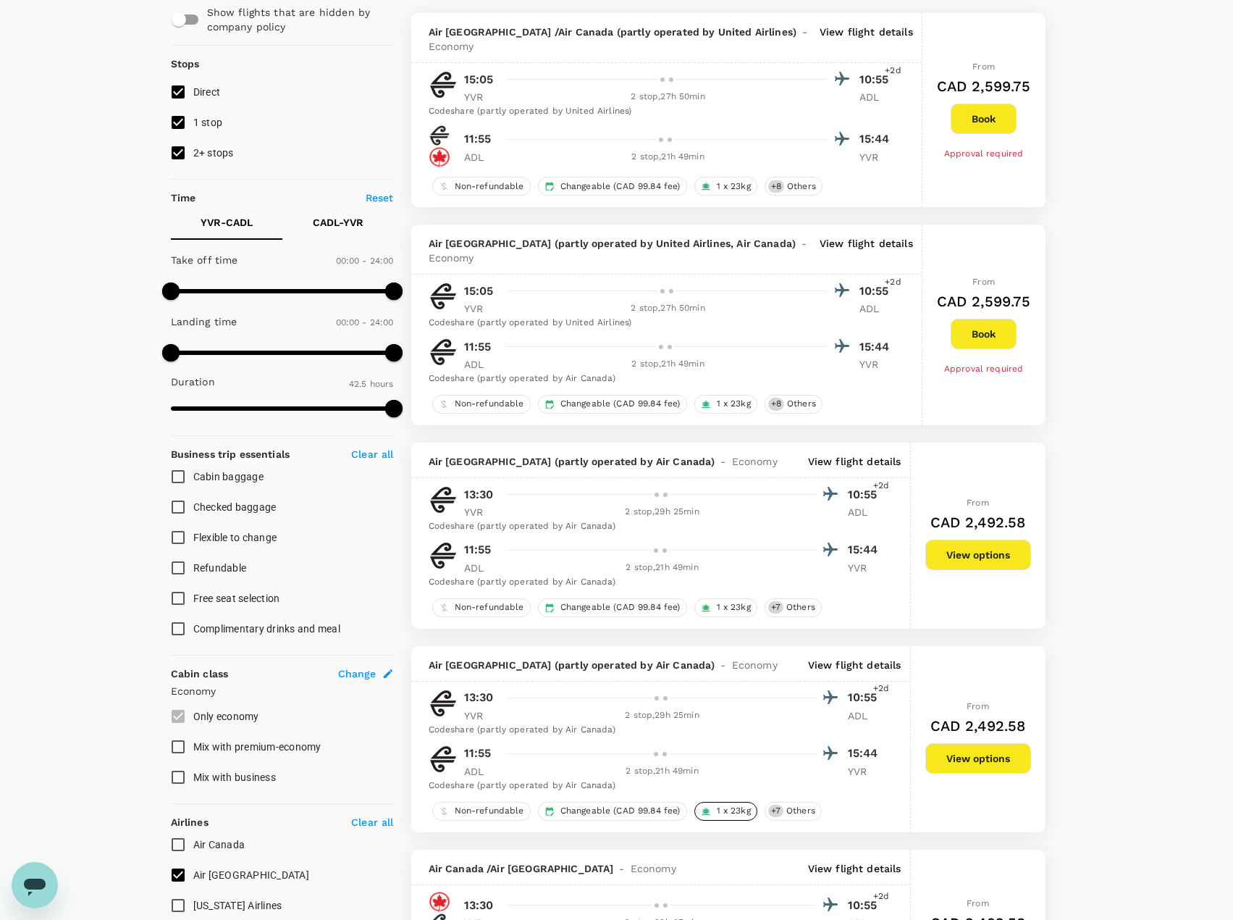
scroll to position [0, 0]
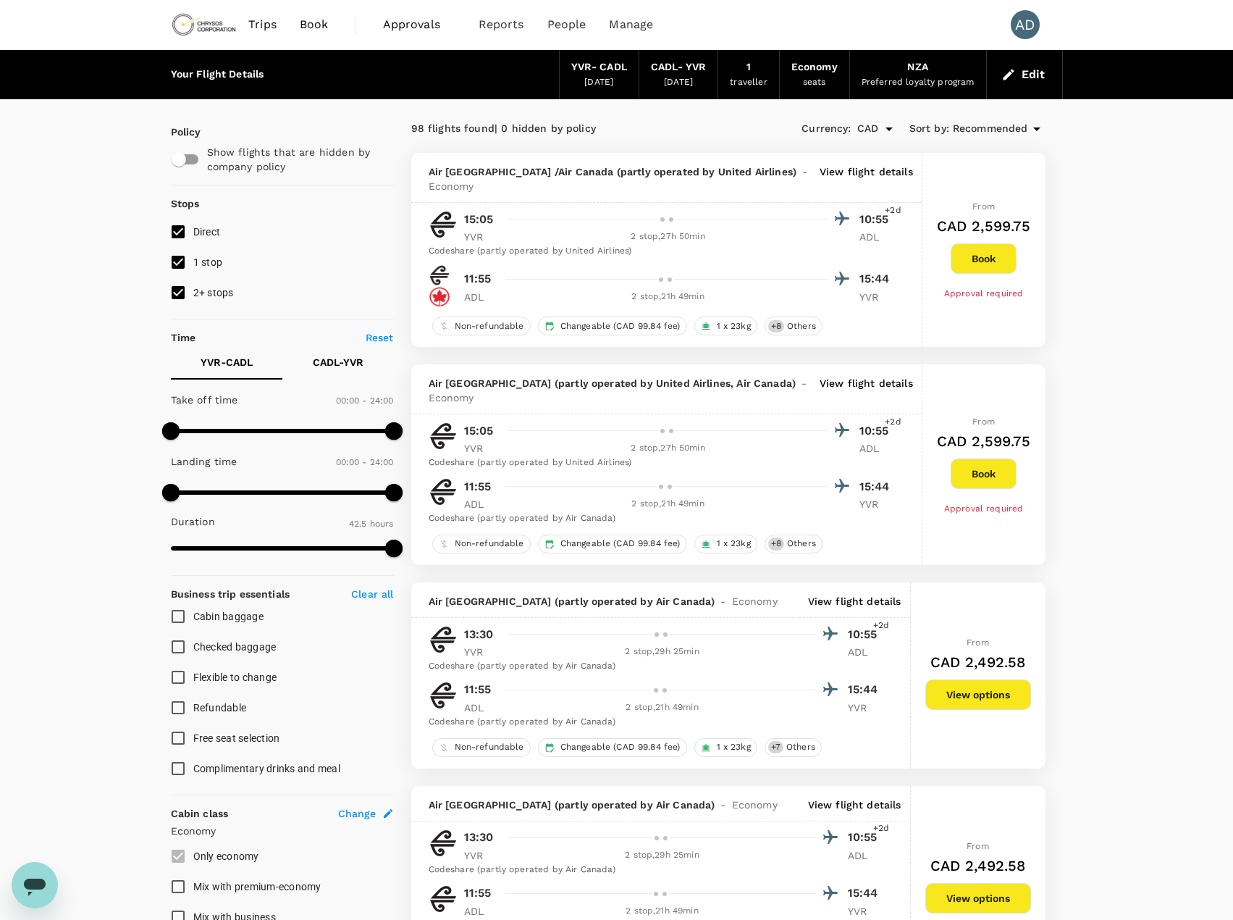
click at [833, 172] on p "View flight details" at bounding box center [866, 178] width 93 height 29
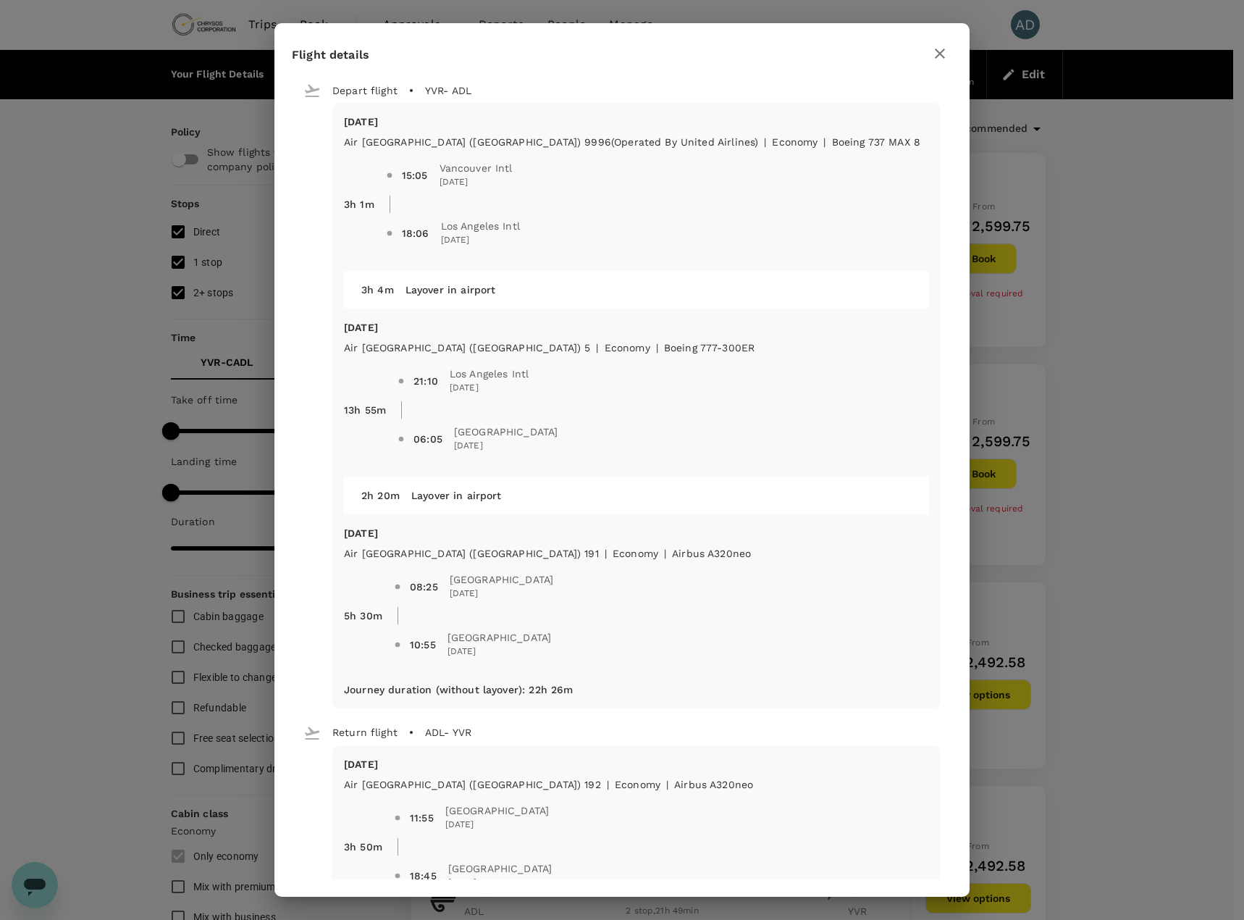
click at [936, 55] on icon "button" at bounding box center [939, 53] width 17 height 17
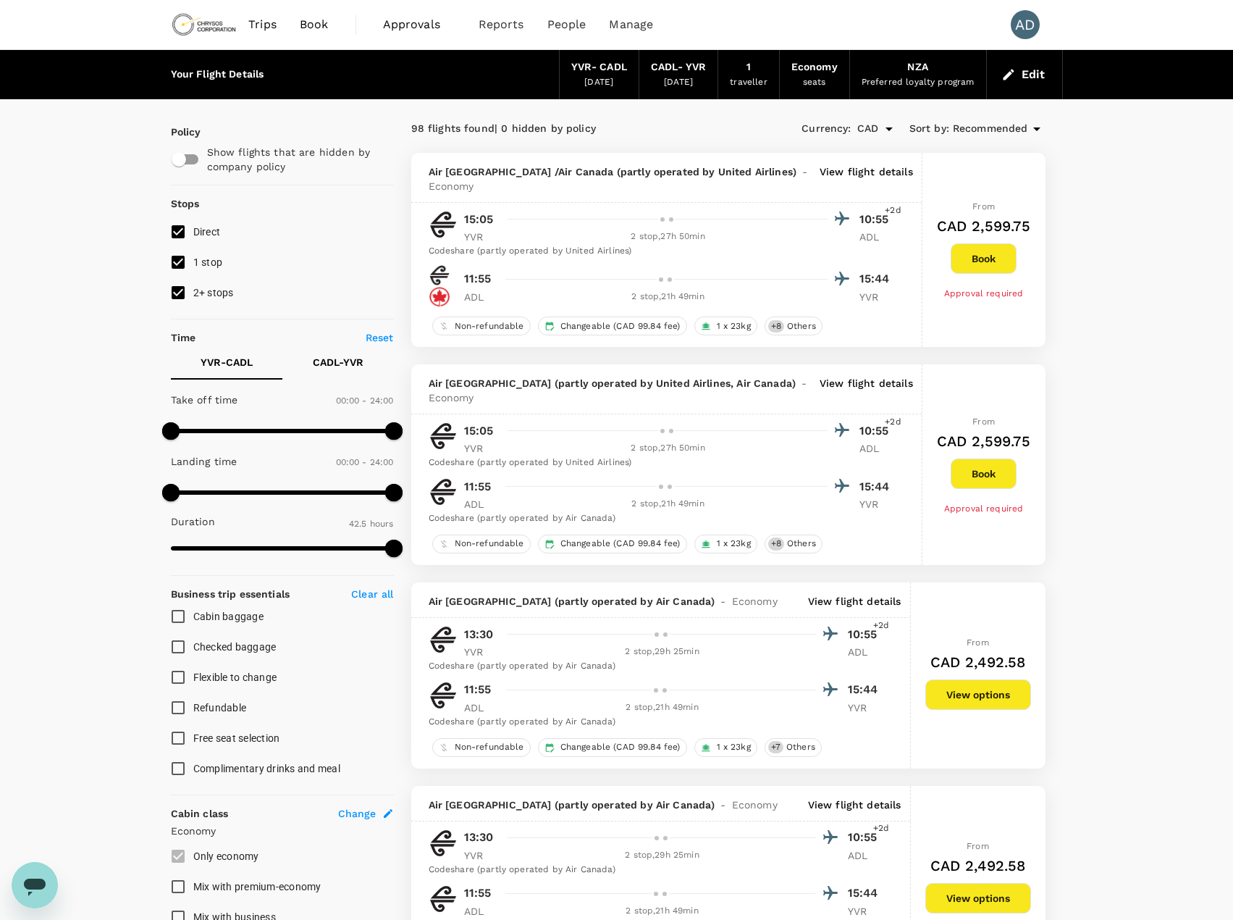
click at [964, 128] on span "Recommended" at bounding box center [990, 129] width 75 height 16
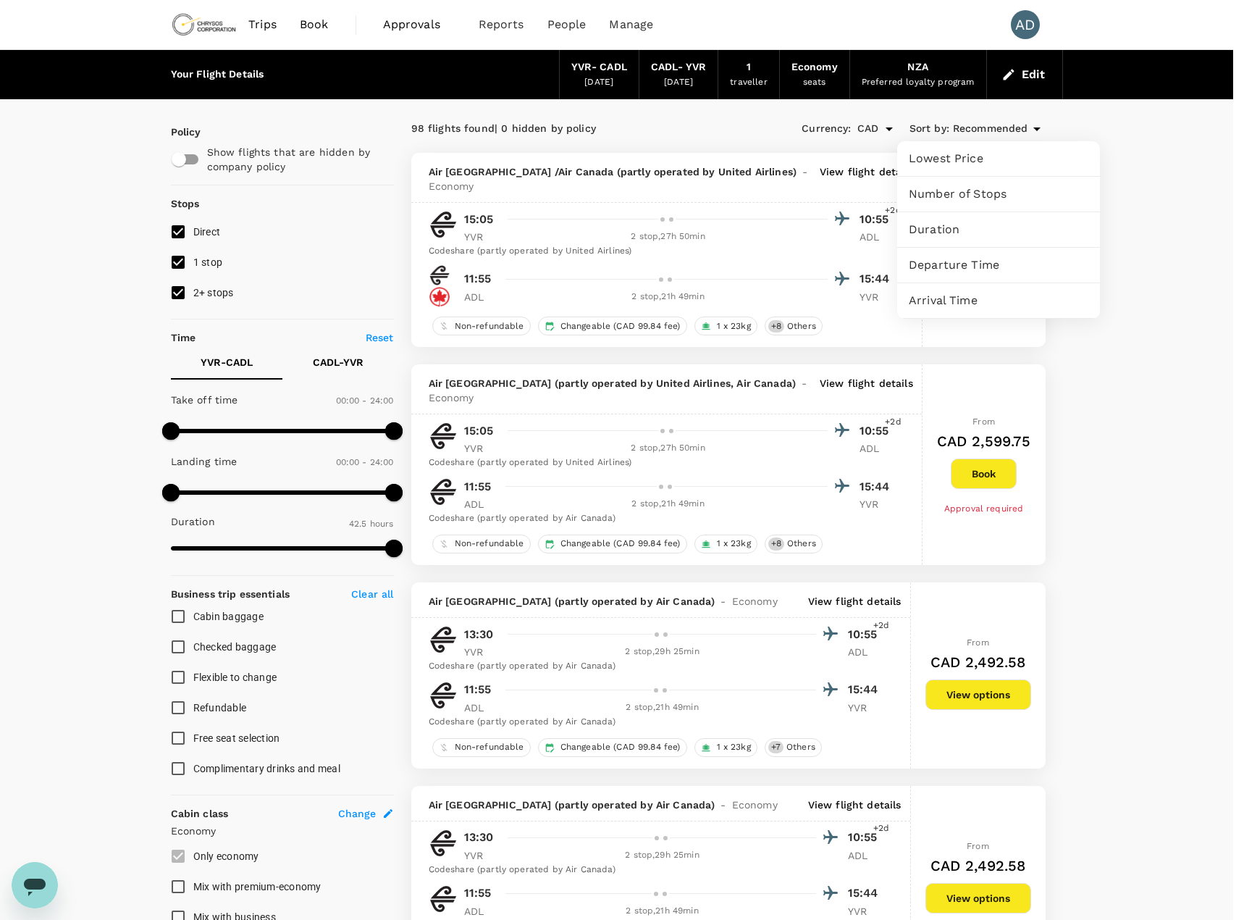
click at [938, 230] on span "Duration" at bounding box center [999, 229] width 180 height 17
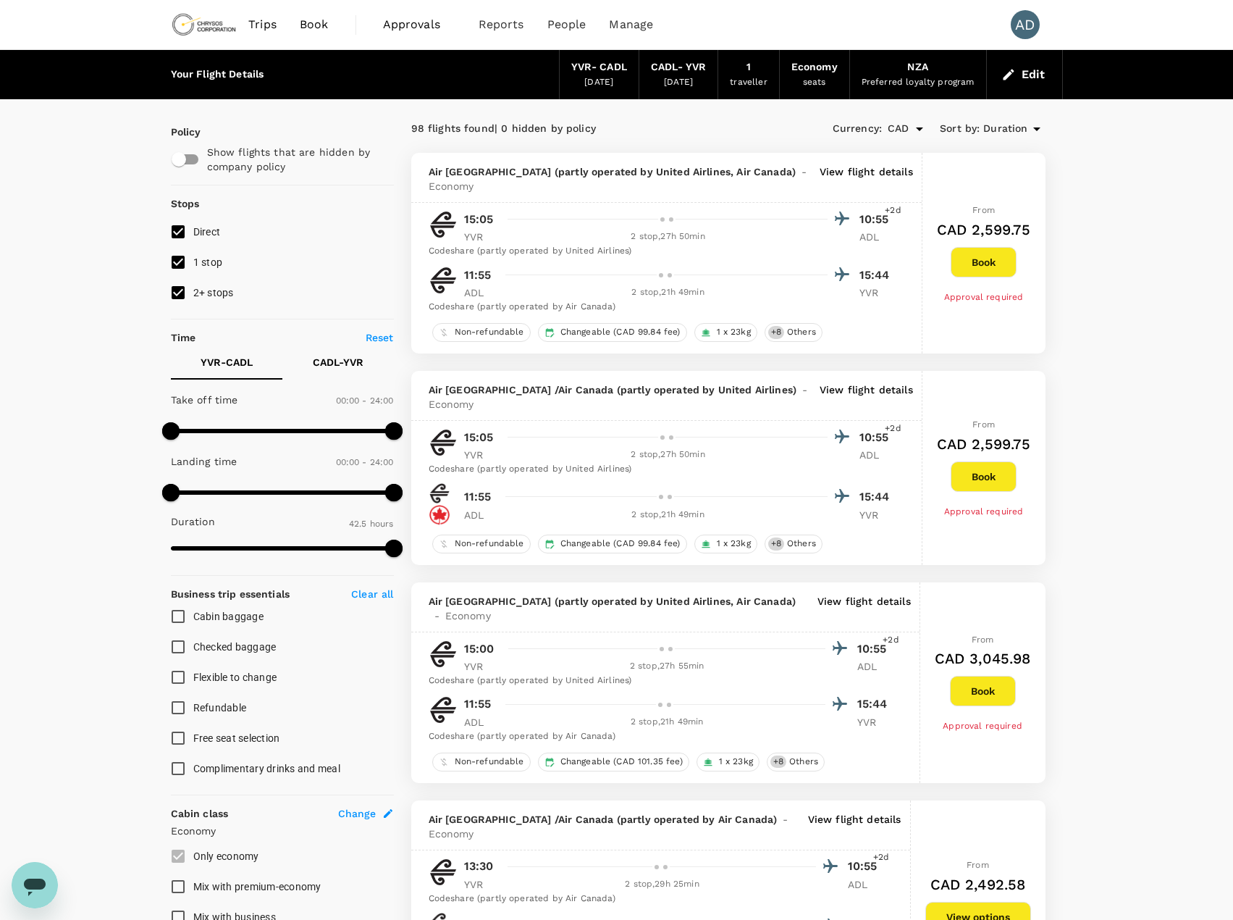
click at [846, 172] on p "View flight details" at bounding box center [866, 178] width 93 height 29
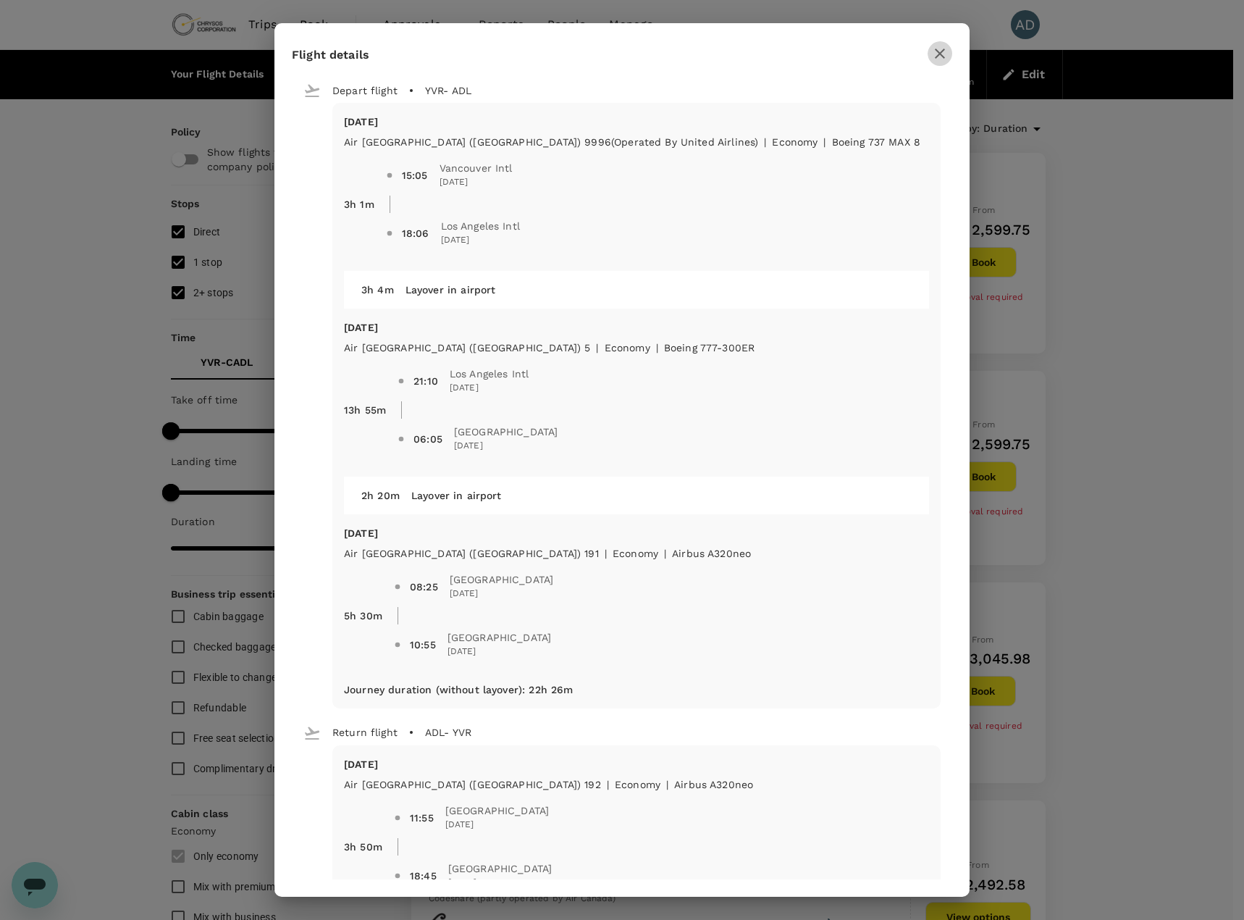
click at [933, 56] on icon "button" at bounding box center [939, 53] width 17 height 17
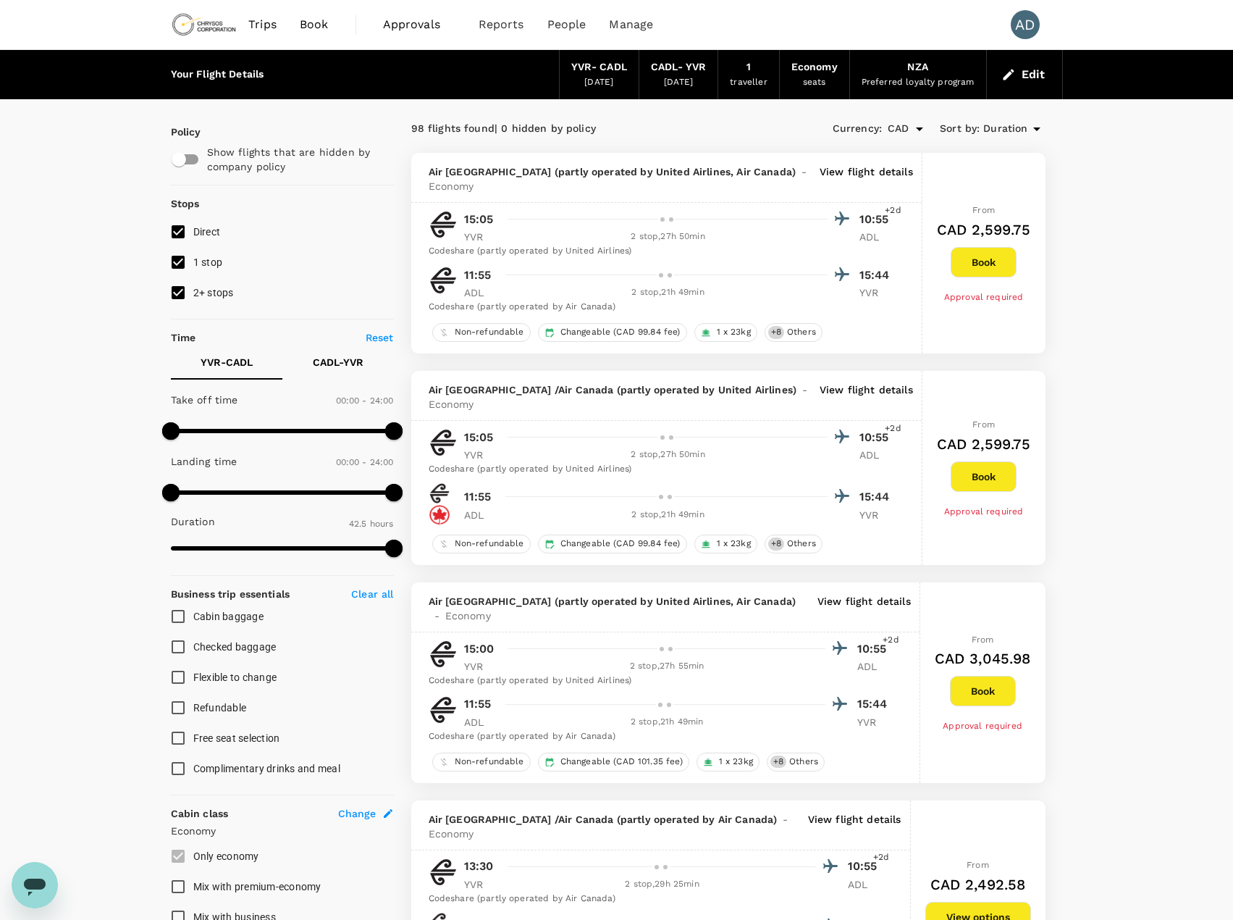
click at [849, 391] on p "View flight details" at bounding box center [866, 396] width 93 height 29
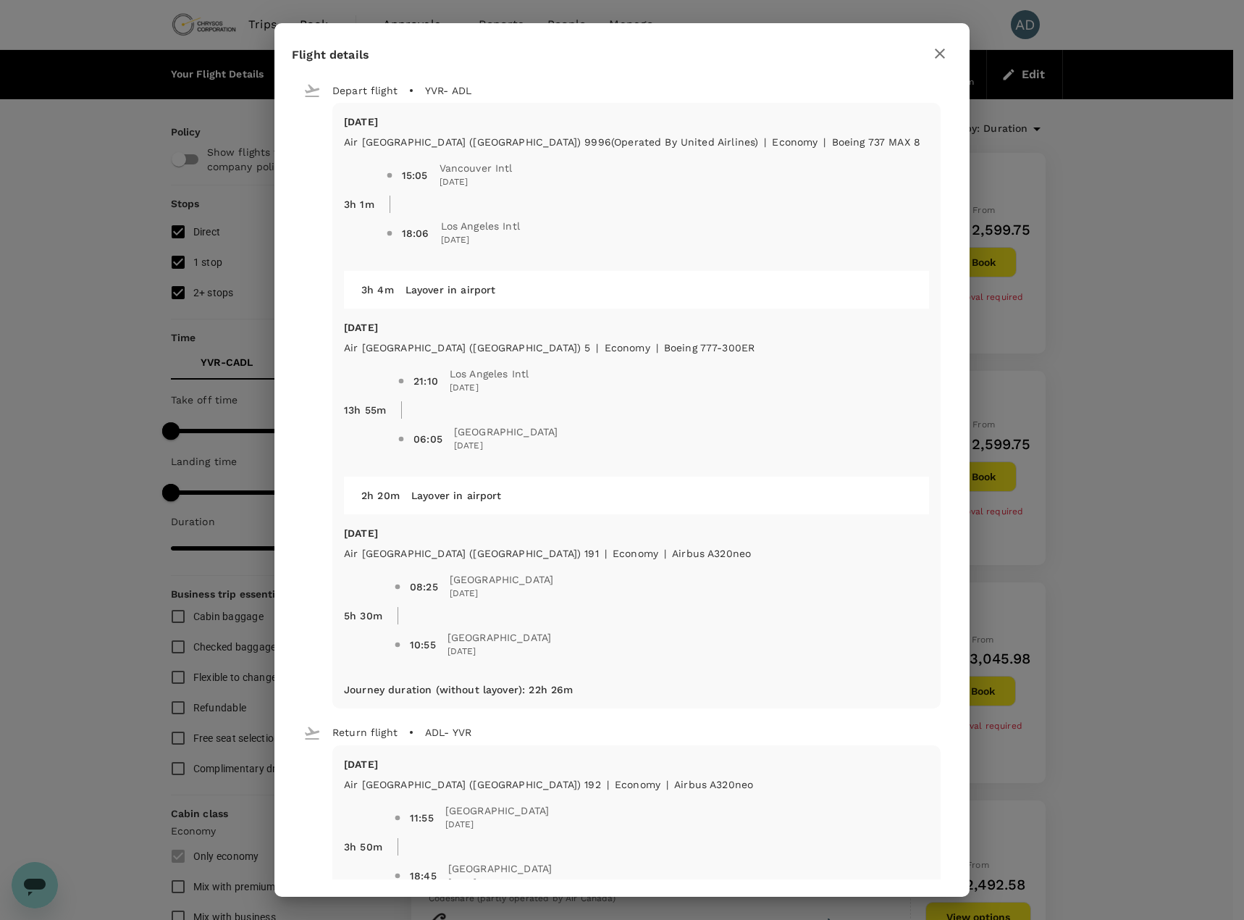
click at [943, 53] on icon "button" at bounding box center [939, 53] width 17 height 17
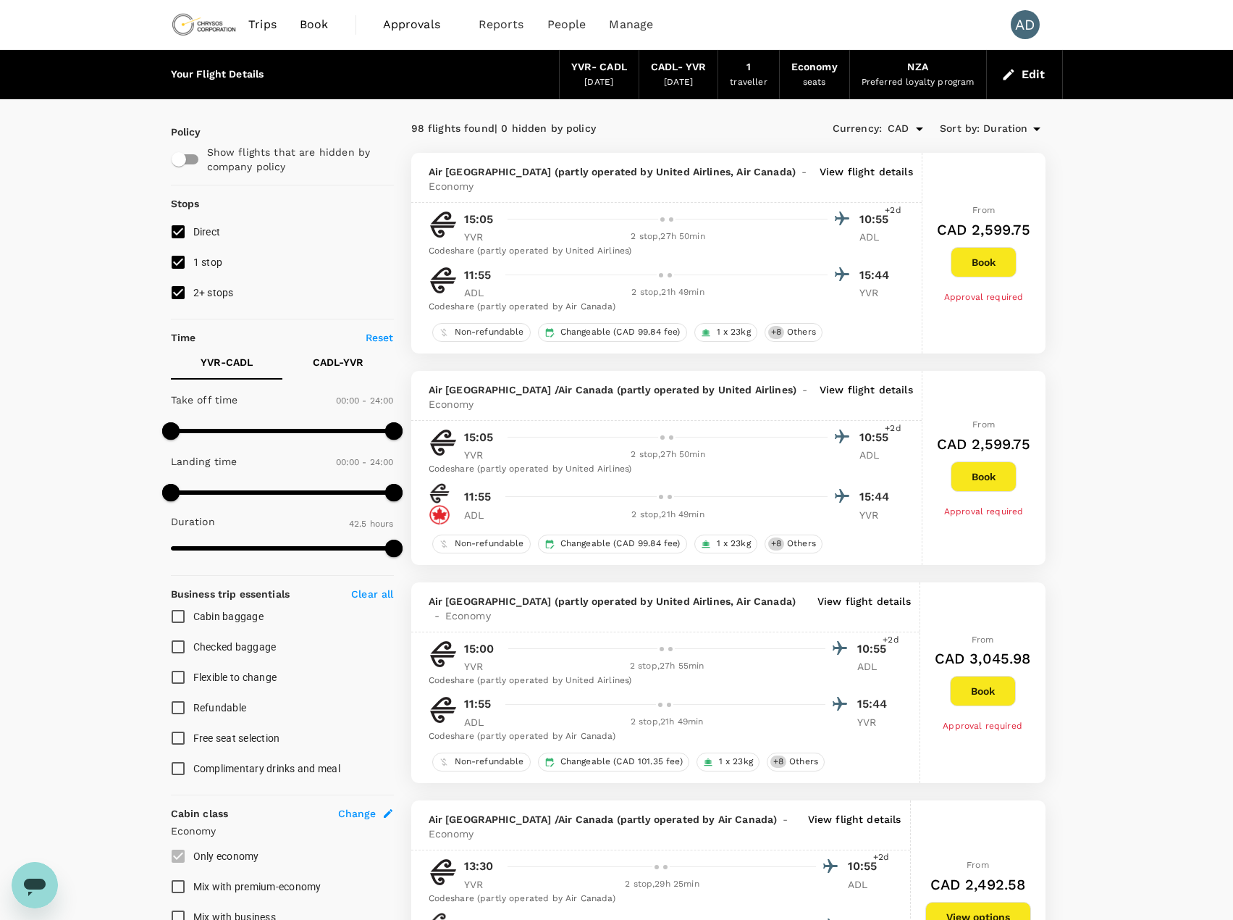
click at [865, 600] on p "View flight details" at bounding box center [863, 608] width 93 height 29
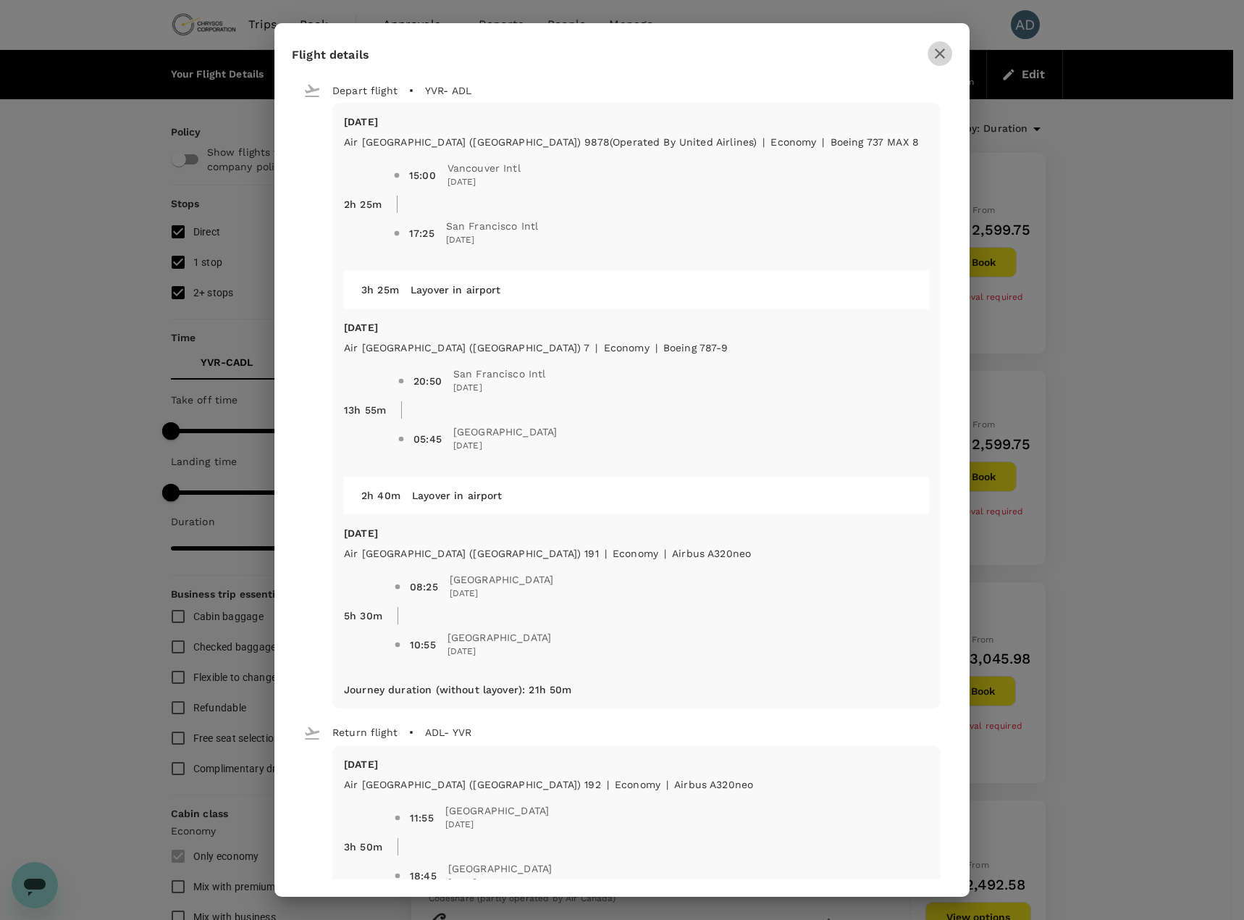
drag, startPoint x: 935, startPoint y: 57, endPoint x: 928, endPoint y: 87, distance: 30.4
click at [935, 56] on icon "button" at bounding box center [939, 53] width 17 height 17
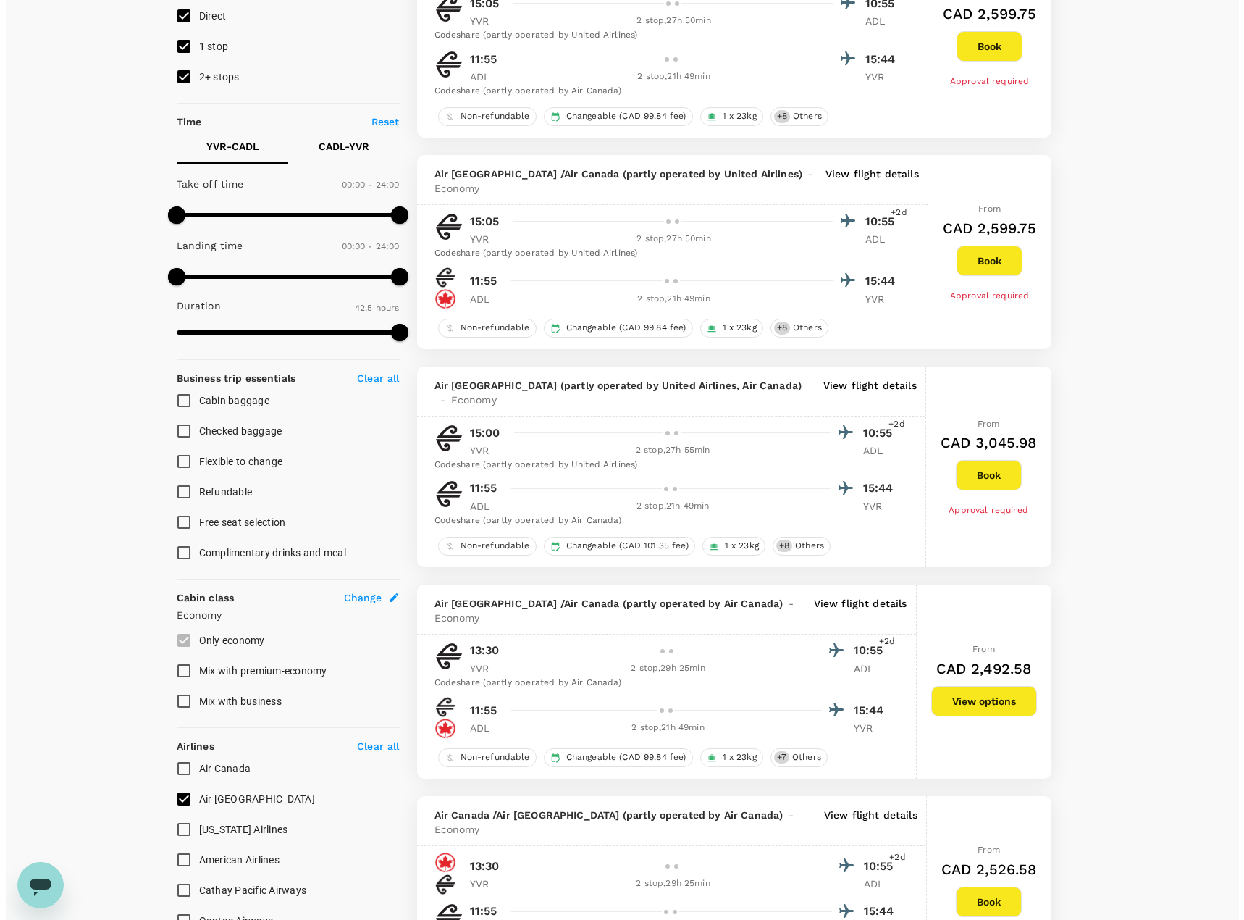
scroll to position [217, 0]
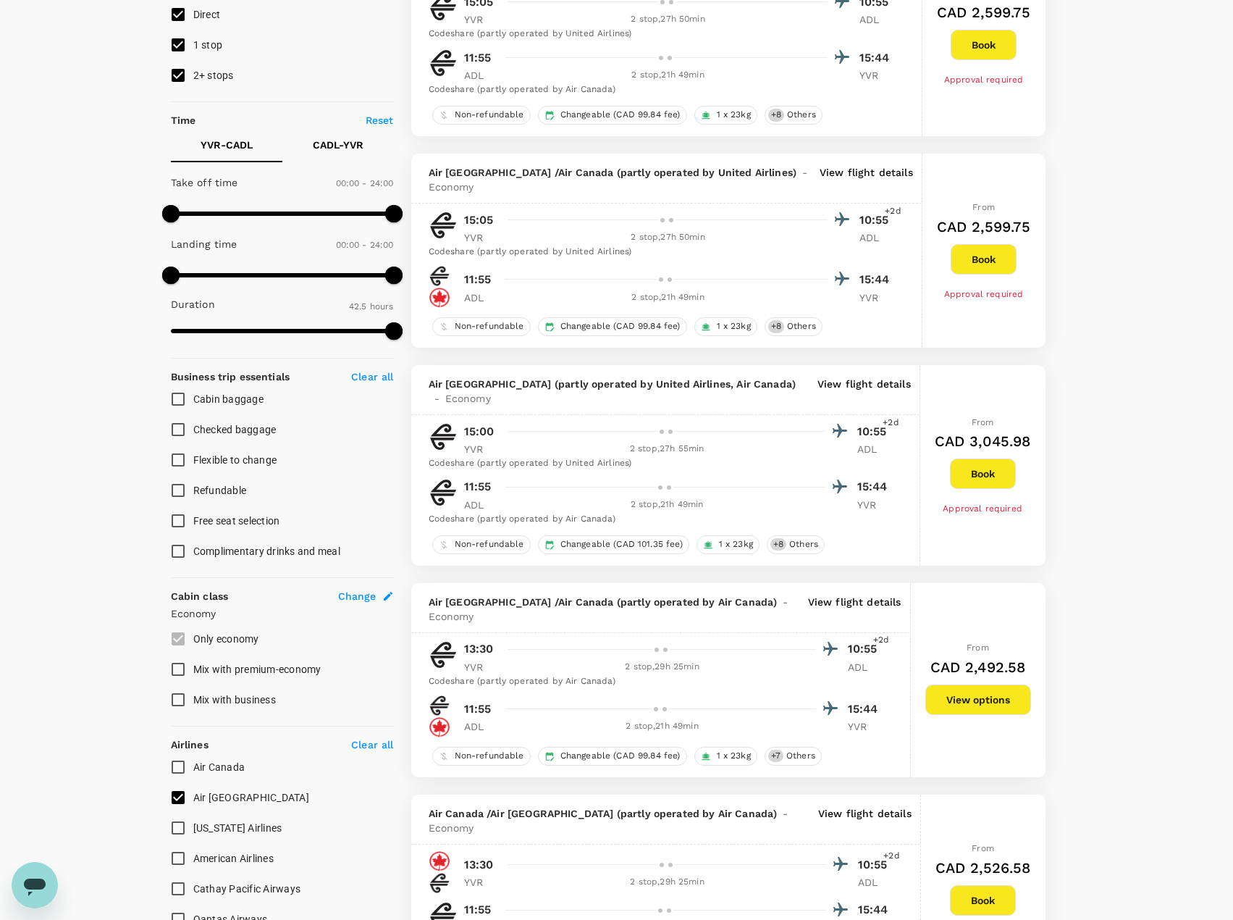
click at [854, 602] on p "View flight details" at bounding box center [854, 608] width 93 height 29
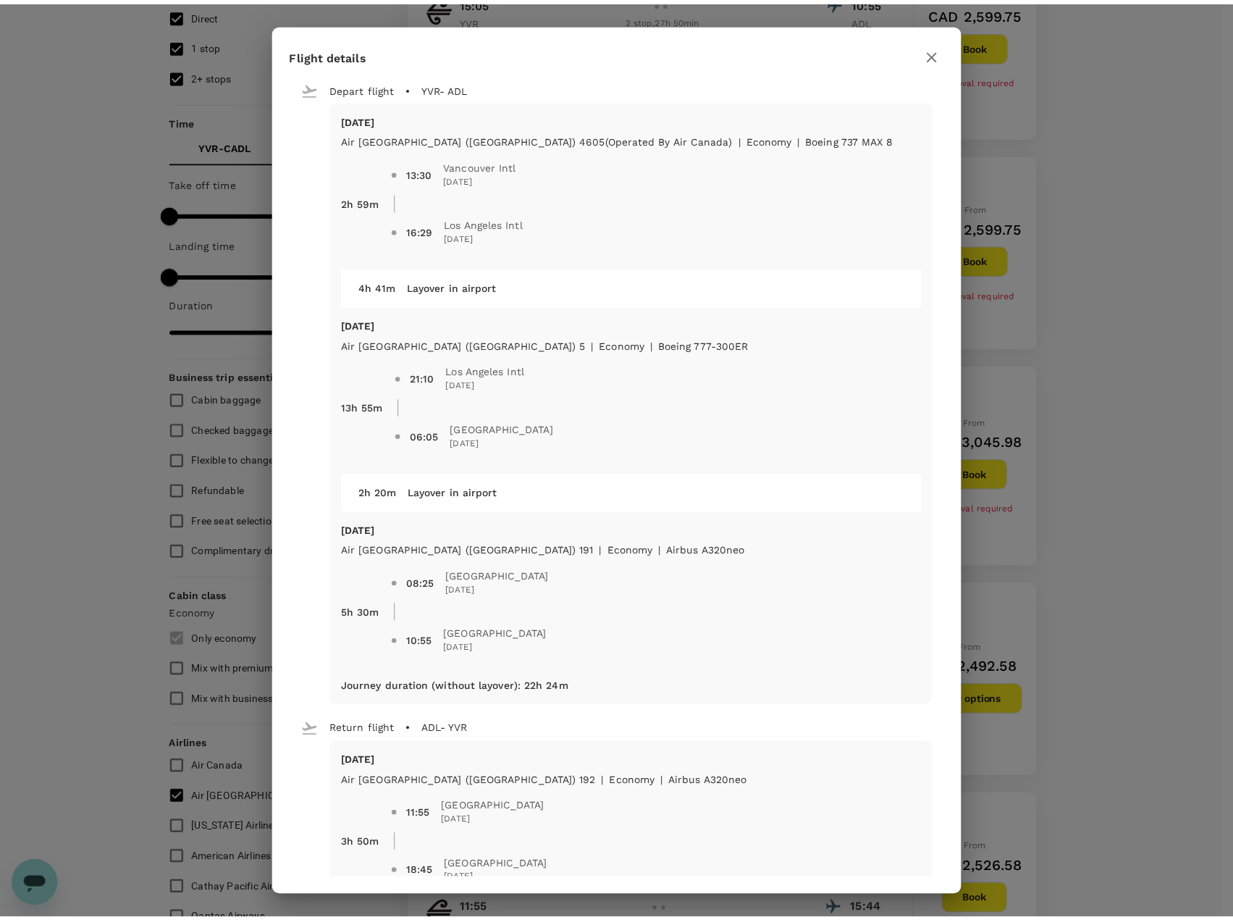
scroll to position [0, 0]
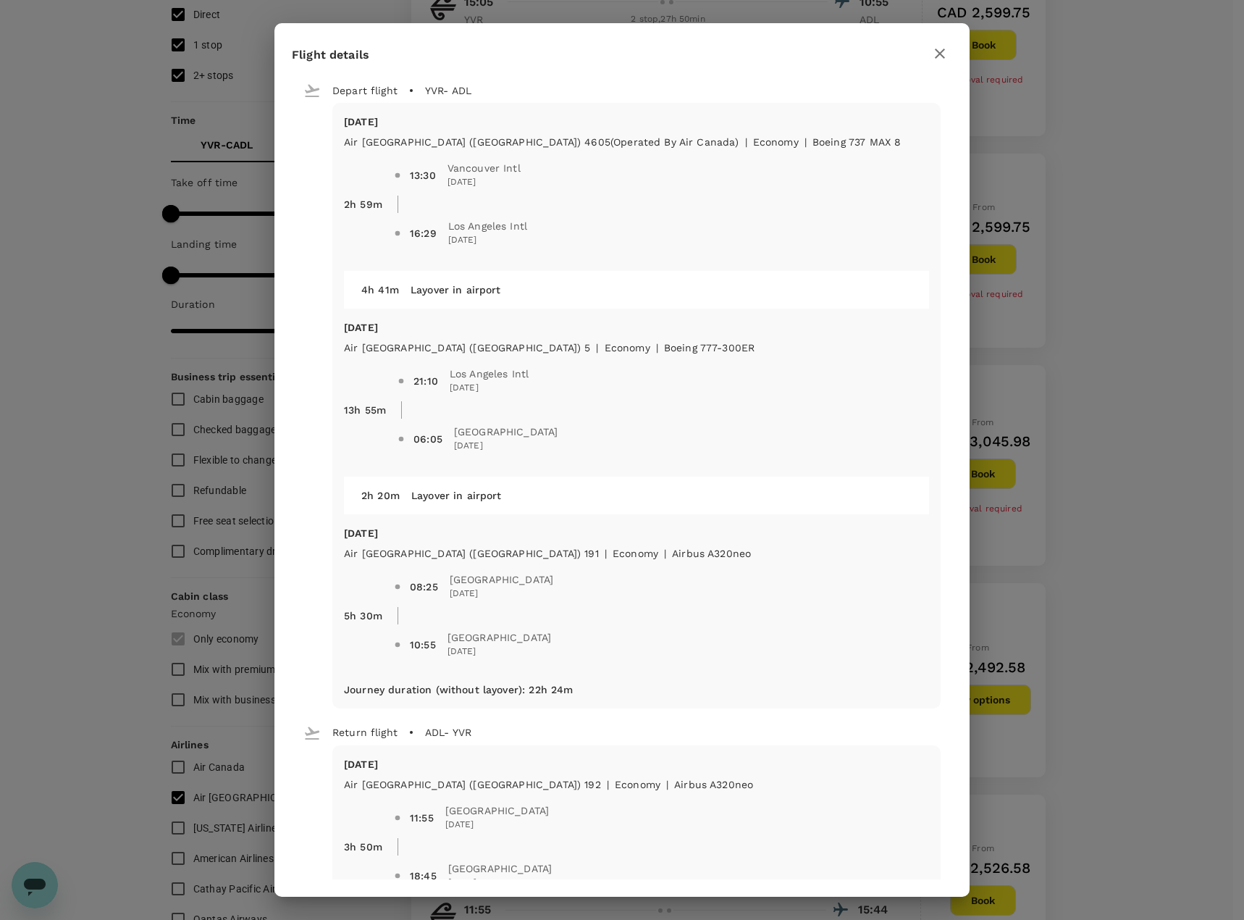
click at [930, 51] on button "button" at bounding box center [940, 53] width 25 height 25
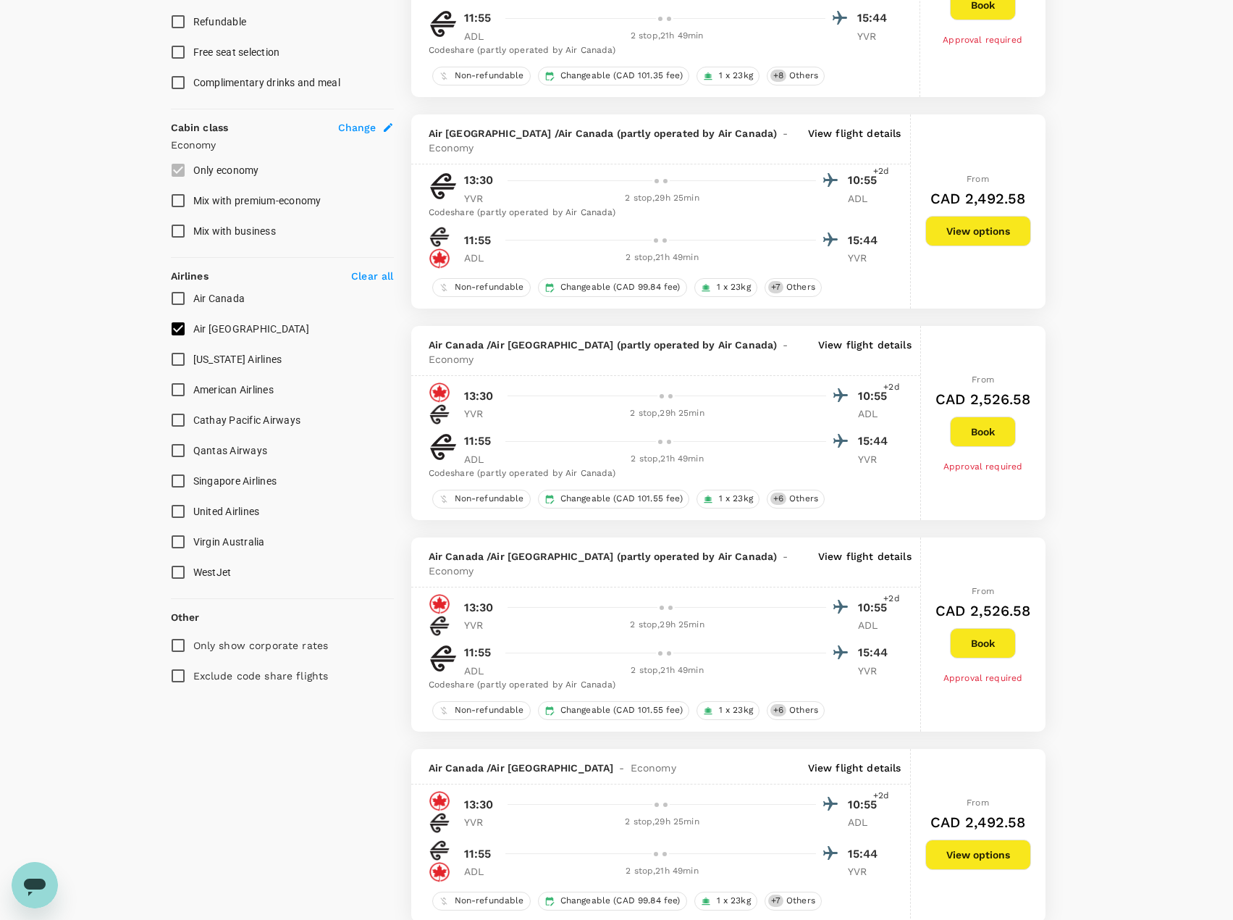
scroll to position [724, 0]
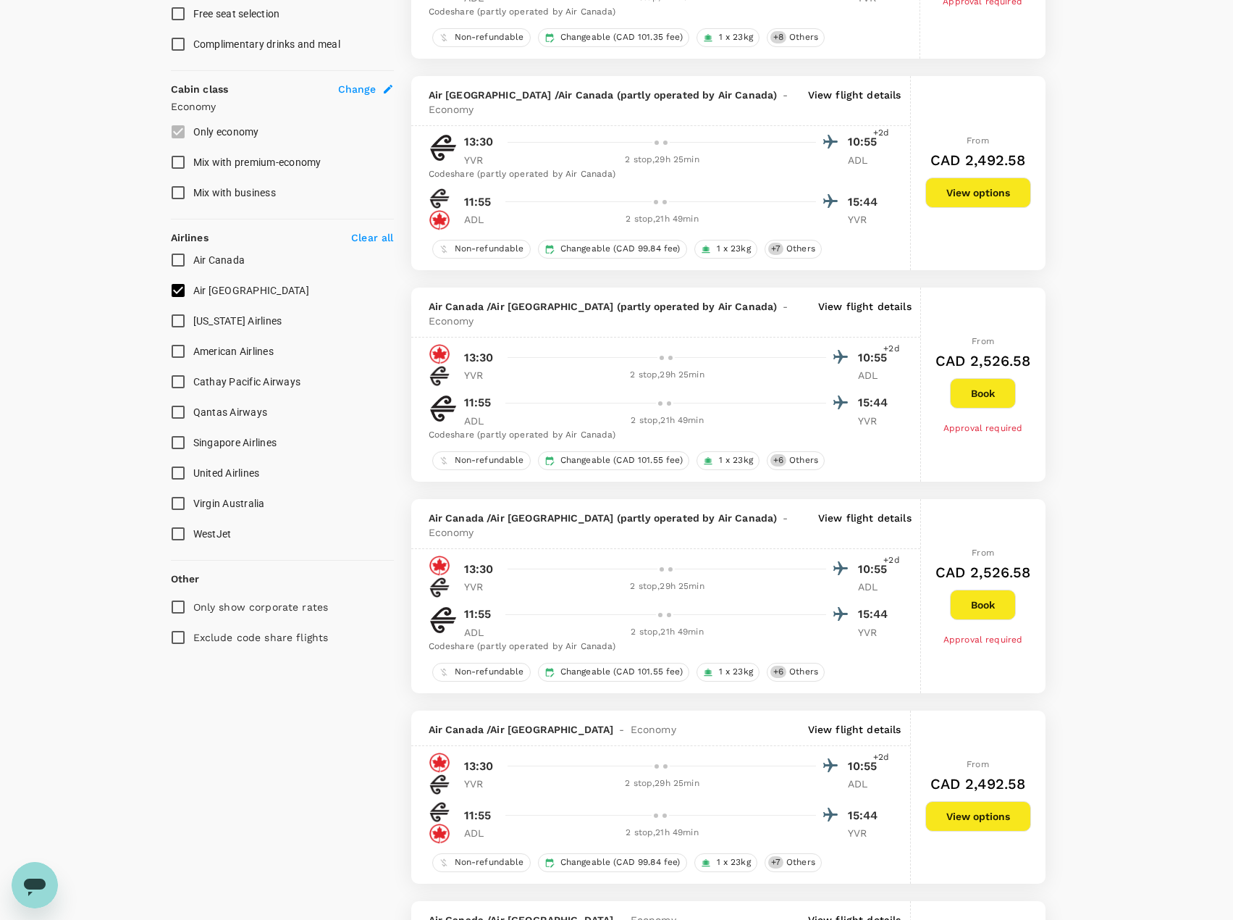
click at [849, 722] on p "View flight details" at bounding box center [854, 729] width 93 height 14
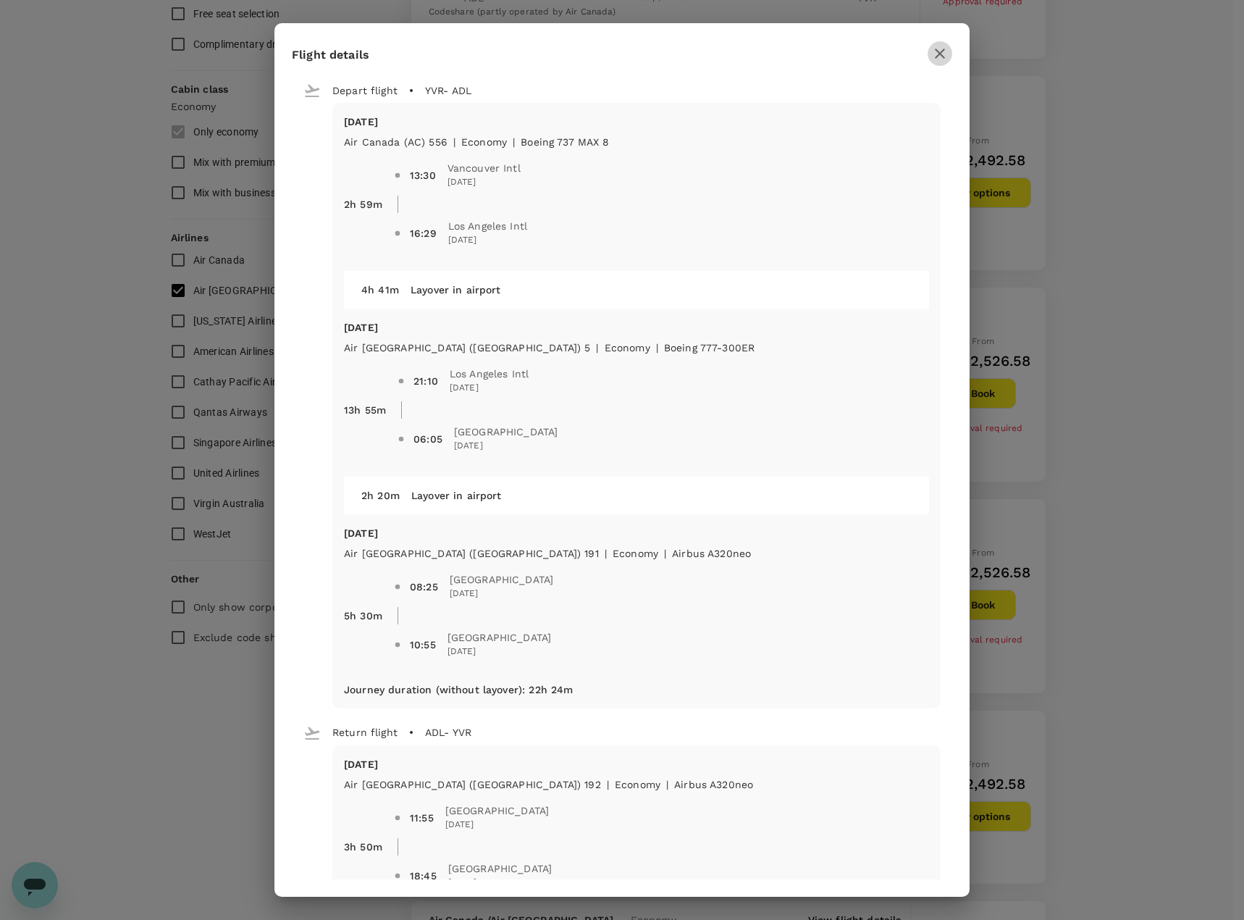
click at [949, 54] on button "button" at bounding box center [940, 53] width 25 height 25
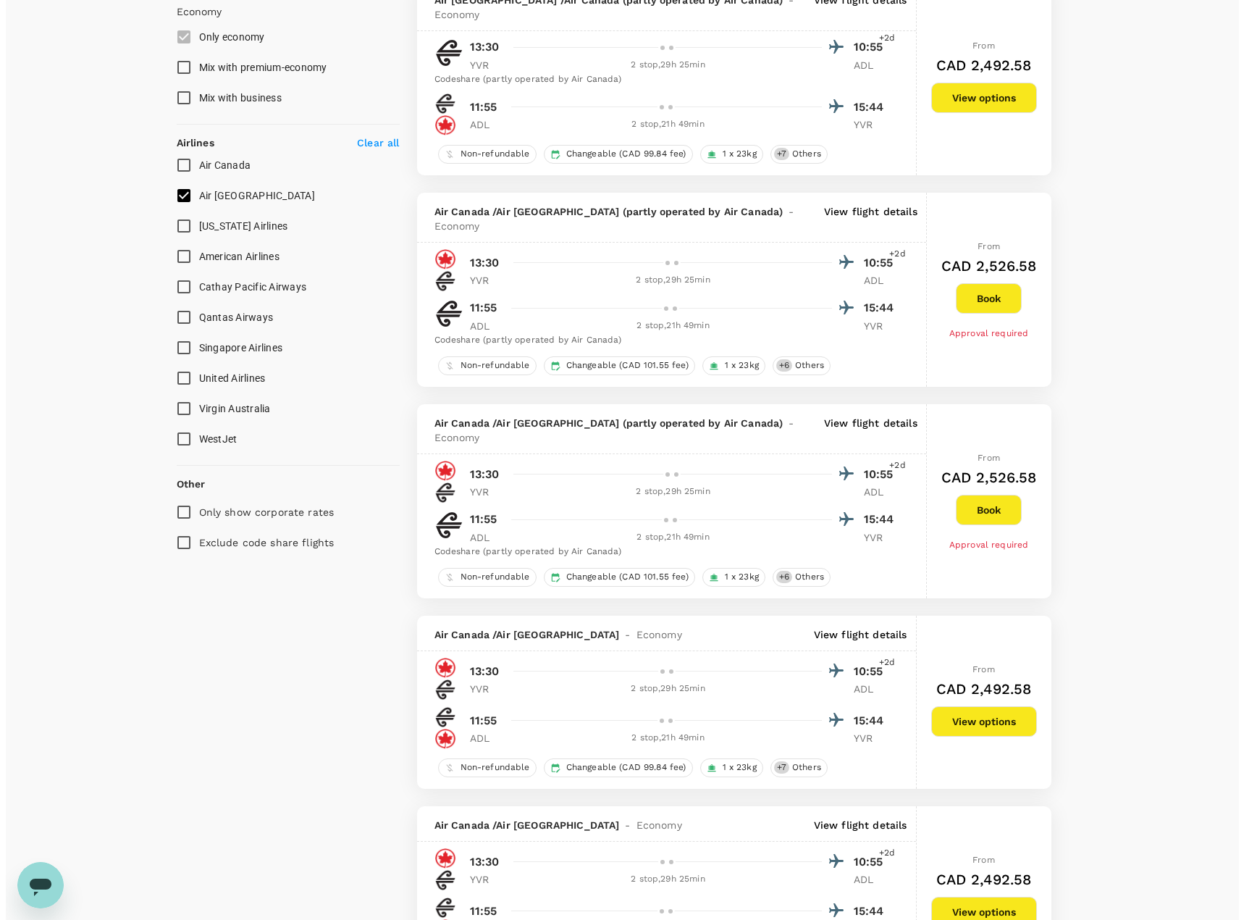
scroll to position [869, 0]
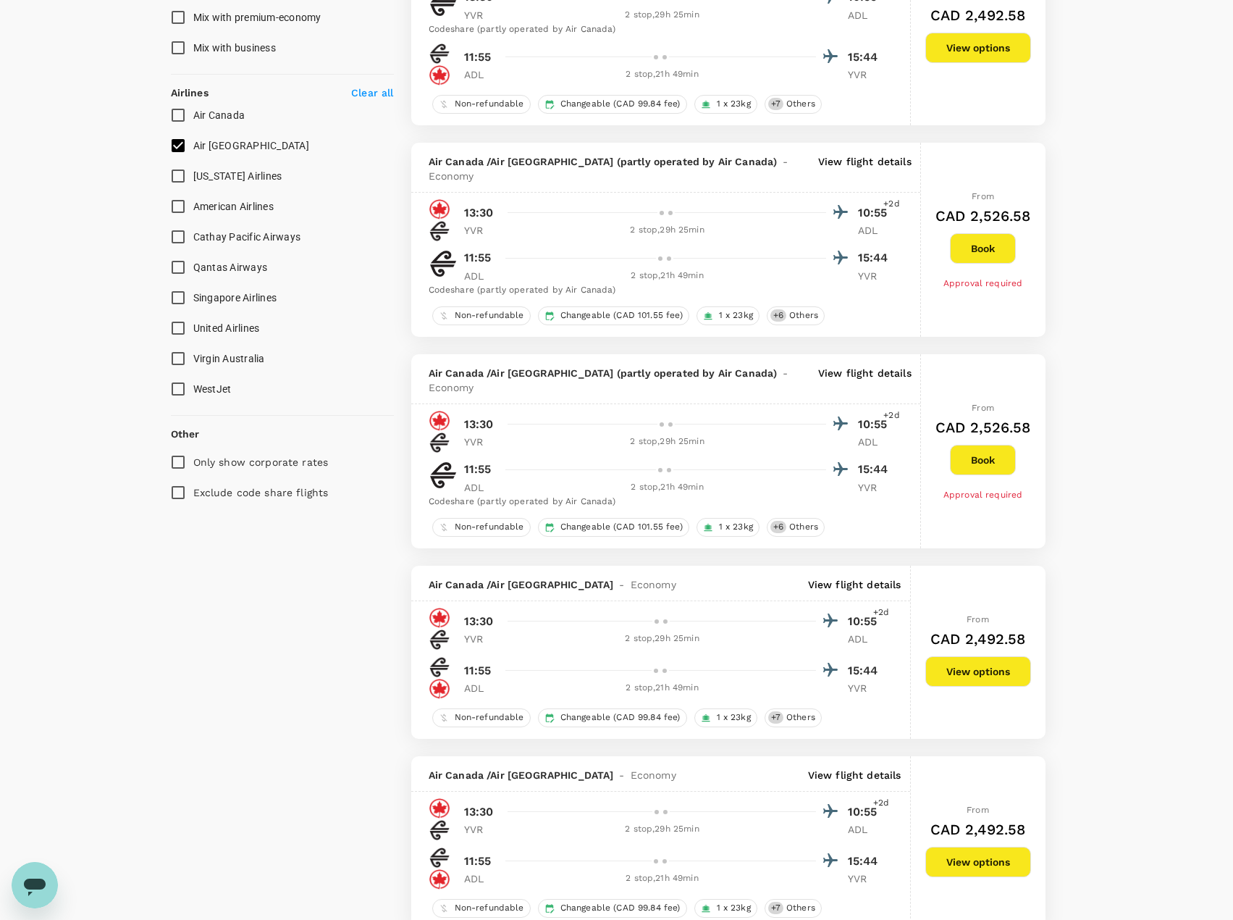
click at [886, 577] on p "View flight details" at bounding box center [854, 584] width 93 height 14
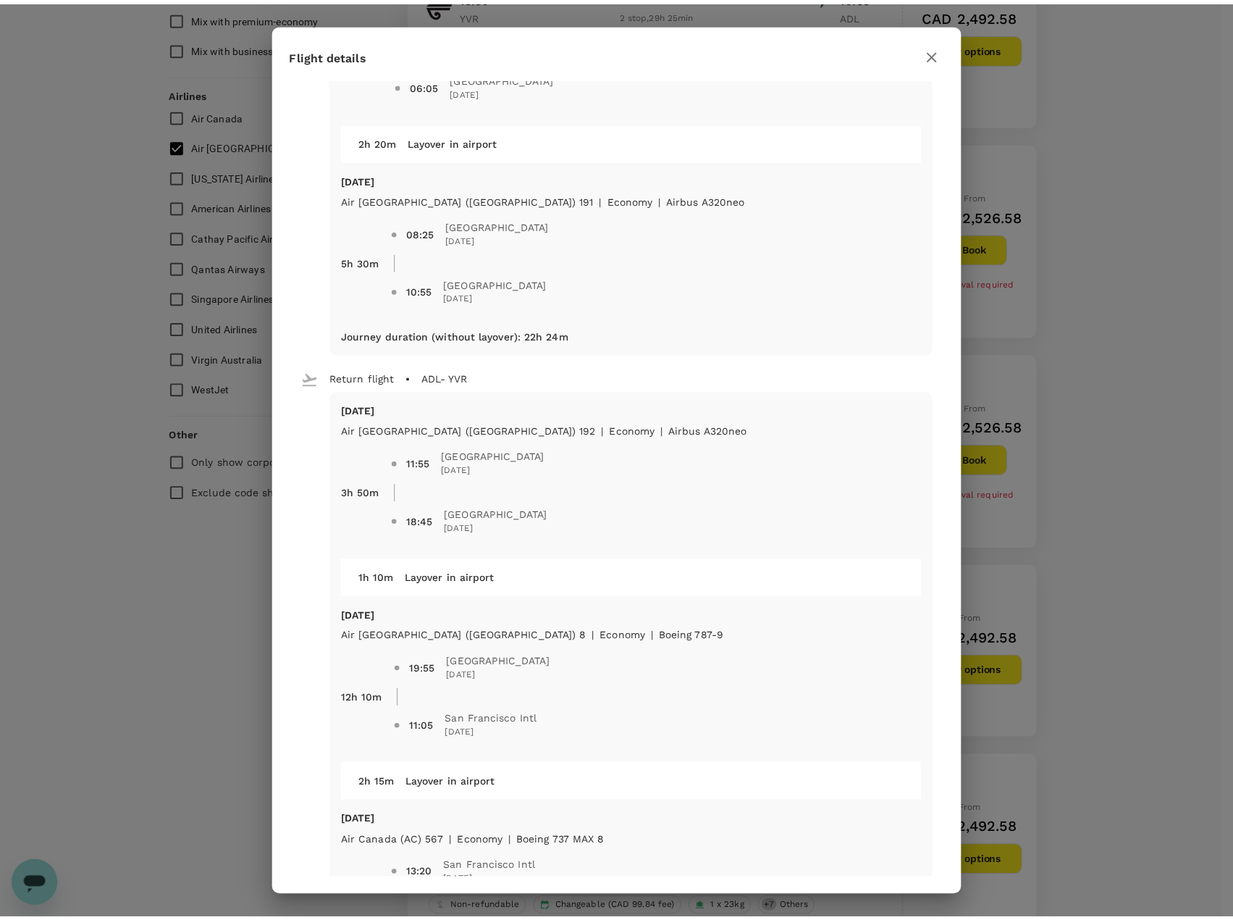
scroll to position [0, 0]
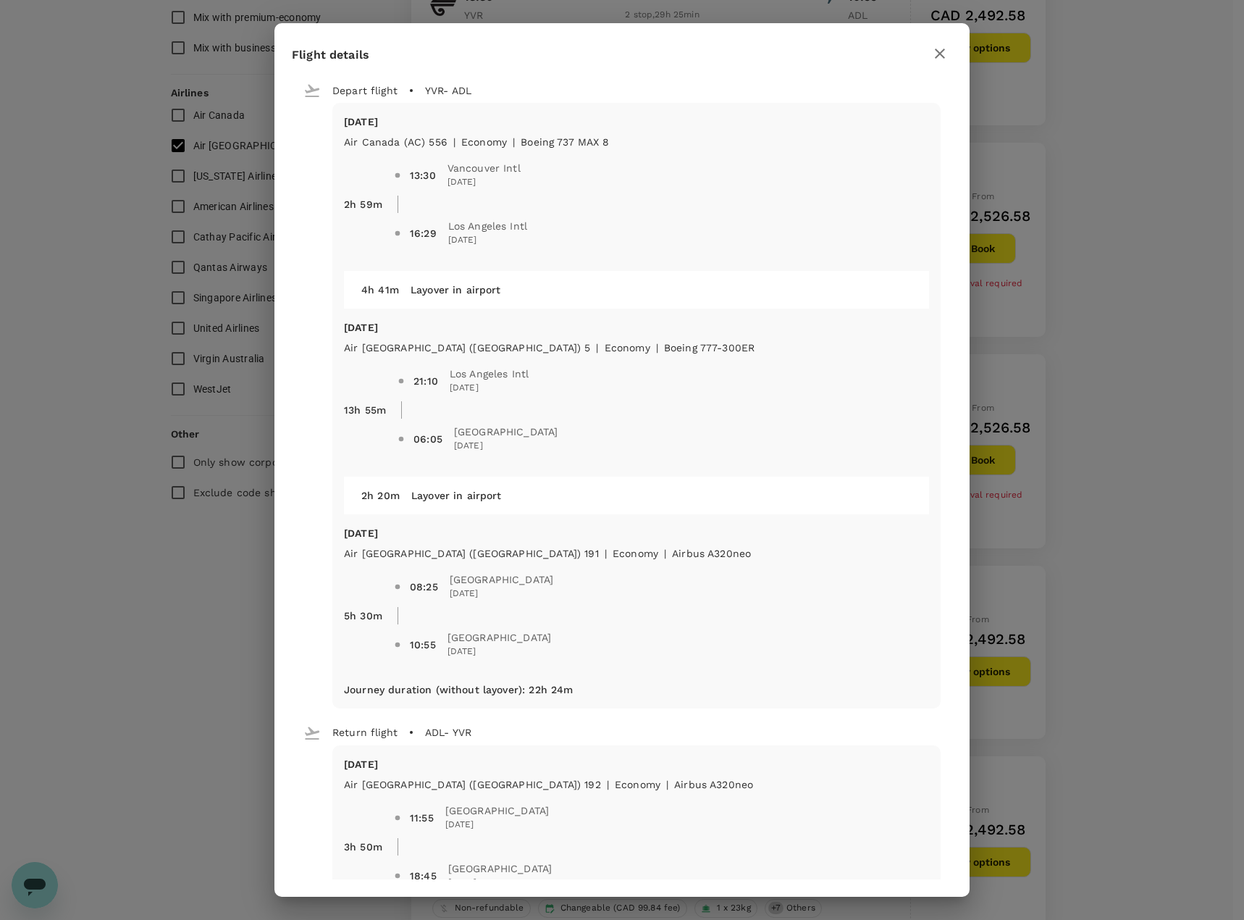
click at [934, 56] on icon "button" at bounding box center [939, 53] width 17 height 17
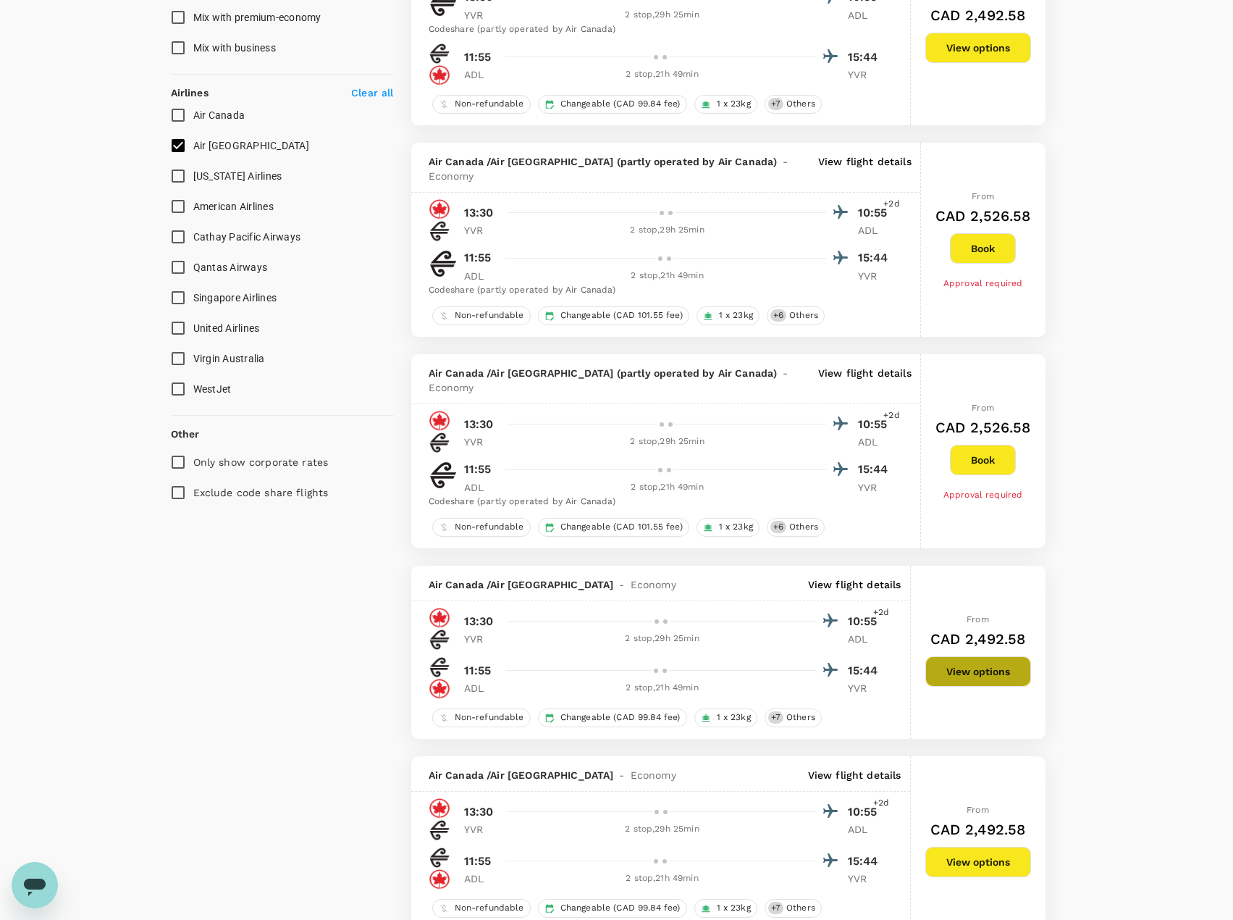
click at [973, 656] on button "View options" at bounding box center [978, 671] width 106 height 30
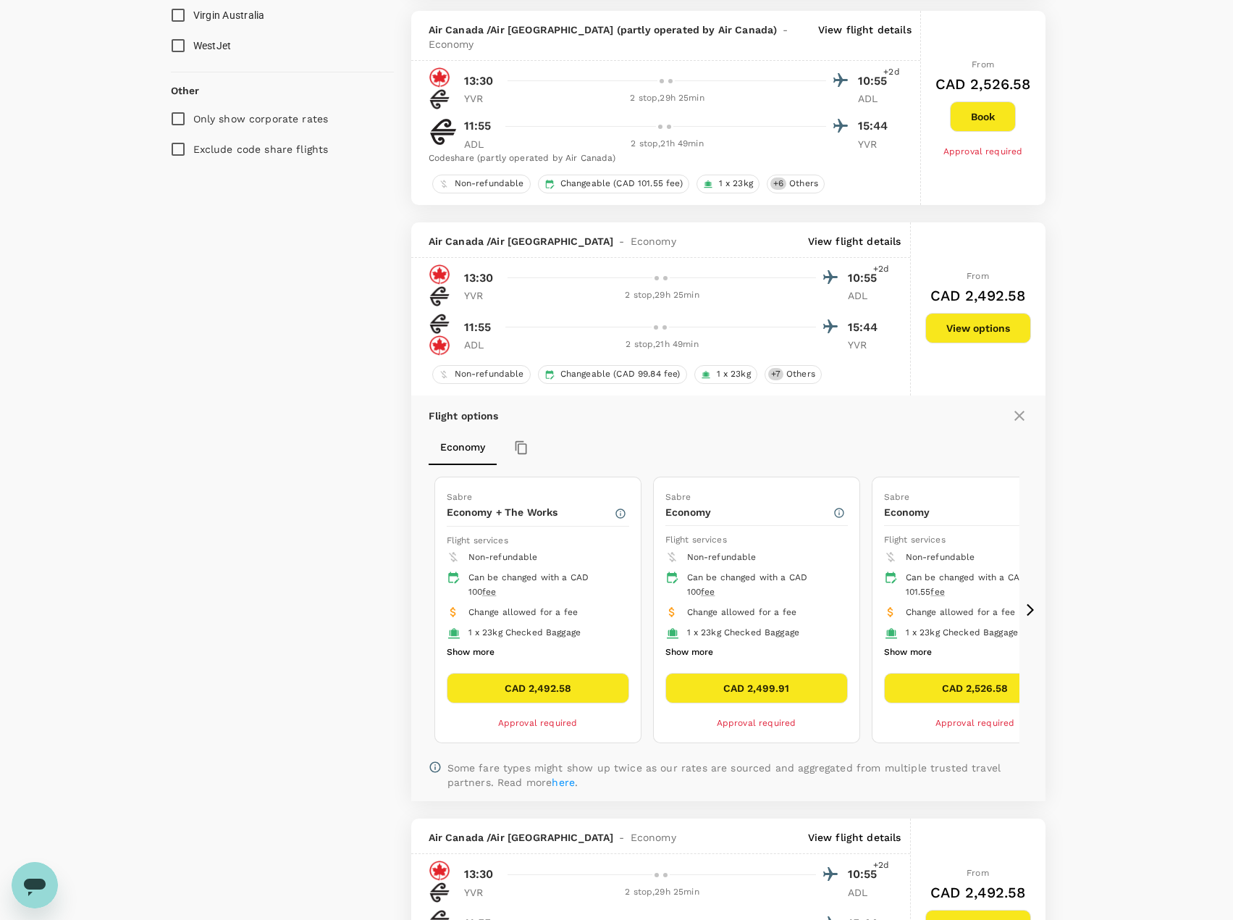
scroll to position [1174, 0]
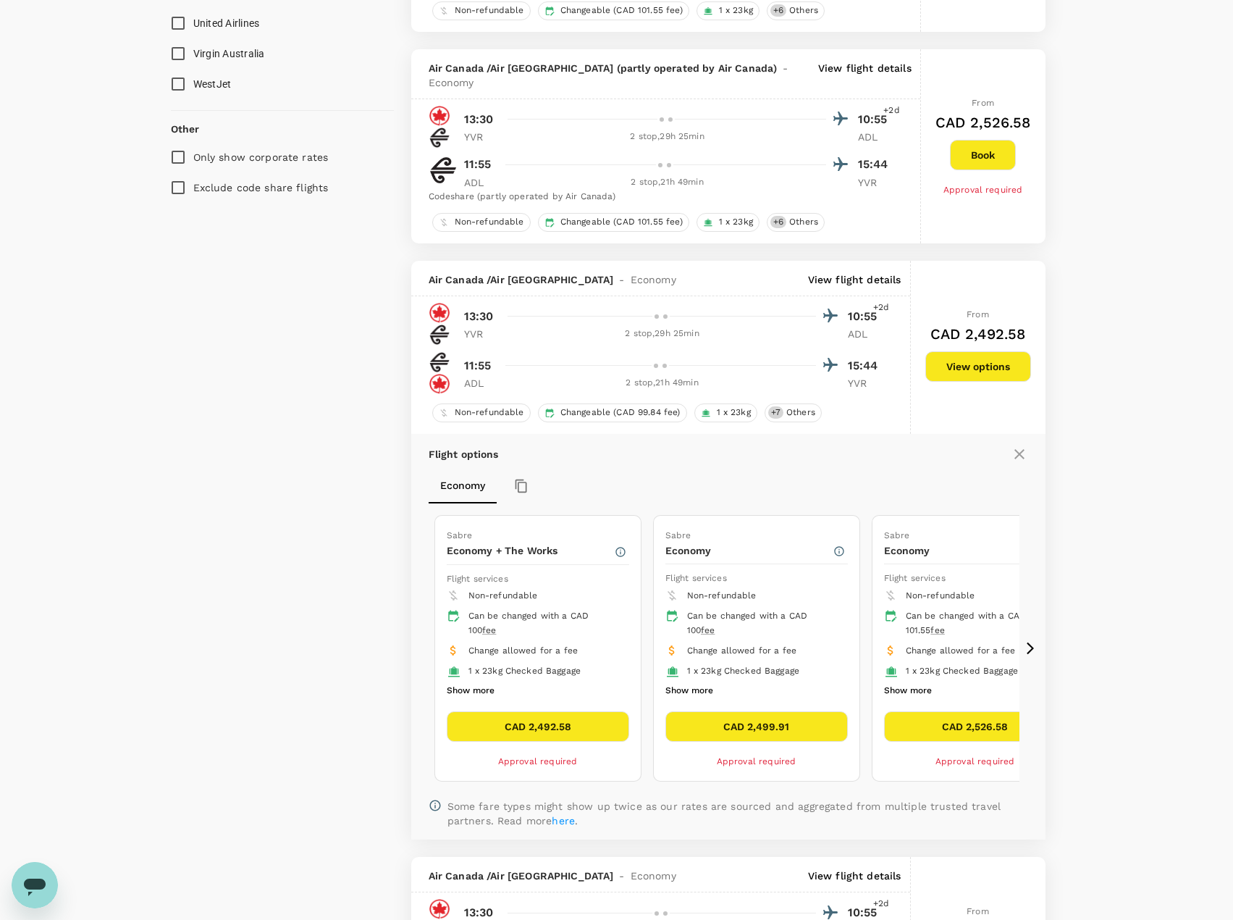
click at [1022, 445] on icon at bounding box center [1019, 453] width 17 height 17
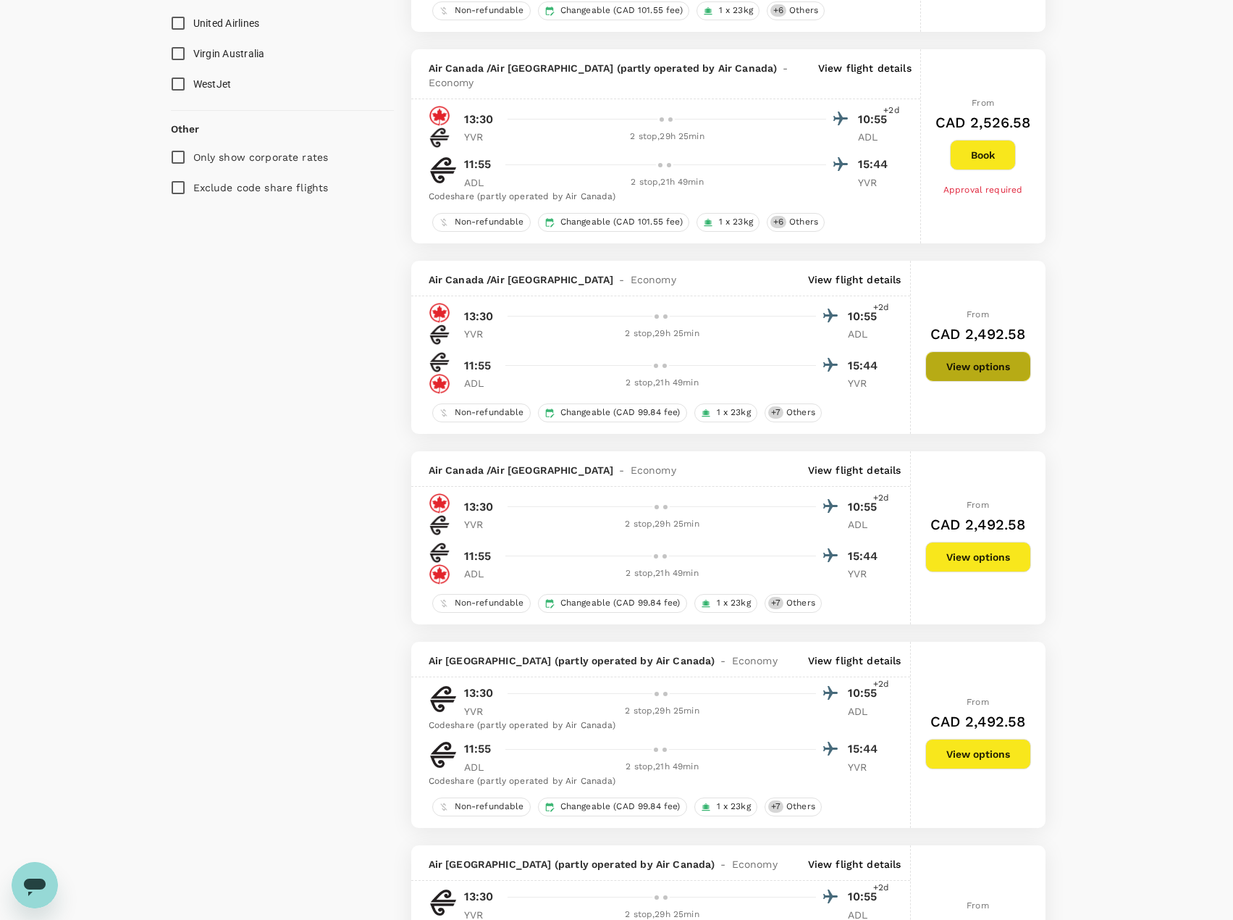
click at [983, 351] on button "View options" at bounding box center [978, 366] width 106 height 30
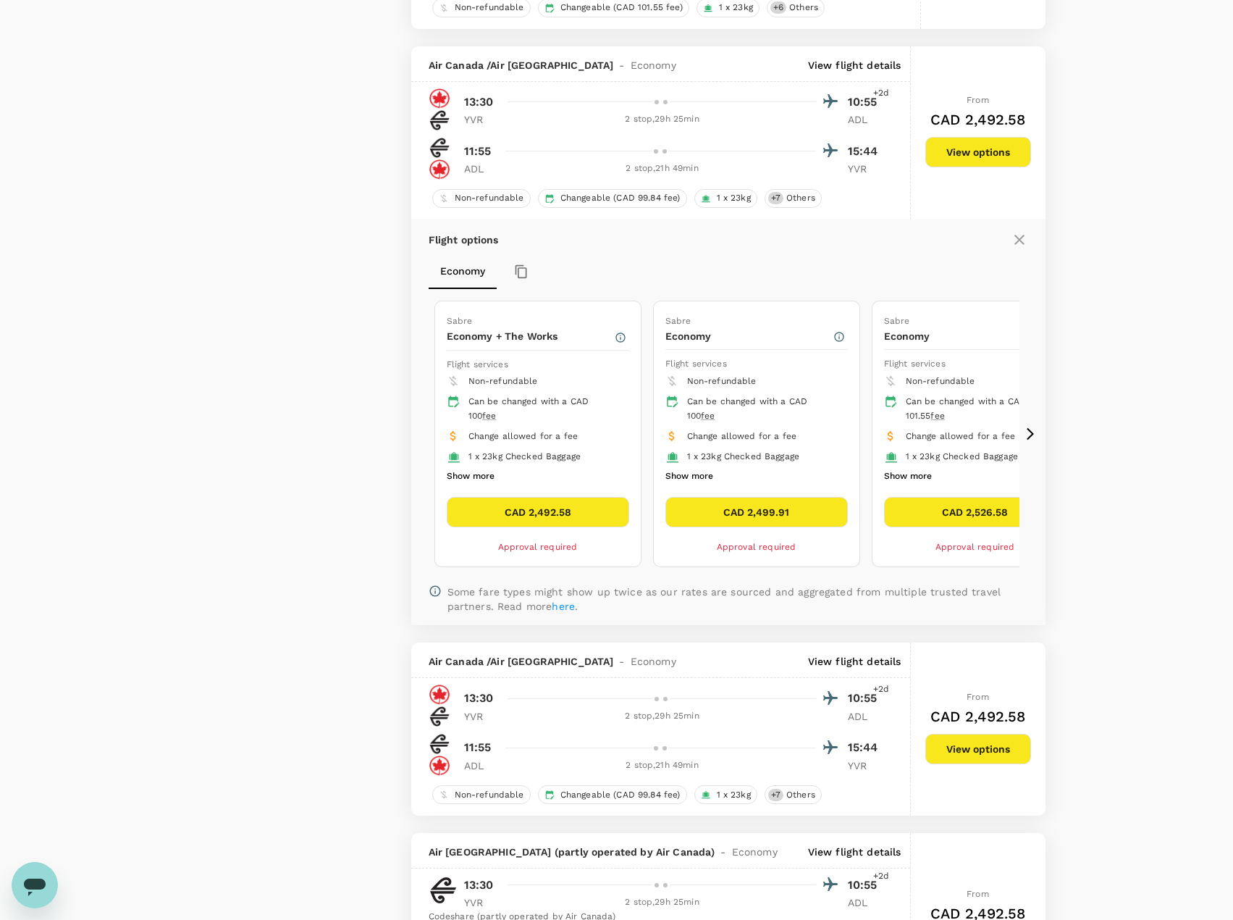
scroll to position [1391, 0]
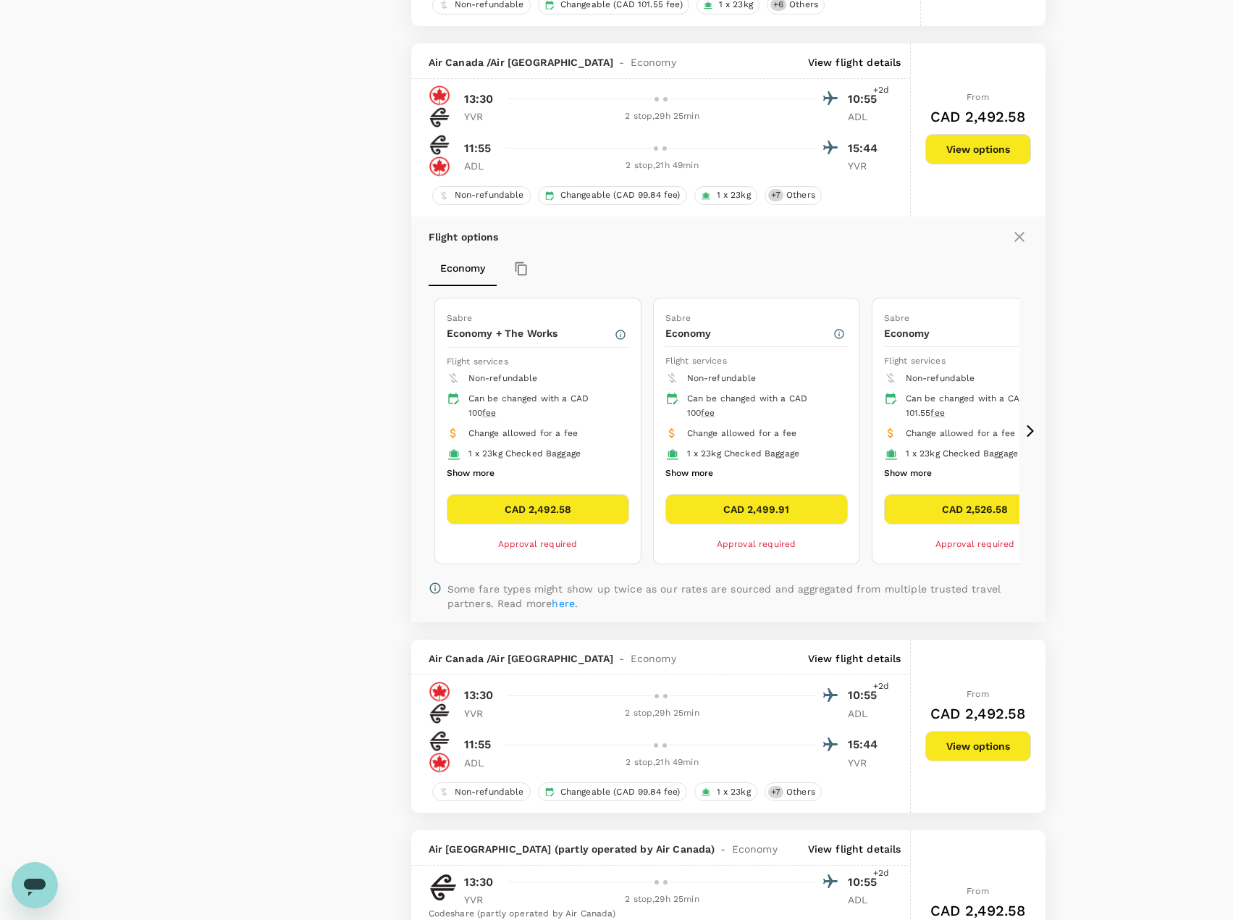
click at [1027, 424] on icon at bounding box center [1030, 431] width 14 height 14
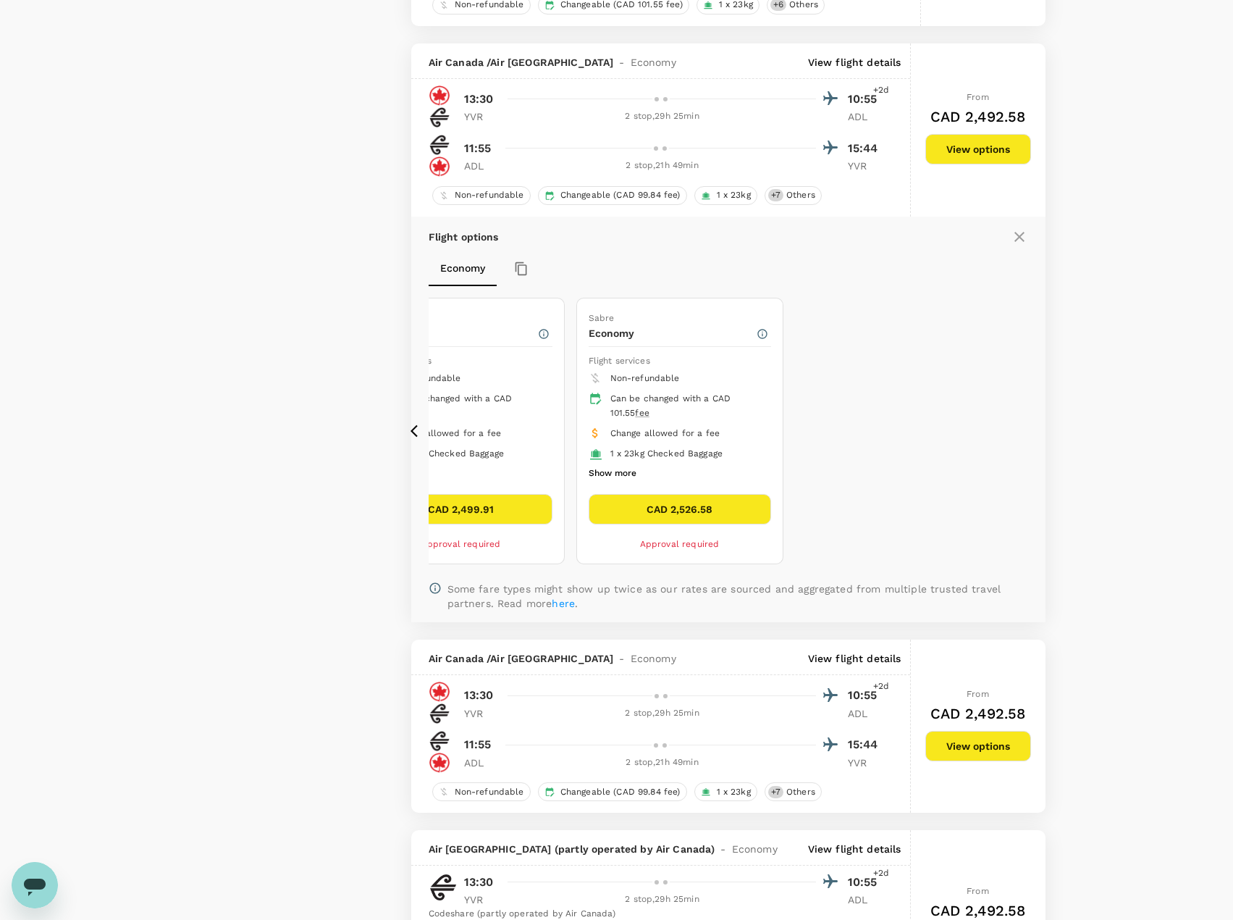
click at [416, 425] on icon at bounding box center [414, 431] width 7 height 12
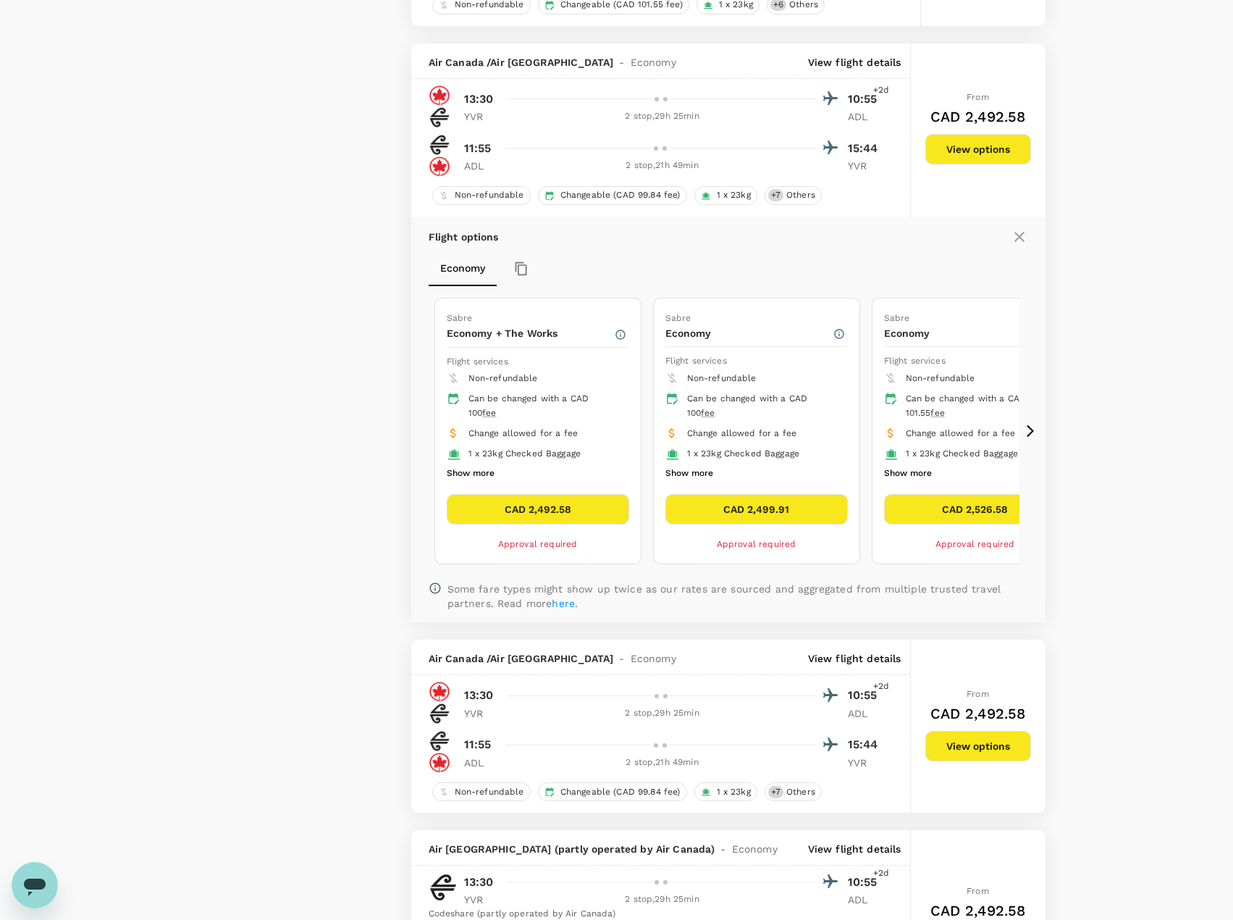
click at [525, 494] on button "CAD 2,492.58" at bounding box center [538, 509] width 182 height 30
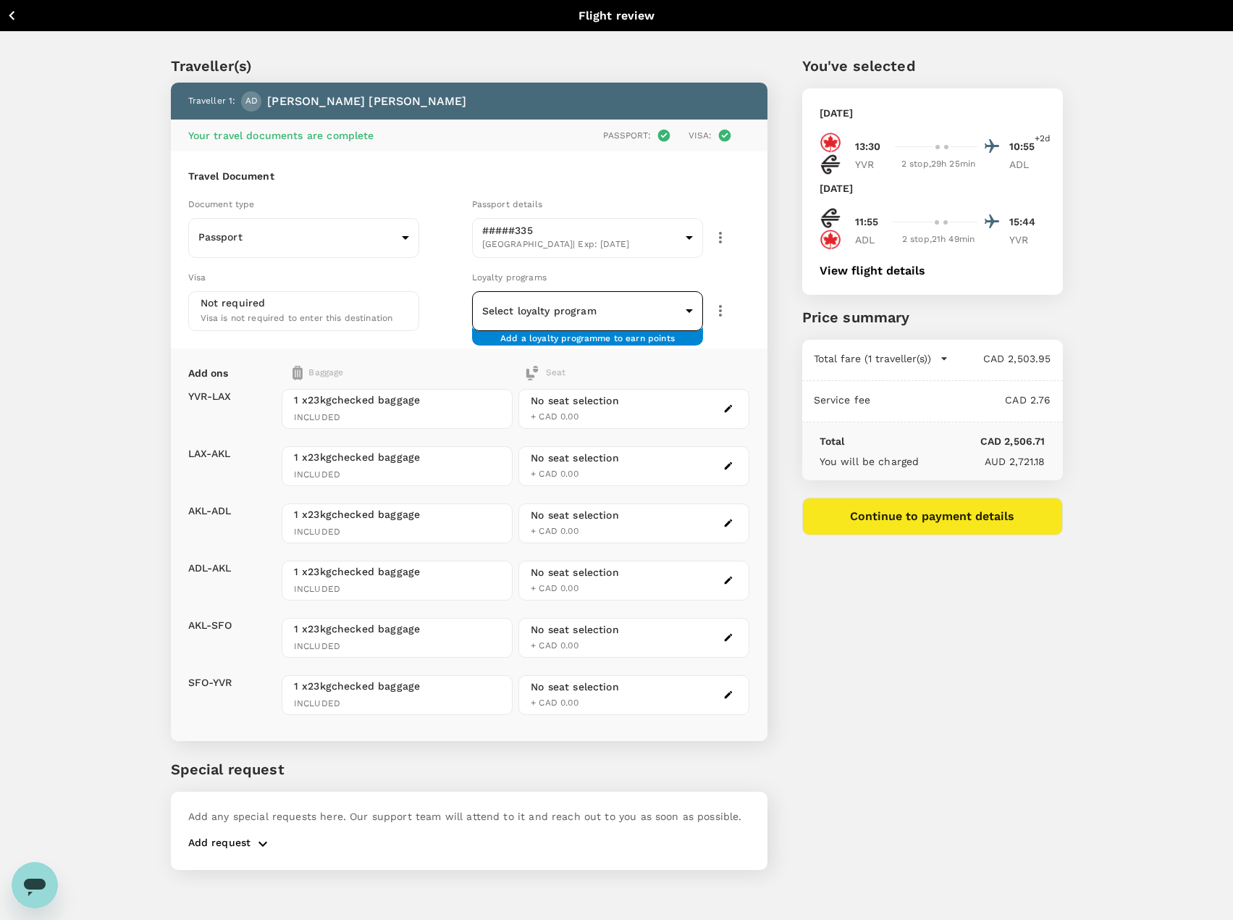
click at [541, 307] on body "Back to flight results Flight review Traveller(s) Traveller 1 : AD [PERSON_NAME…" at bounding box center [616, 479] width 1233 height 959
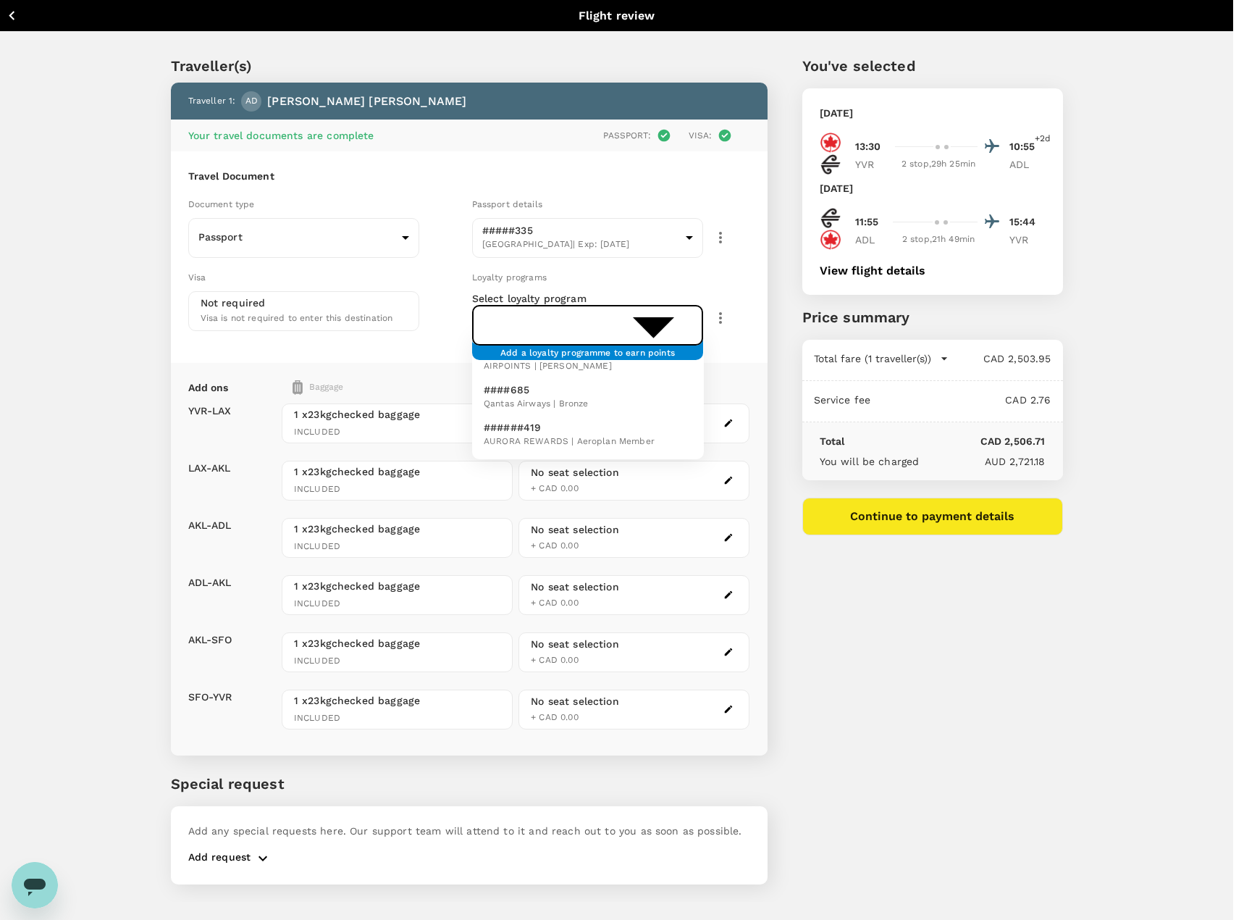
click at [513, 360] on span "AIRPOINTS | Jade" at bounding box center [548, 366] width 128 height 14
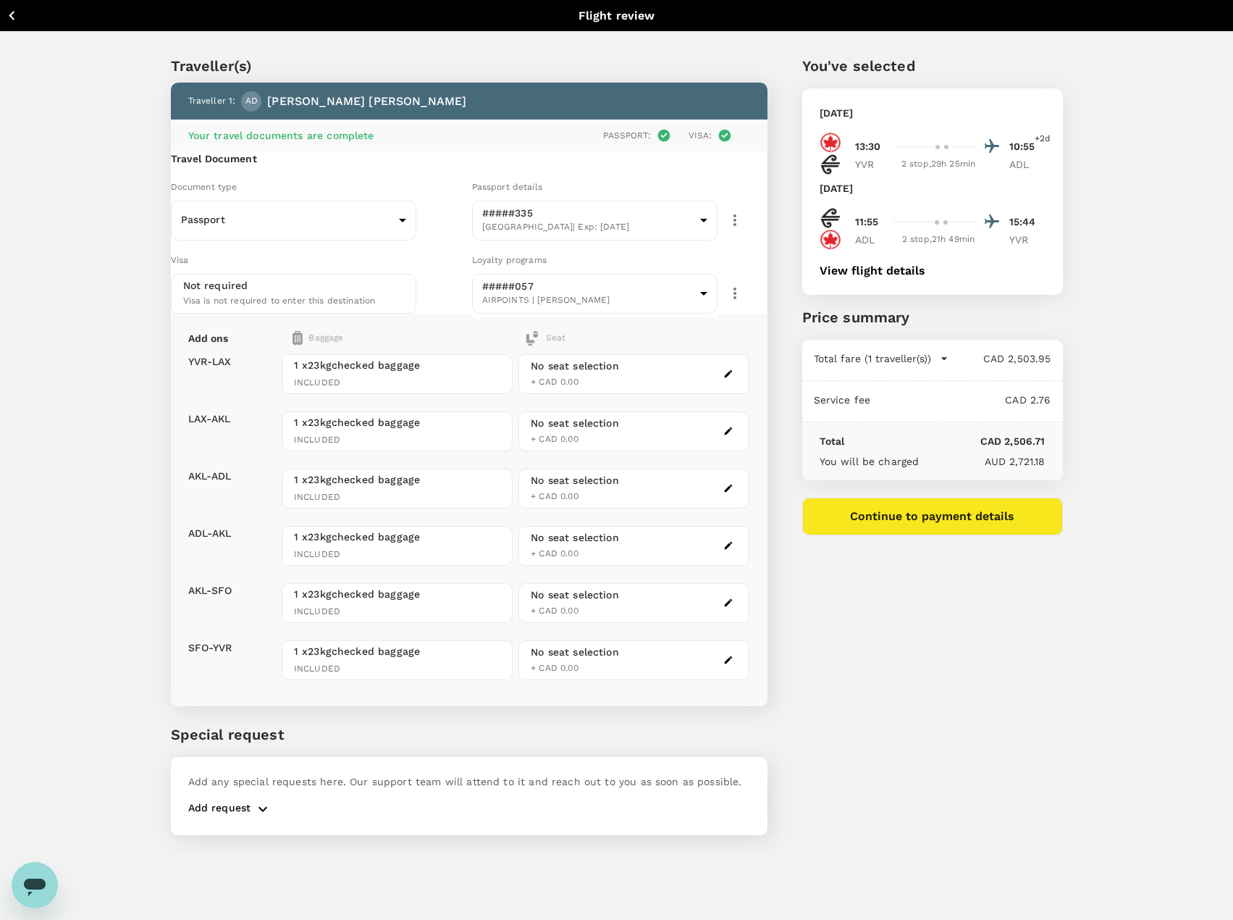
click at [146, 393] on div "Traveller(s) Traveller 1 : AD [PERSON_NAME] Your travel documents are complete …" at bounding box center [451, 436] width 631 height 832
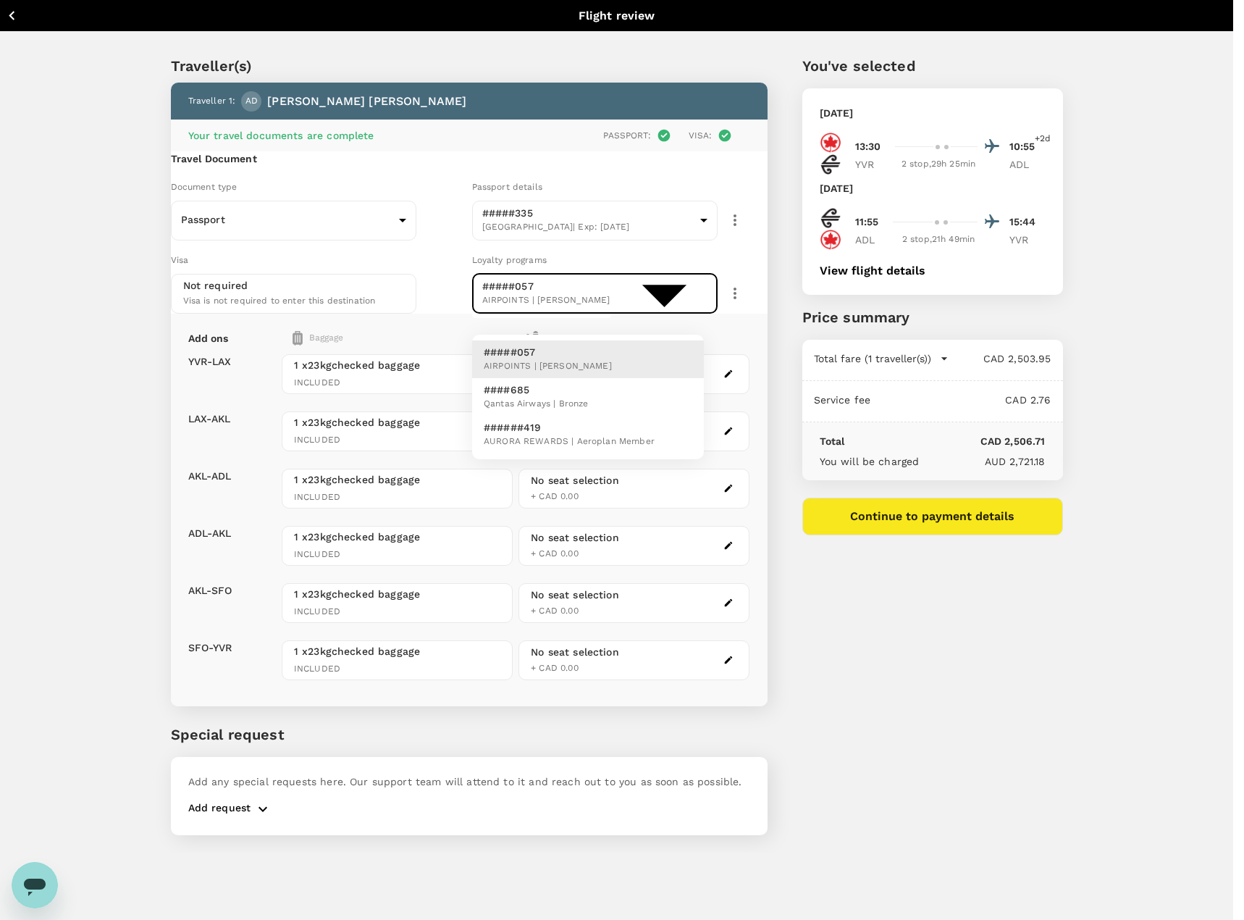
click at [597, 311] on body "Back to flight results Flight review Traveller(s) Traveller 1 : AD [PERSON_NAME…" at bounding box center [622, 479] width 1244 height 959
click at [566, 433] on p "######419" at bounding box center [569, 427] width 171 height 14
type input "e999bb0c-fbdf-4c63-8b7d-1339c6e8d980"
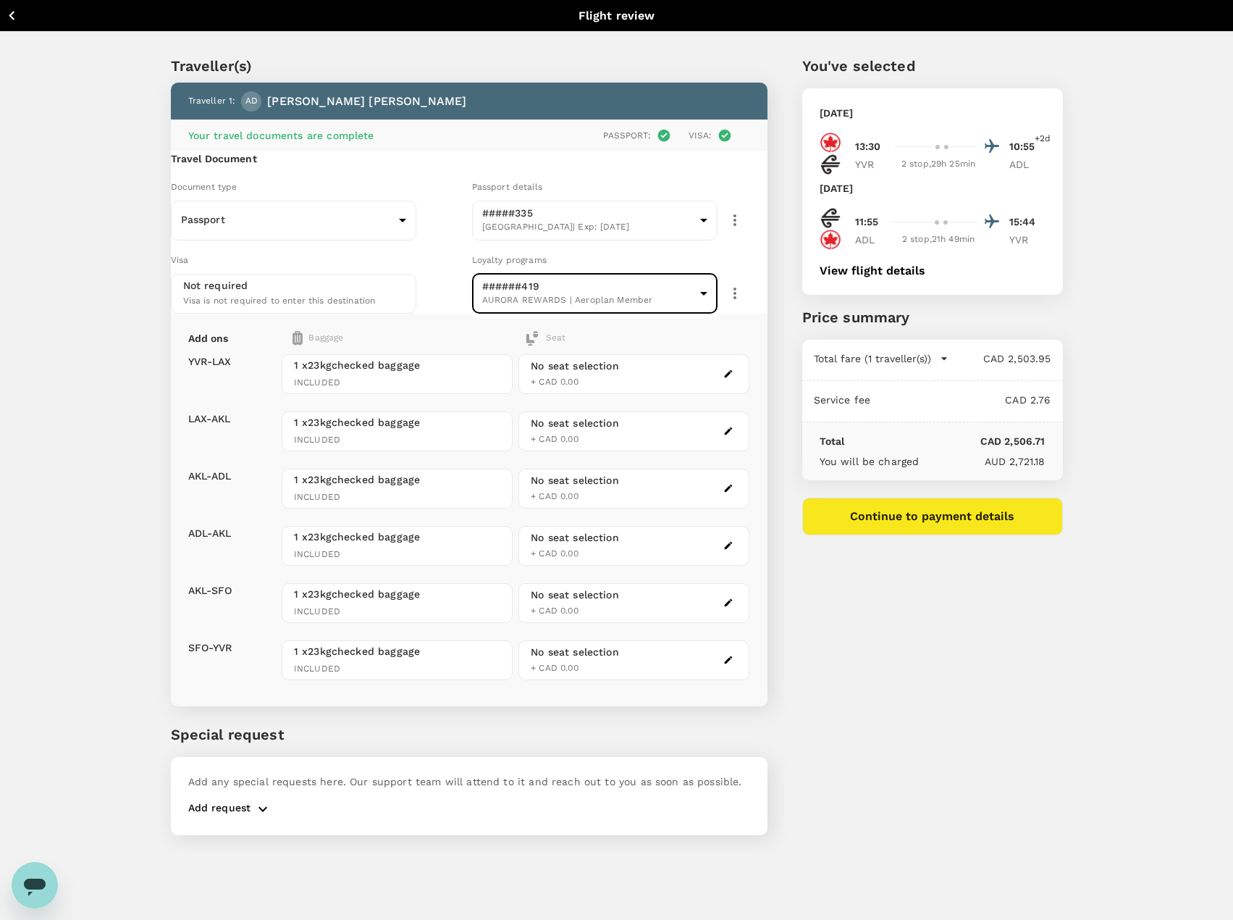
click at [109, 407] on div "Traveller(s) Traveller 1 : AD [PERSON_NAME] Your travel documents are complete …" at bounding box center [616, 442] width 1233 height 820
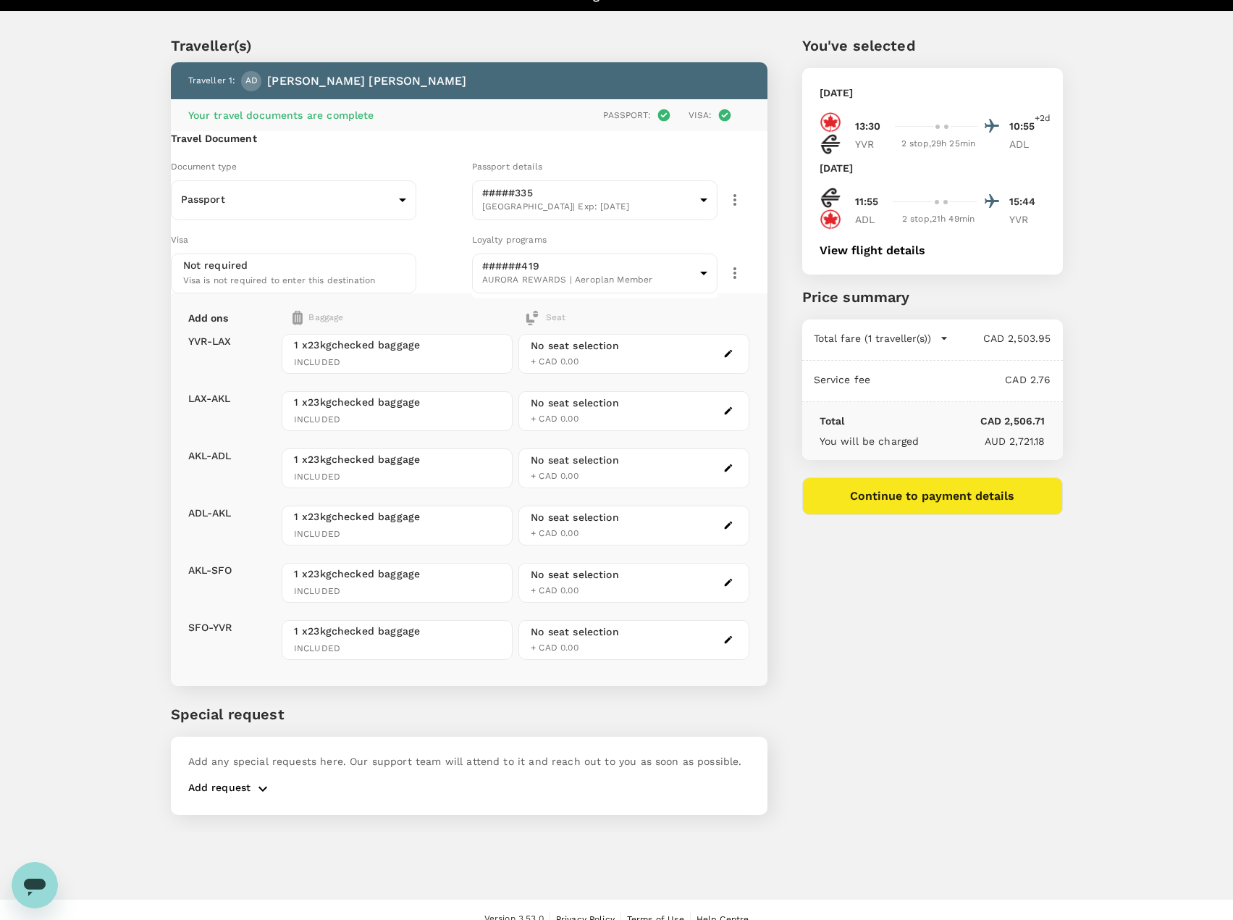
scroll to position [39, 0]
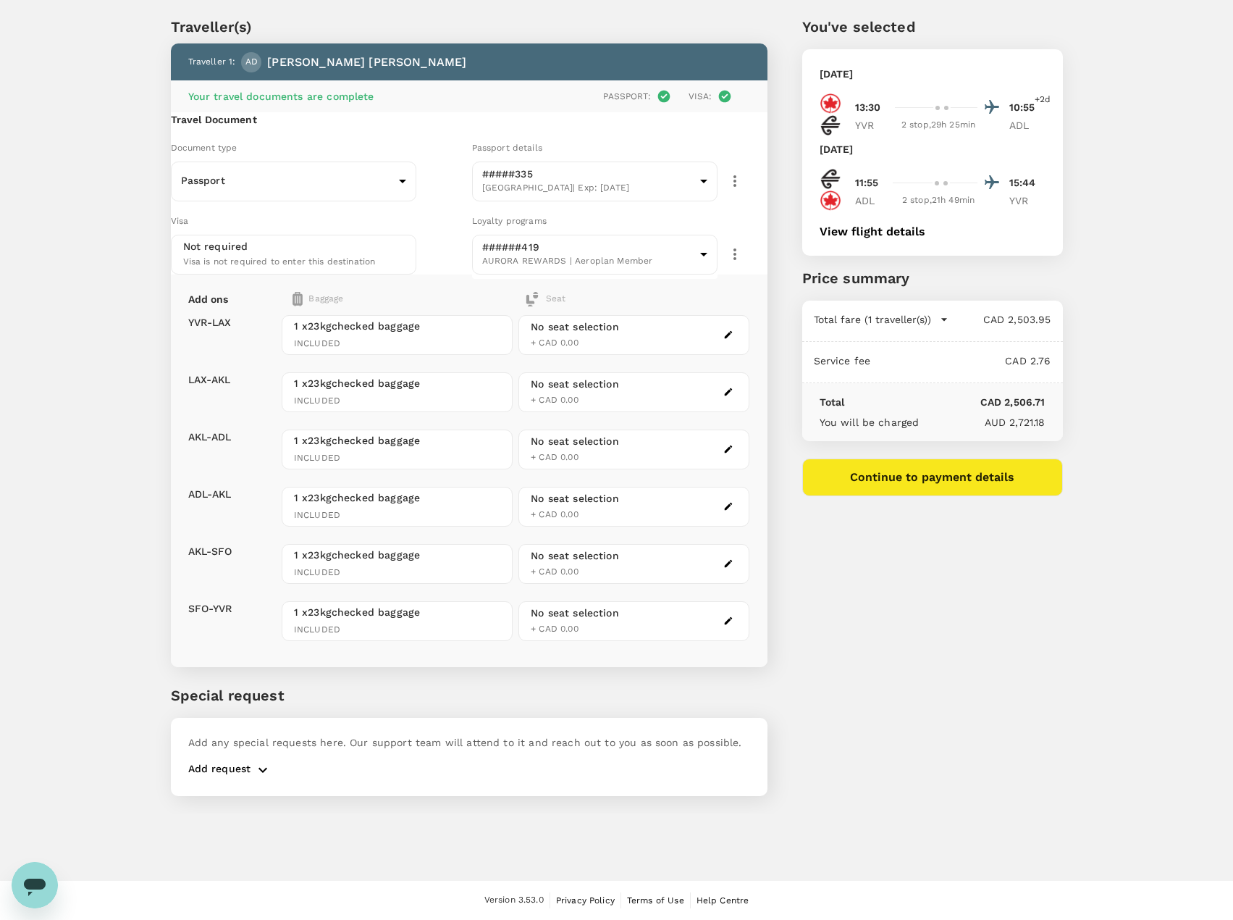
click at [238, 778] on p "Add request" at bounding box center [219, 769] width 63 height 17
click at [266, 778] on icon "button" at bounding box center [262, 769] width 17 height 17
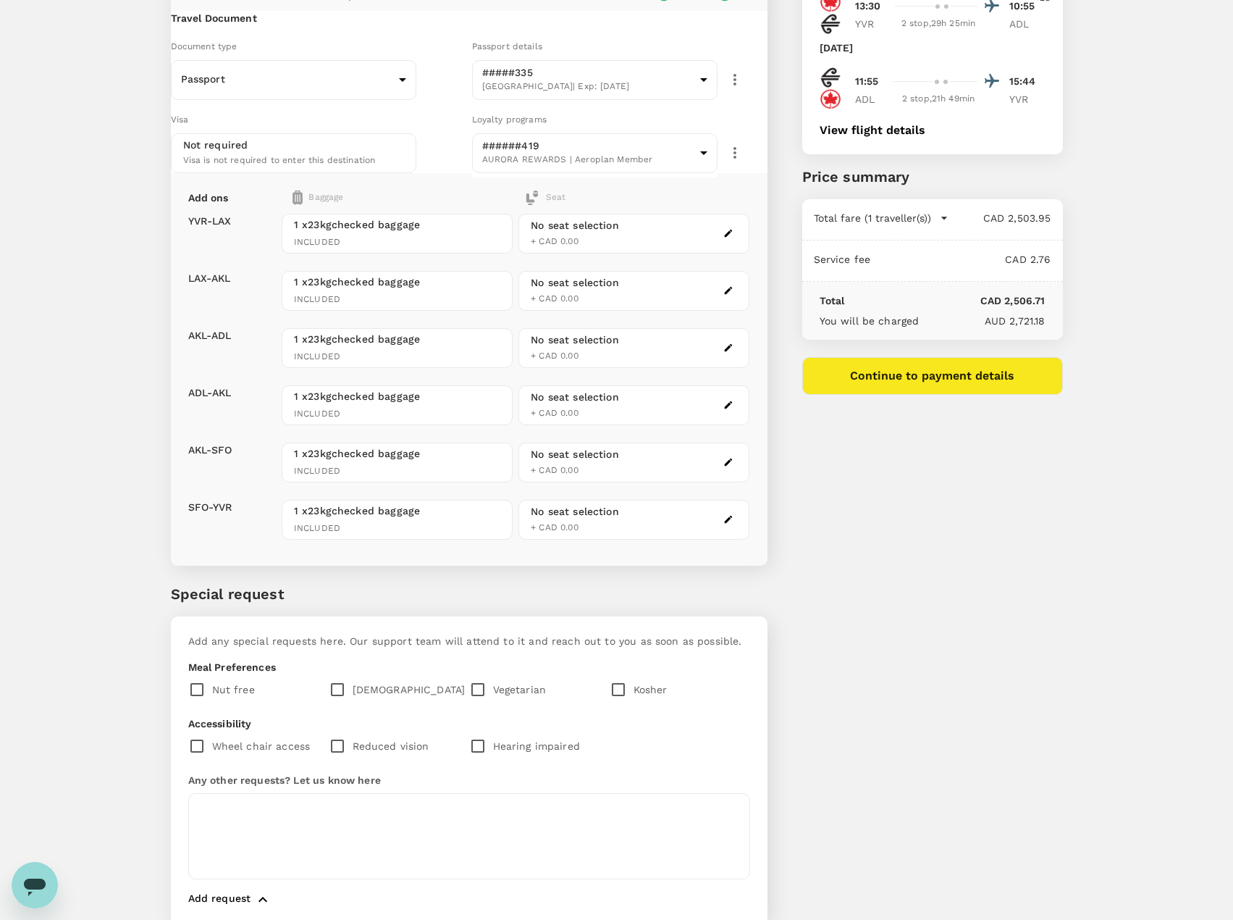
scroll to position [255, 0]
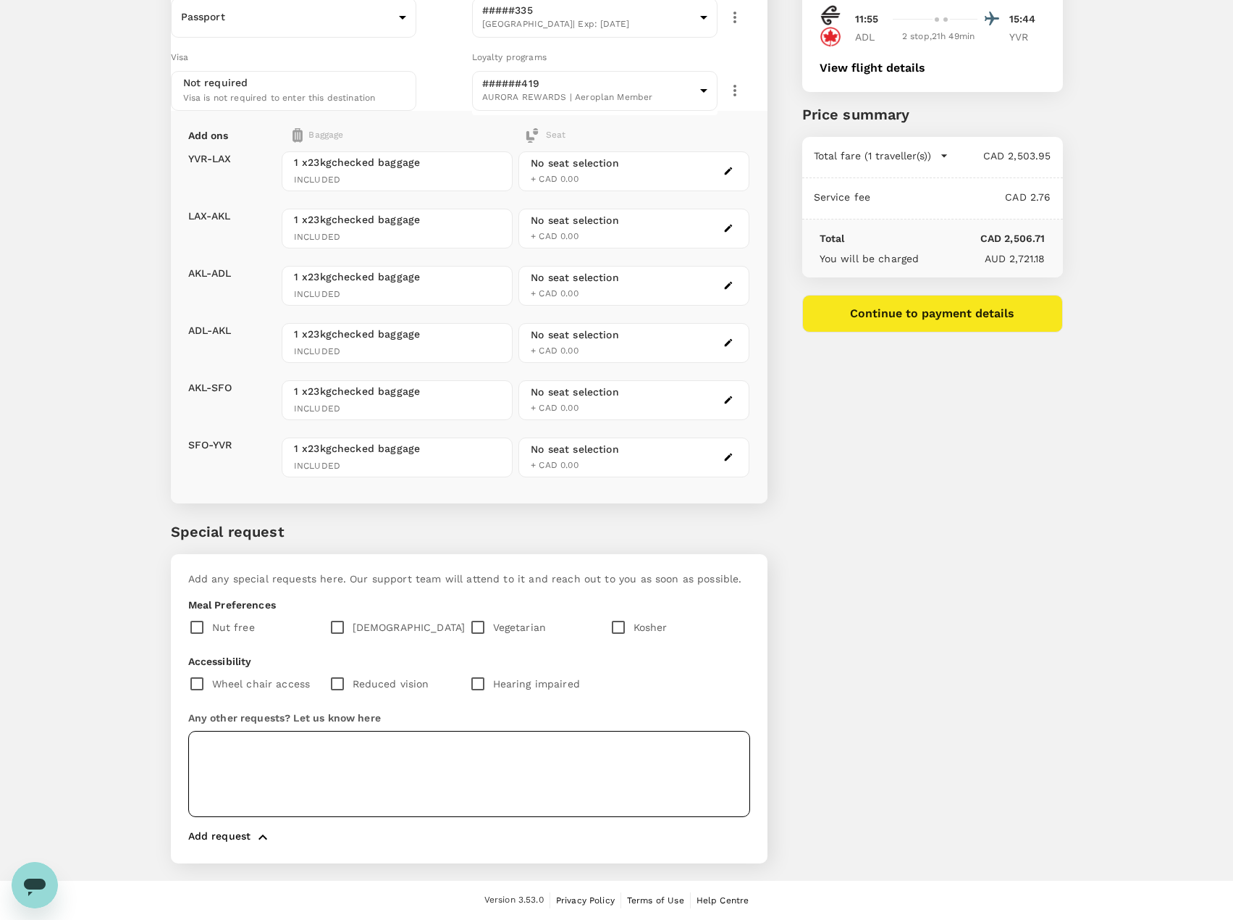
click at [255, 762] on textarea at bounding box center [469, 774] width 562 height 86
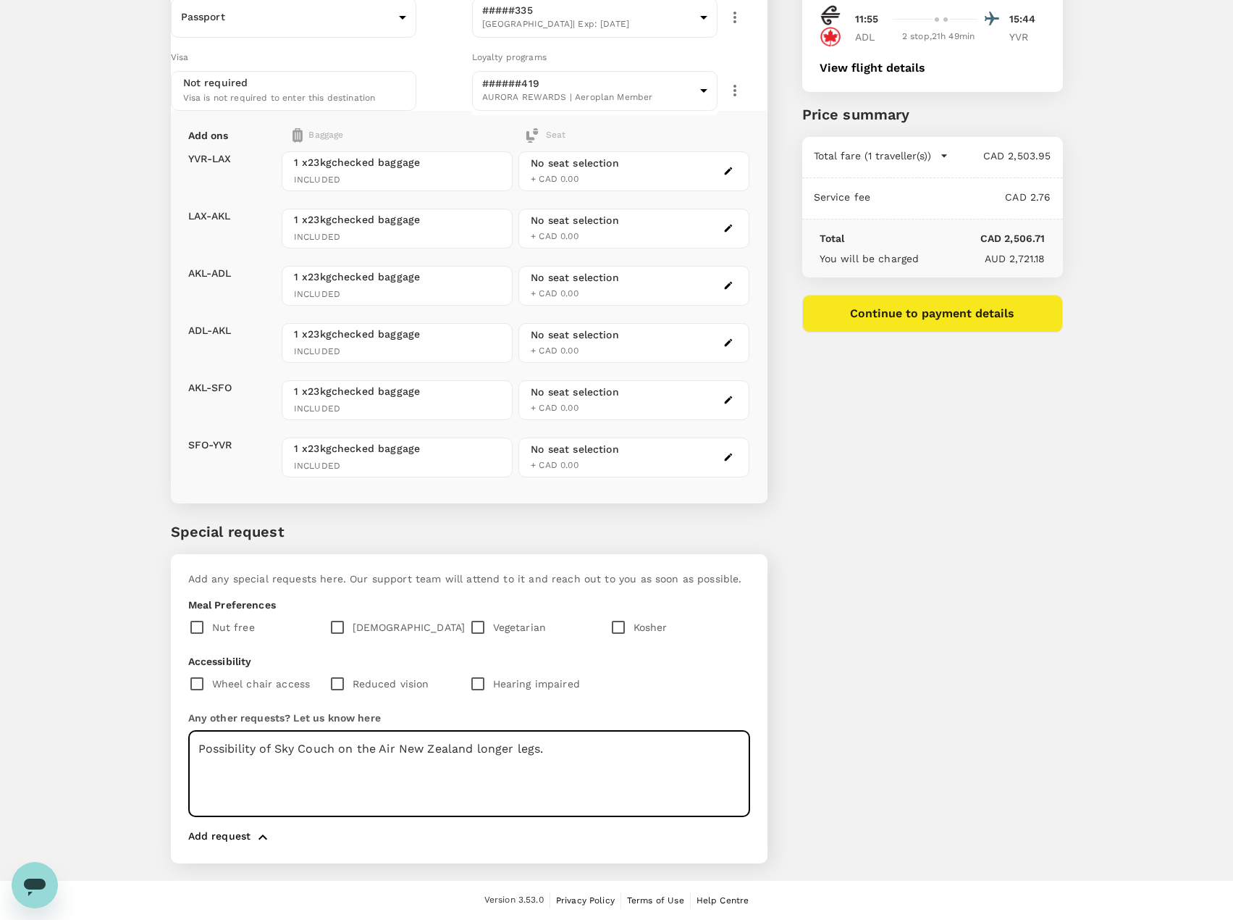
type textarea "Possibility of Sky Couch on the Air New Zealand longer legs."
click at [846, 537] on div "You've selected [DATE] 13:30 10:55 +2d YVR 2 stop , 29h 25min ADL [DATE] 11:55 …" at bounding box center [915, 349] width 295 height 1063
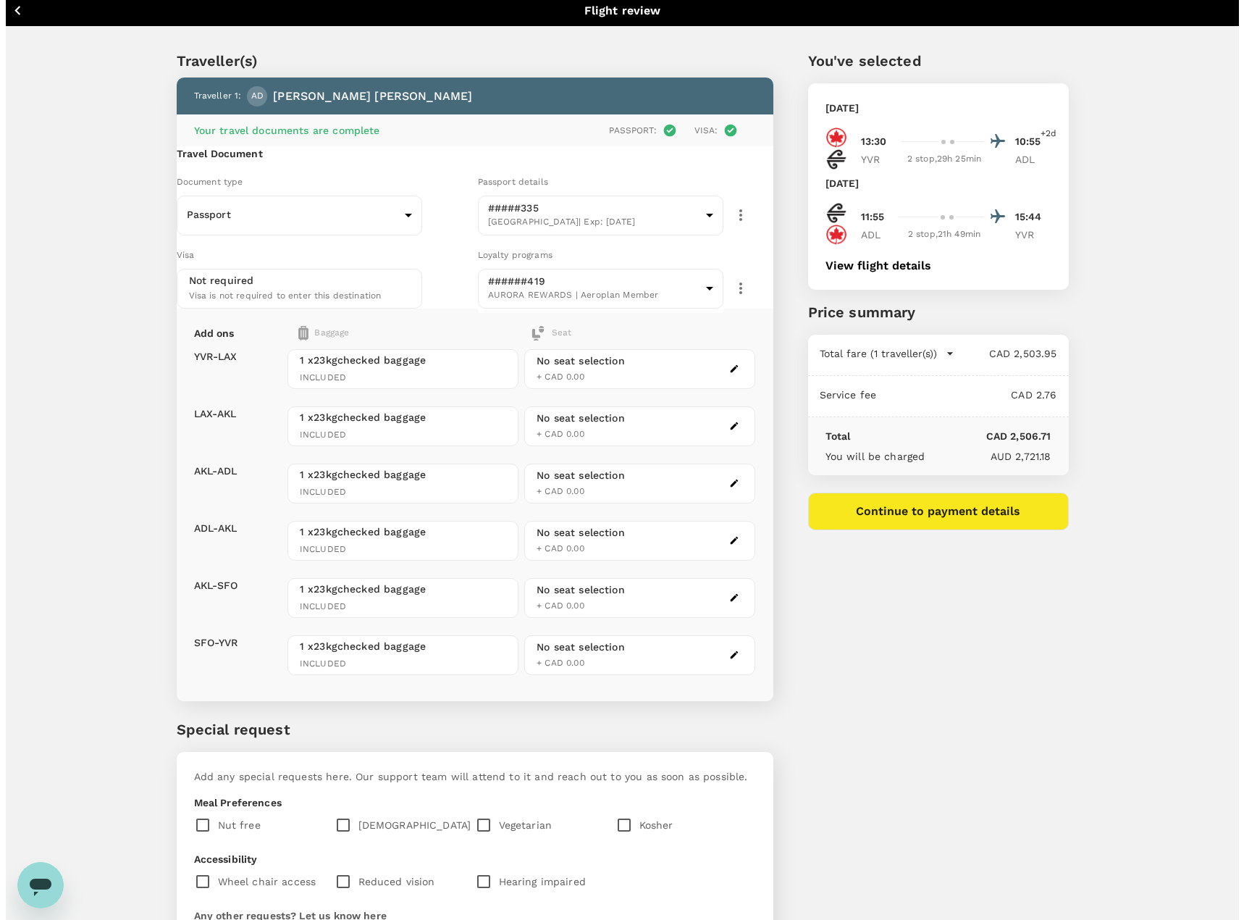
scroll to position [0, 0]
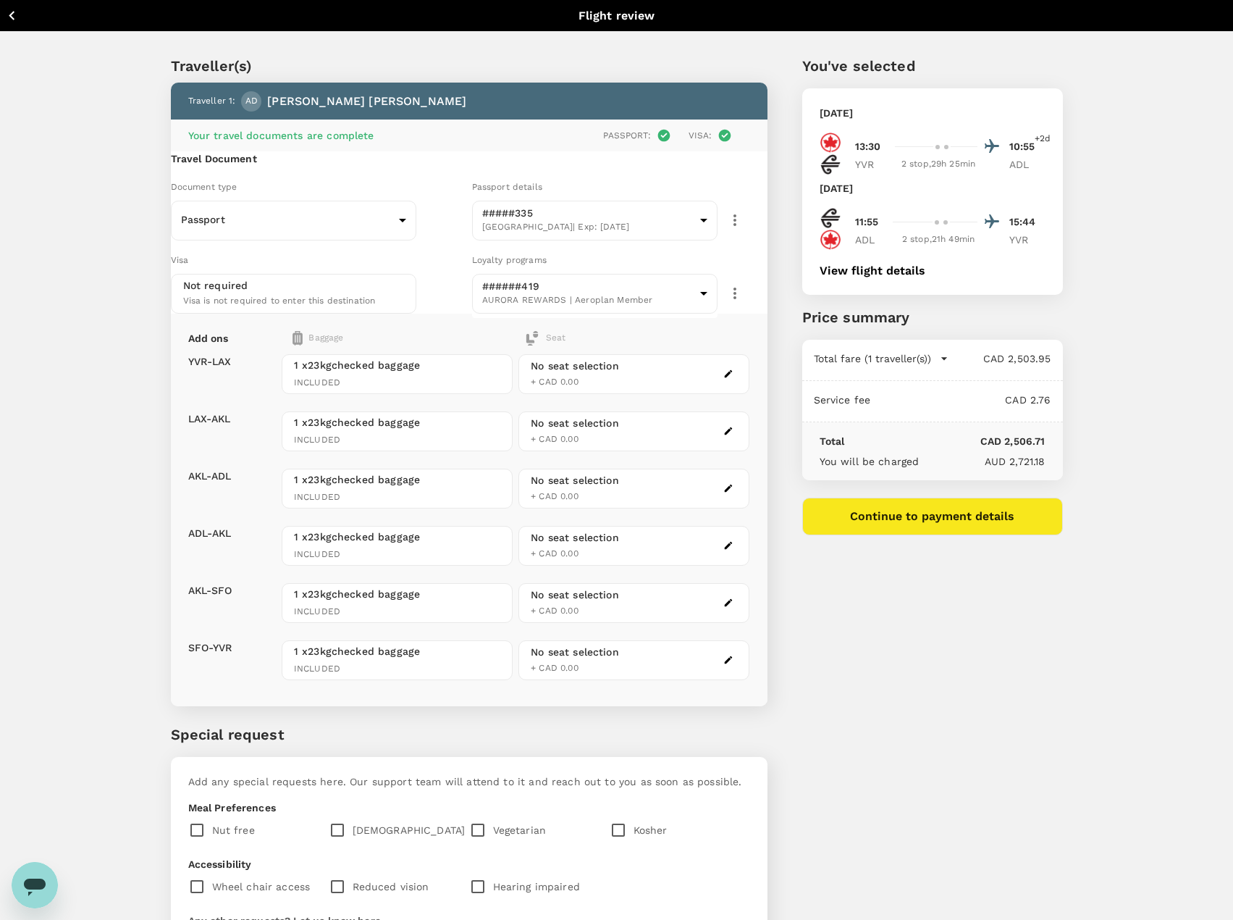
click at [946, 364] on icon "button" at bounding box center [944, 358] width 14 height 14
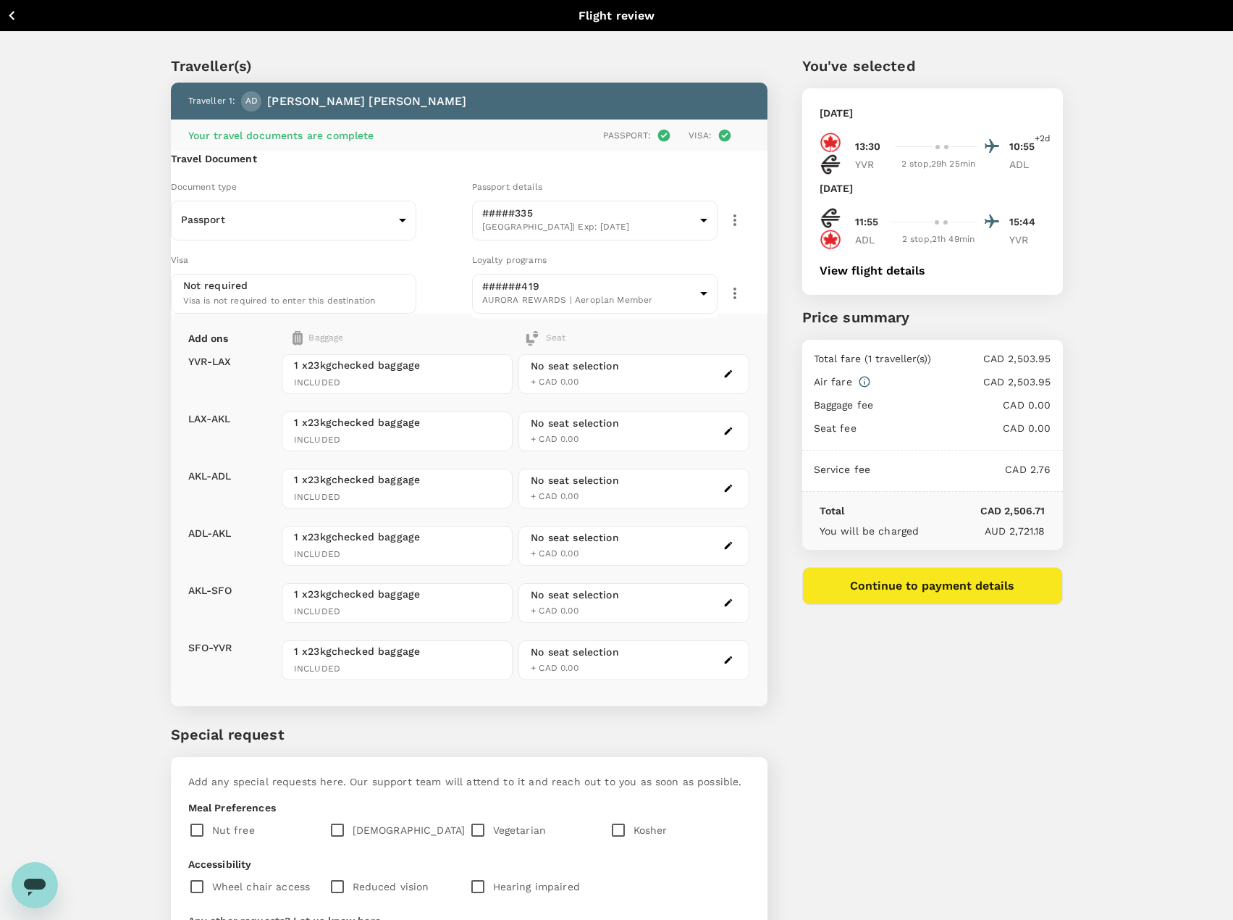
click at [937, 358] on icon "button" at bounding box center [937, 358] width 0 height 0
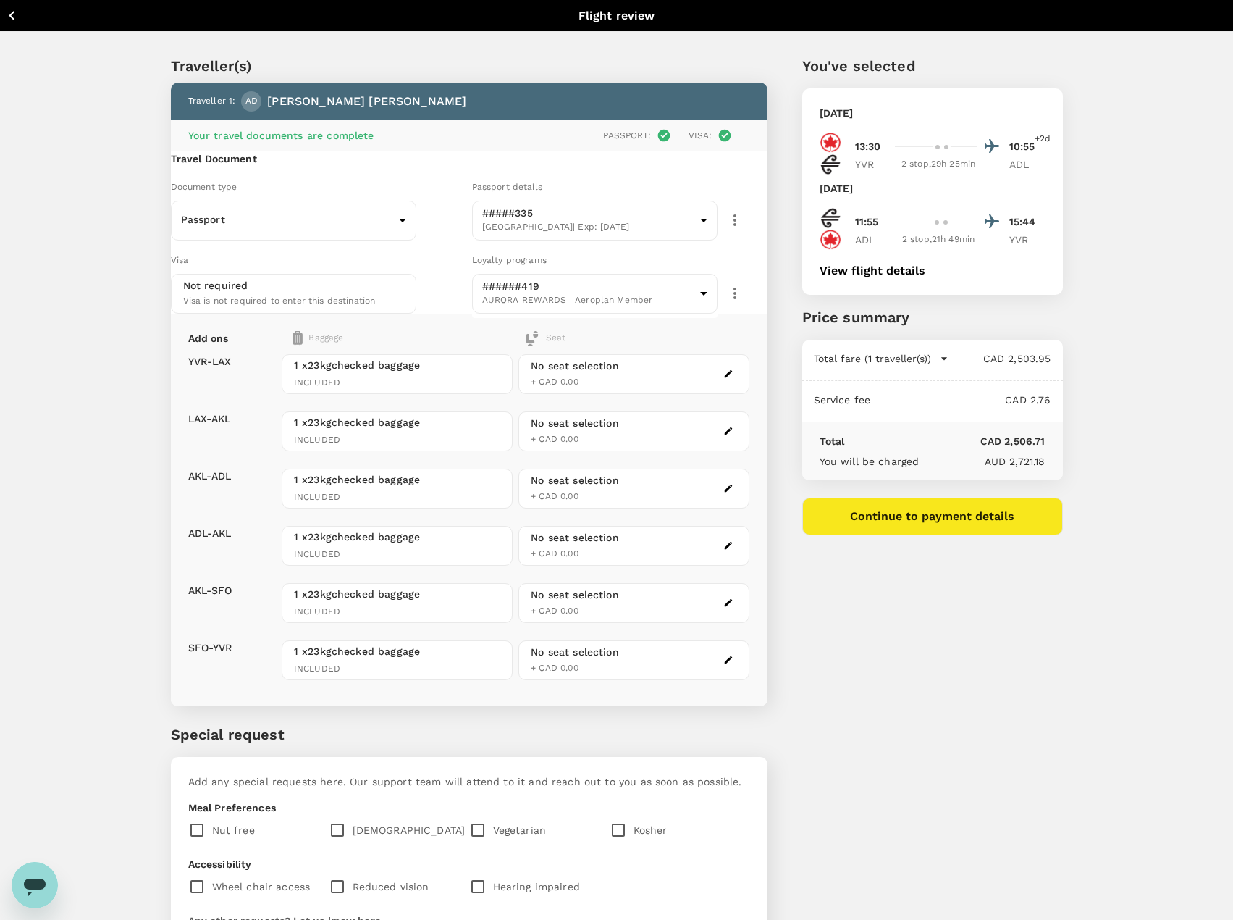
click at [964, 704] on div "You've selected [DATE] 13:30 10:55 +2d YVR 2 stop , 29h 25min ADL [DATE] 11:55 …" at bounding box center [915, 551] width 295 height 1063
click at [926, 528] on button "Continue to payment details" at bounding box center [932, 516] width 261 height 38
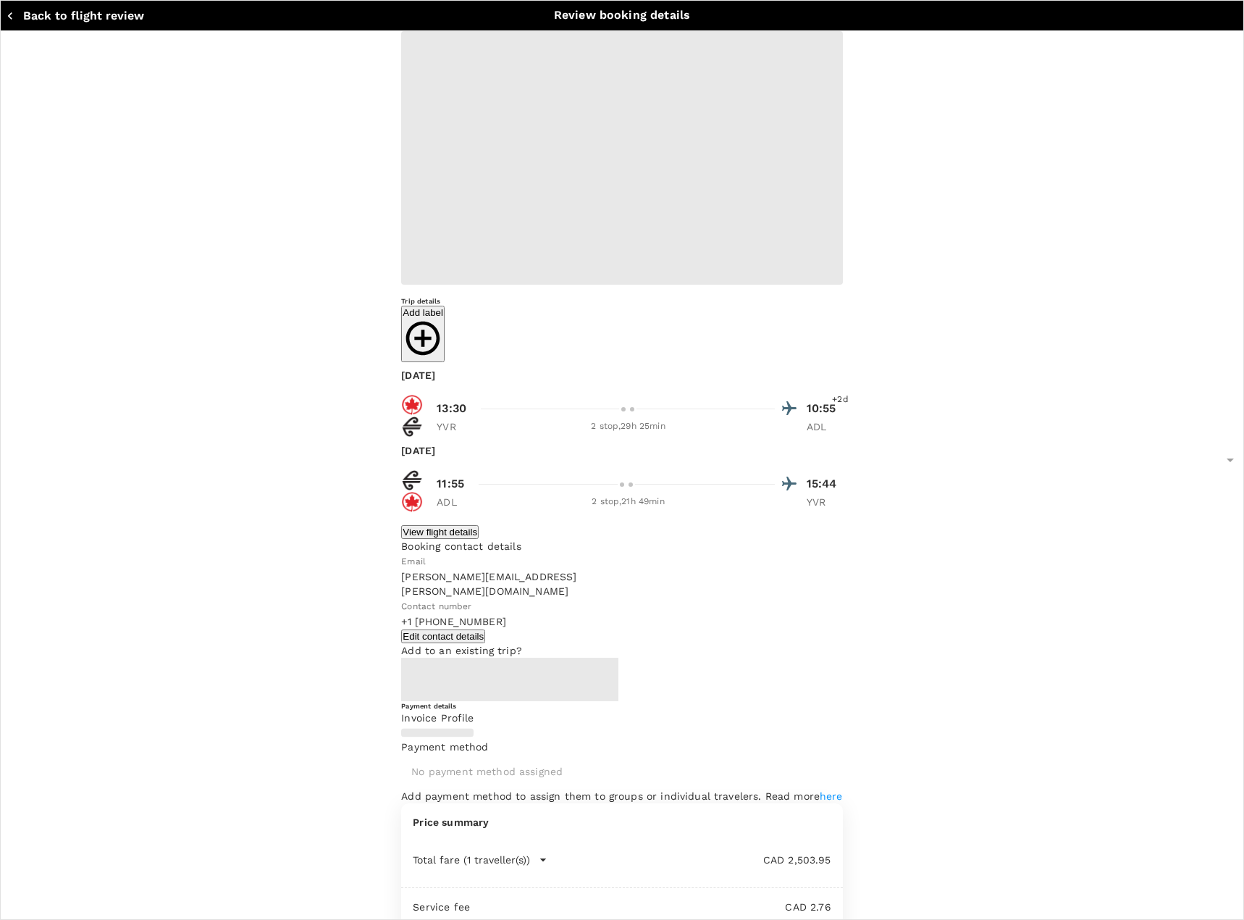
type input "9c4289b1-14a3-4119-8736-521306e5ca8f"
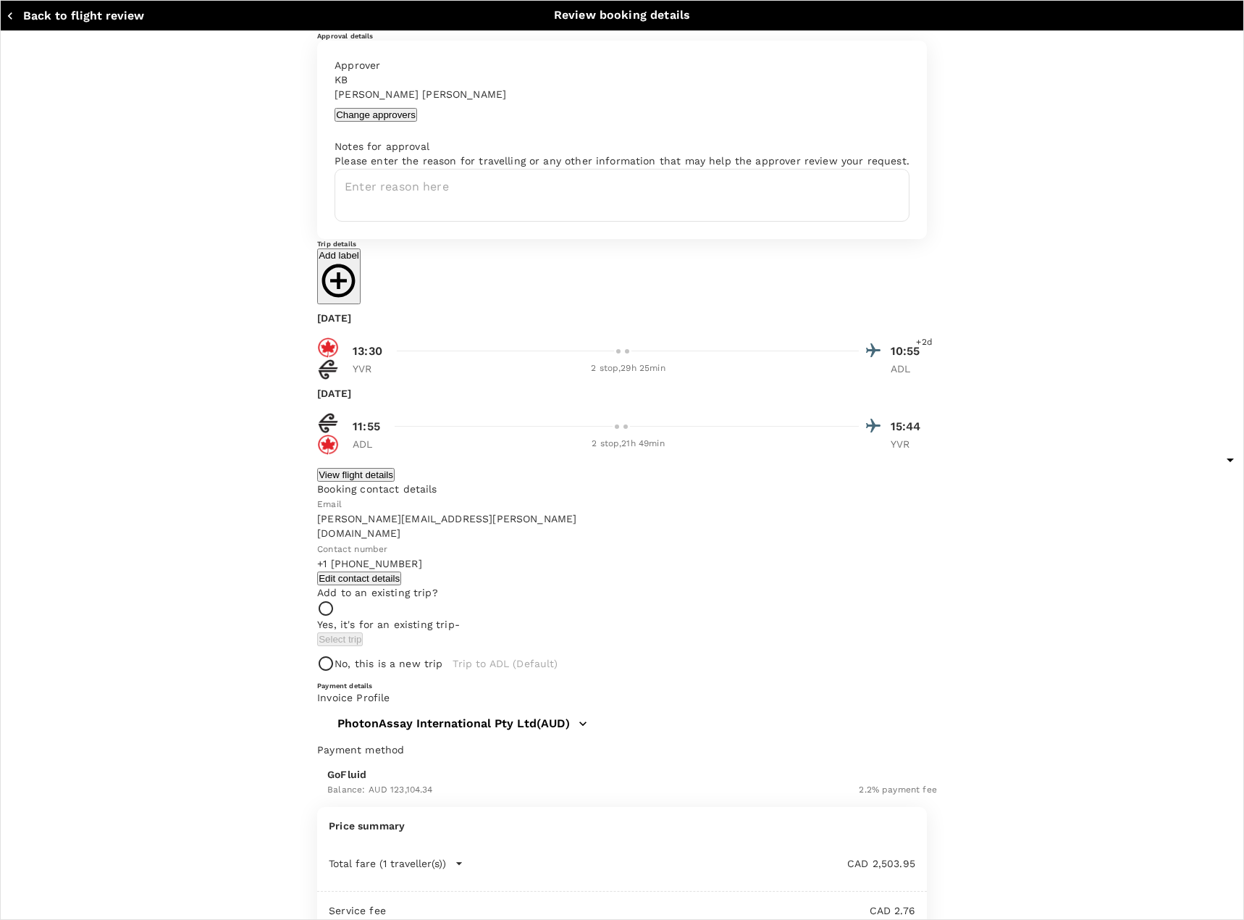
click at [442, 680] on input "text" at bounding box center [524, 663] width 164 height 34
type input "November Trip to [GEOGRAPHIC_DATA]"
click at [125, 615] on div "Approval details Approver KB [PERSON_NAME] Change approvers Notes for approval …" at bounding box center [622, 559] width 1244 height 1057
click at [335, 222] on textarea at bounding box center [622, 195] width 575 height 53
